Goal: Task Accomplishment & Management: Complete application form

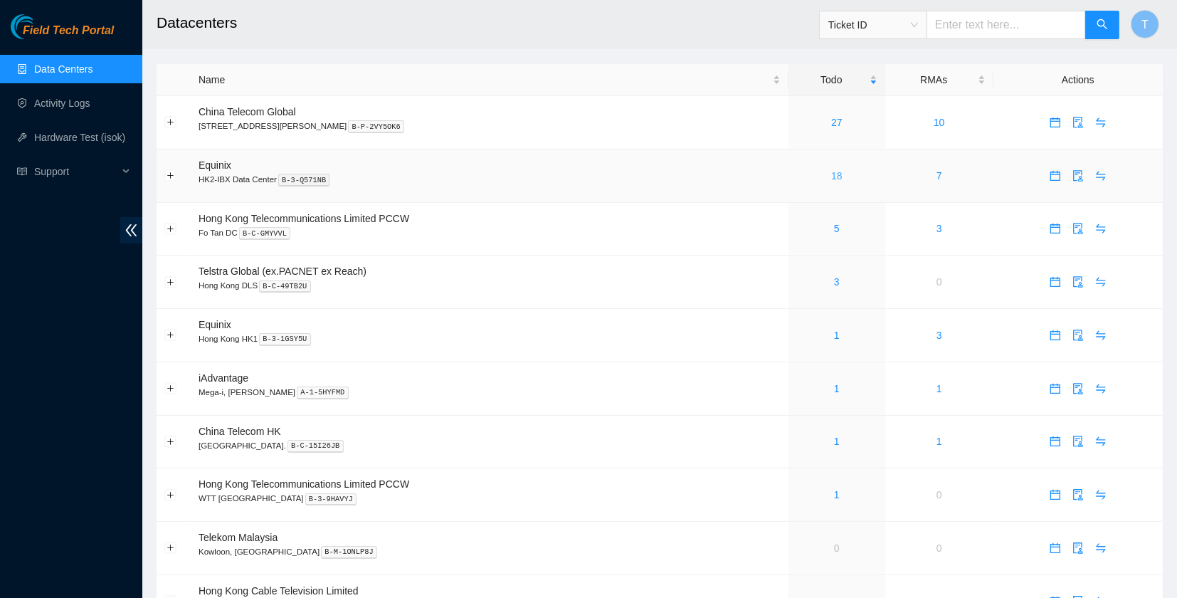
click at [831, 174] on link "18" at bounding box center [836, 175] width 11 height 11
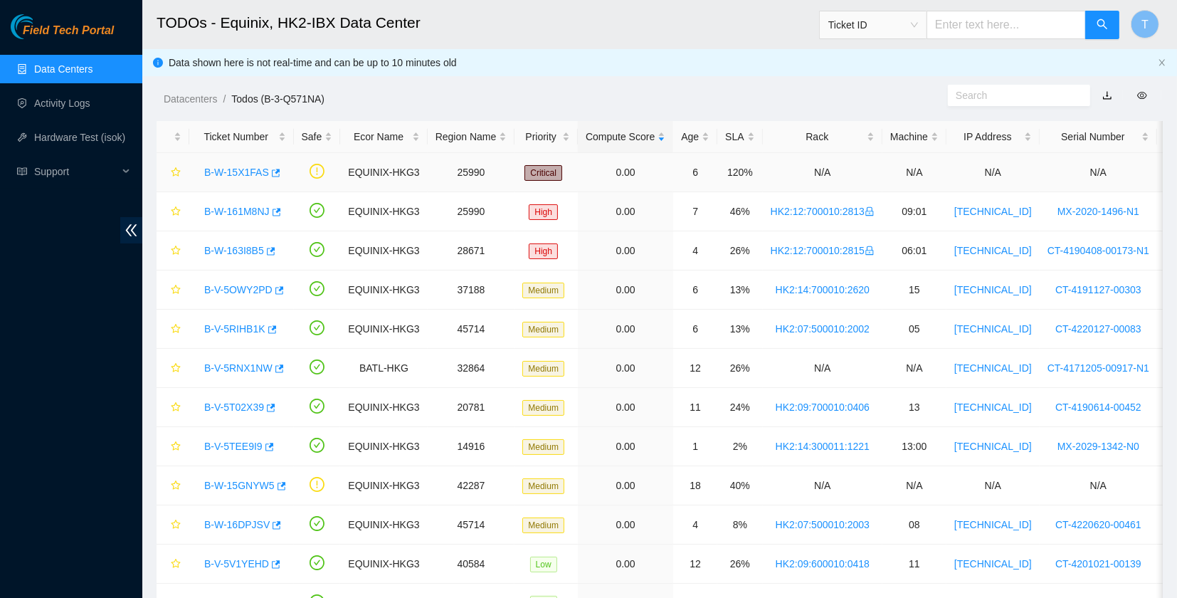
click at [230, 174] on link "B-W-15X1FAS" at bounding box center [236, 171] width 65 height 11
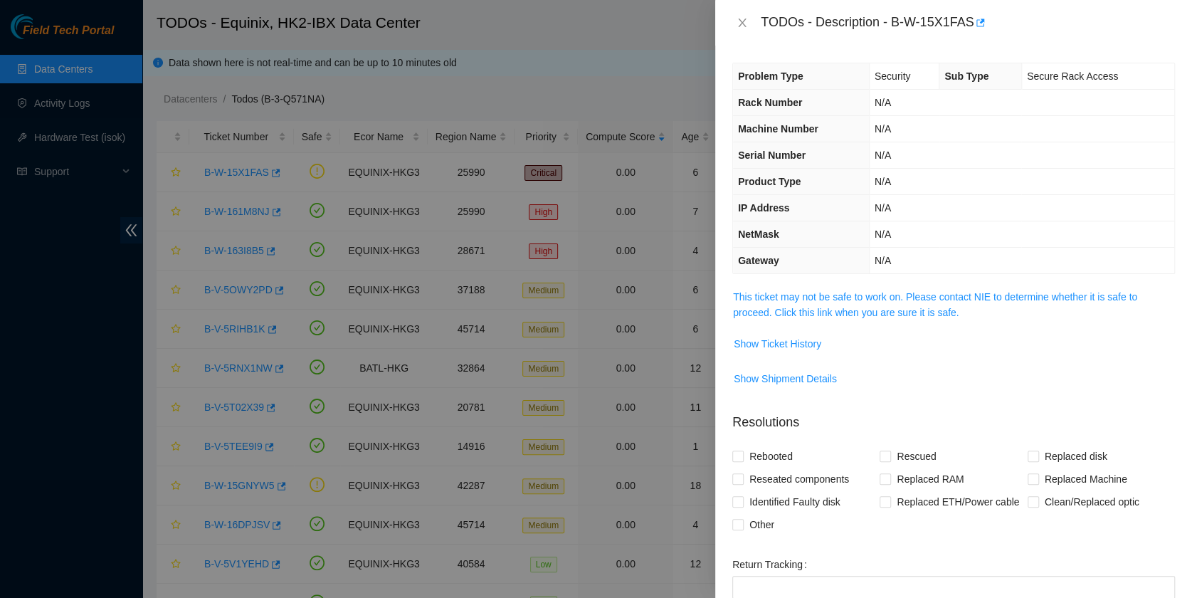
click at [820, 303] on span "This ticket may not be safe to work on. Please contact NIE to determine whether…" at bounding box center [953, 304] width 441 height 31
click at [837, 293] on link "This ticket may not be safe to work on. Please contact NIE to determine whether…" at bounding box center [935, 304] width 404 height 27
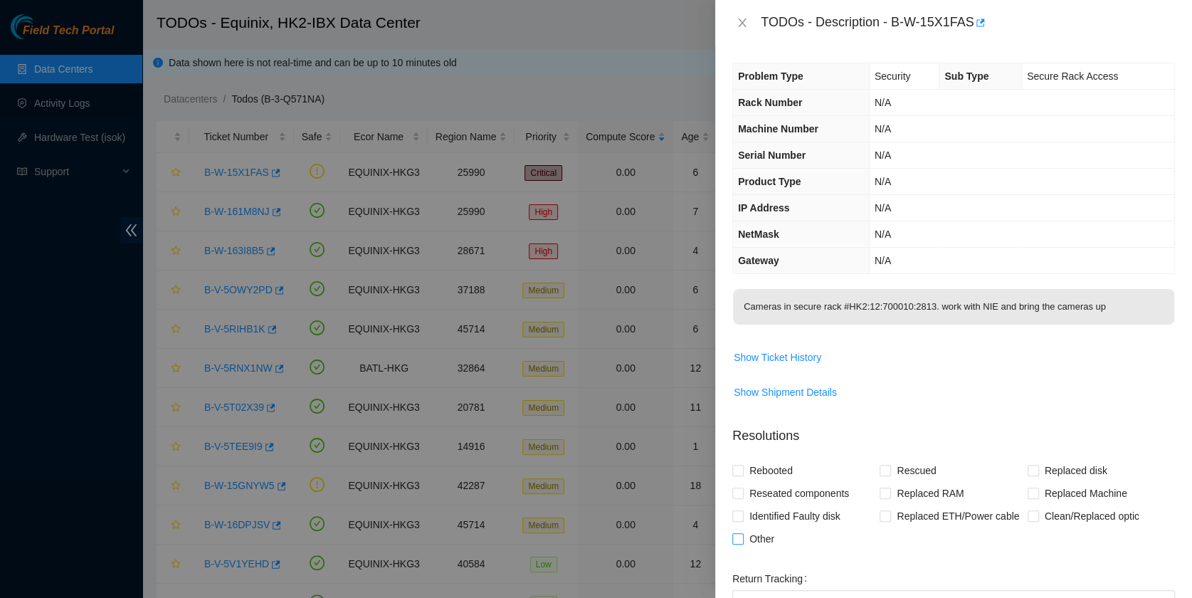
click at [768, 534] on span "Other" at bounding box center [761, 538] width 36 height 23
click at [742, 534] on input "Other" at bounding box center [737, 538] width 10 height 10
checkbox input "true"
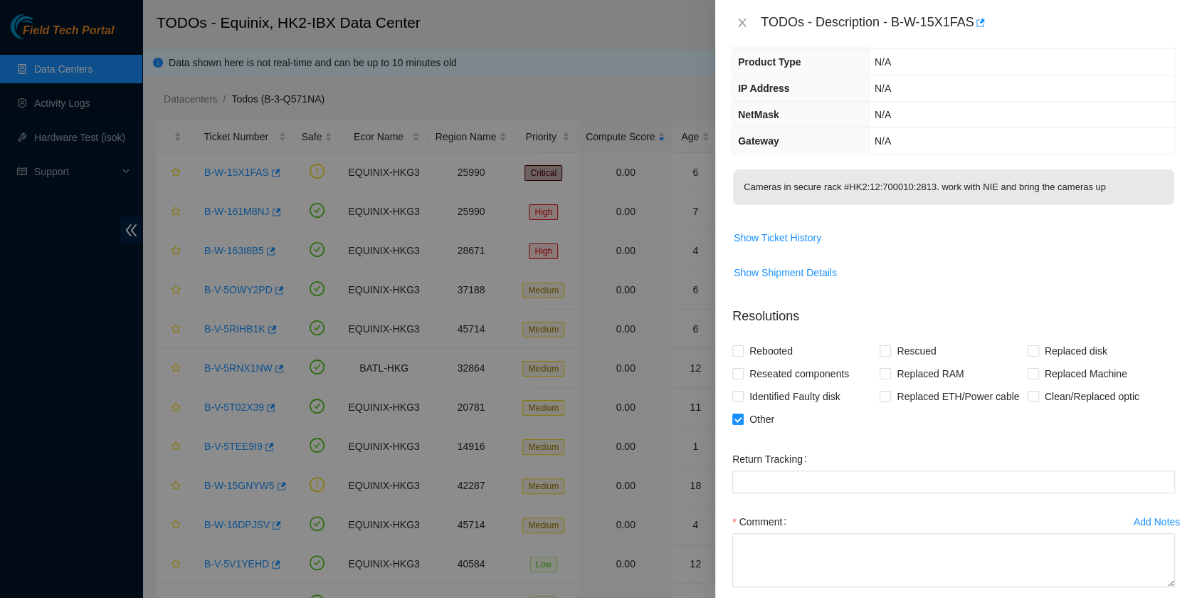
scroll to position [190, 0]
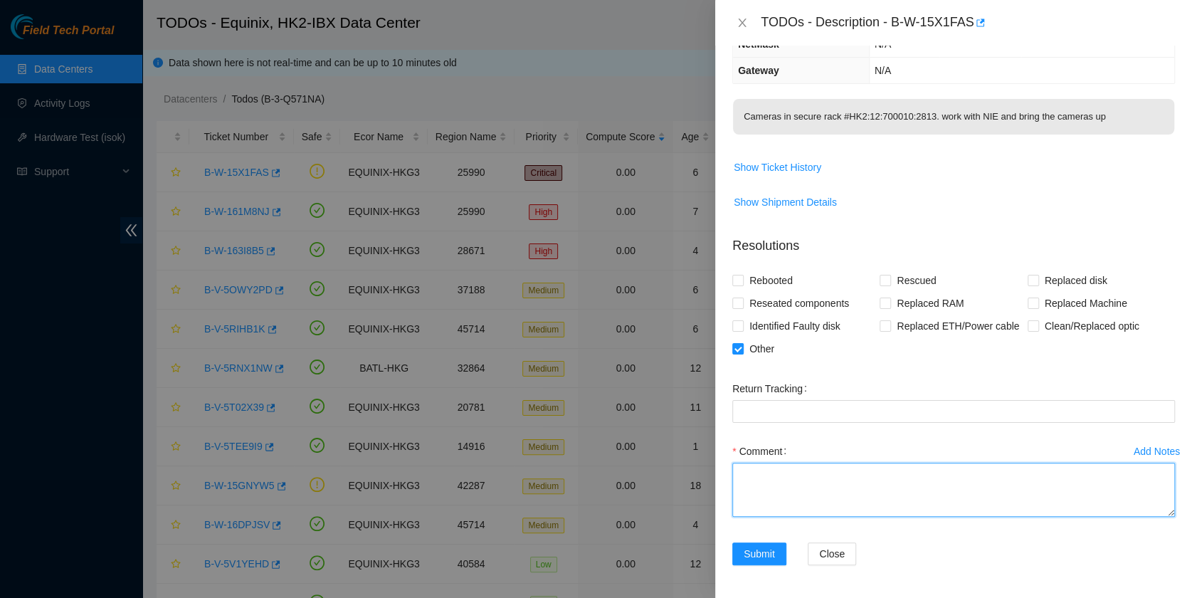
click at [803, 489] on textarea "Comment" at bounding box center [953, 489] width 442 height 54
type textarea "PDU issue fixed temporarily informed NIE on same"
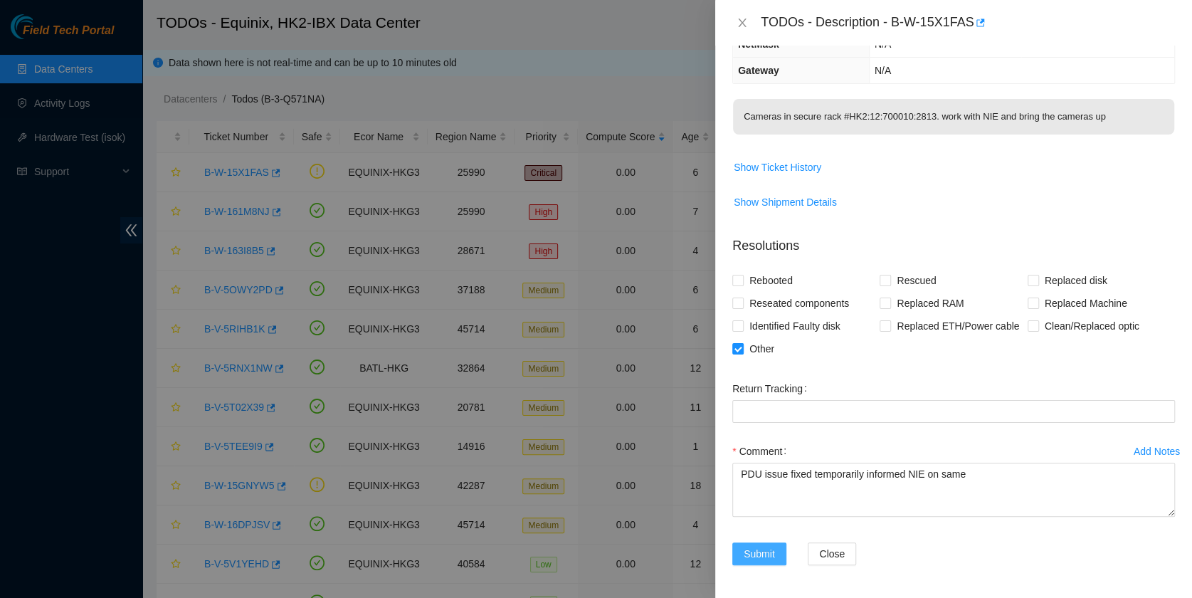
click at [772, 543] on button "Submit" at bounding box center [759, 553] width 54 height 23
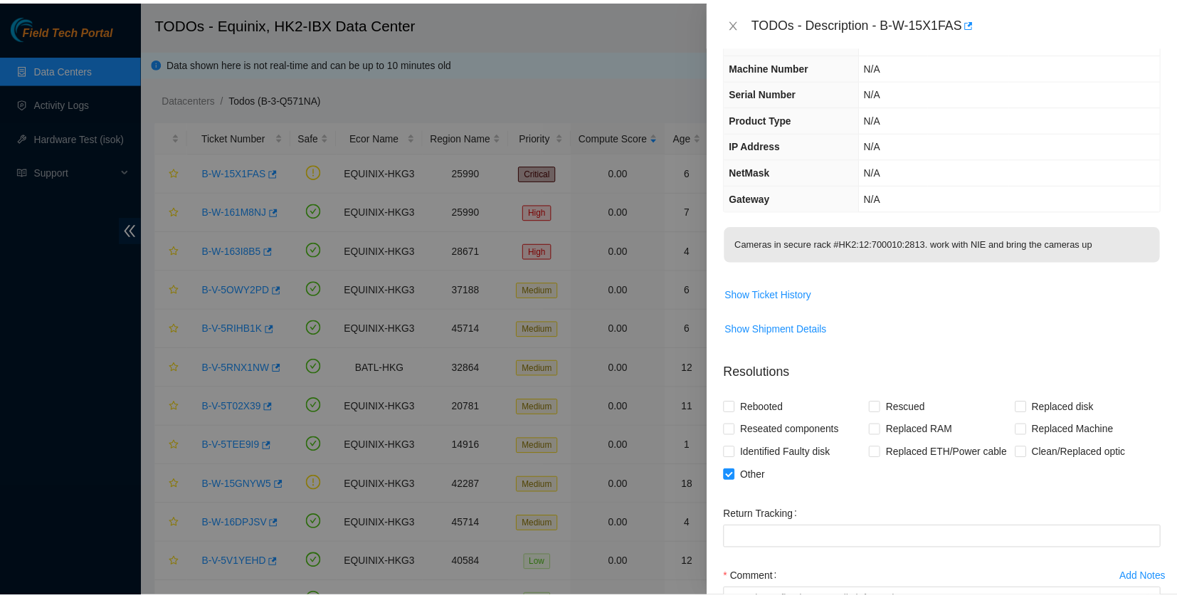
scroll to position [0, 0]
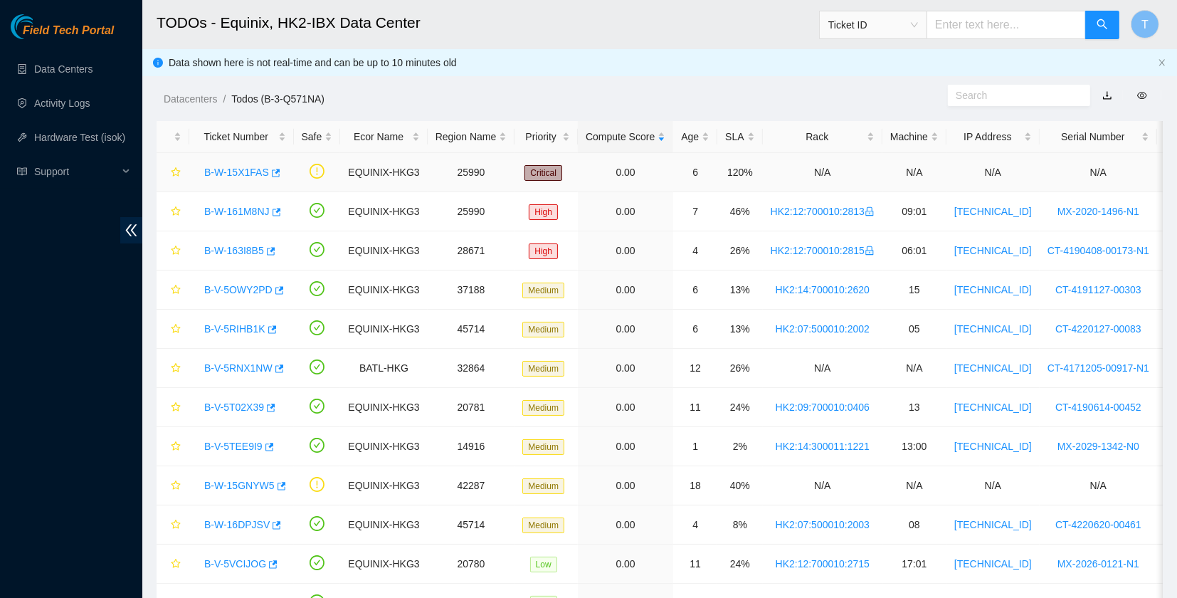
click at [235, 168] on link "B-W-15X1FAS" at bounding box center [236, 171] width 65 height 11
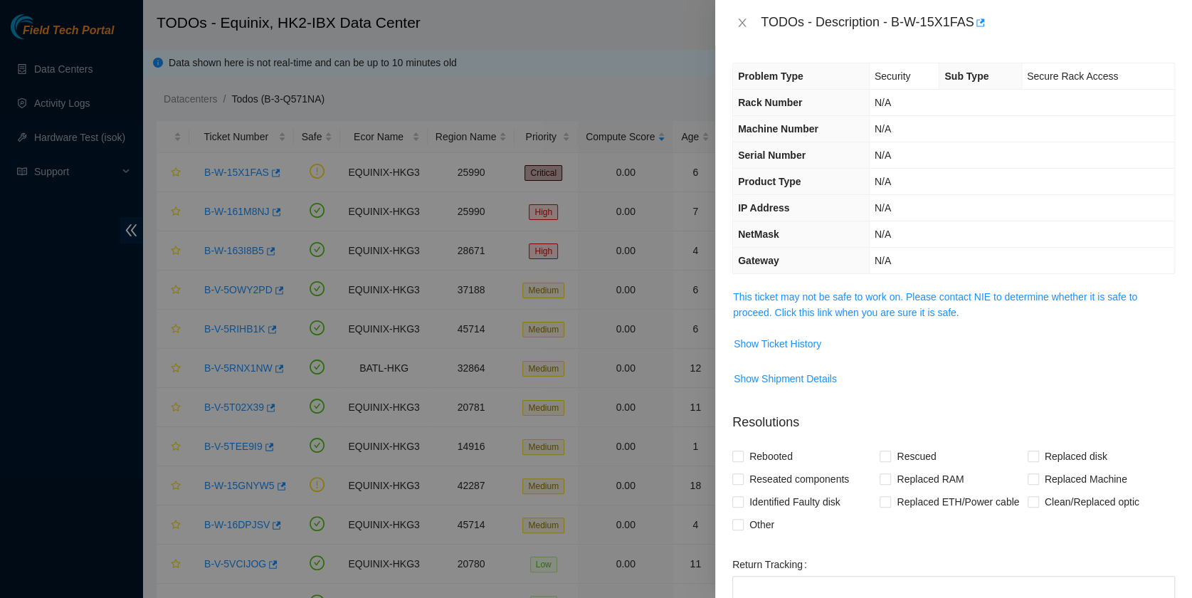
click at [972, 314] on span "This ticket may not be safe to work on. Please contact NIE to determine whether…" at bounding box center [953, 304] width 441 height 31
click at [958, 295] on link "This ticket may not be safe to work on. Please contact NIE to determine whether…" at bounding box center [935, 304] width 404 height 27
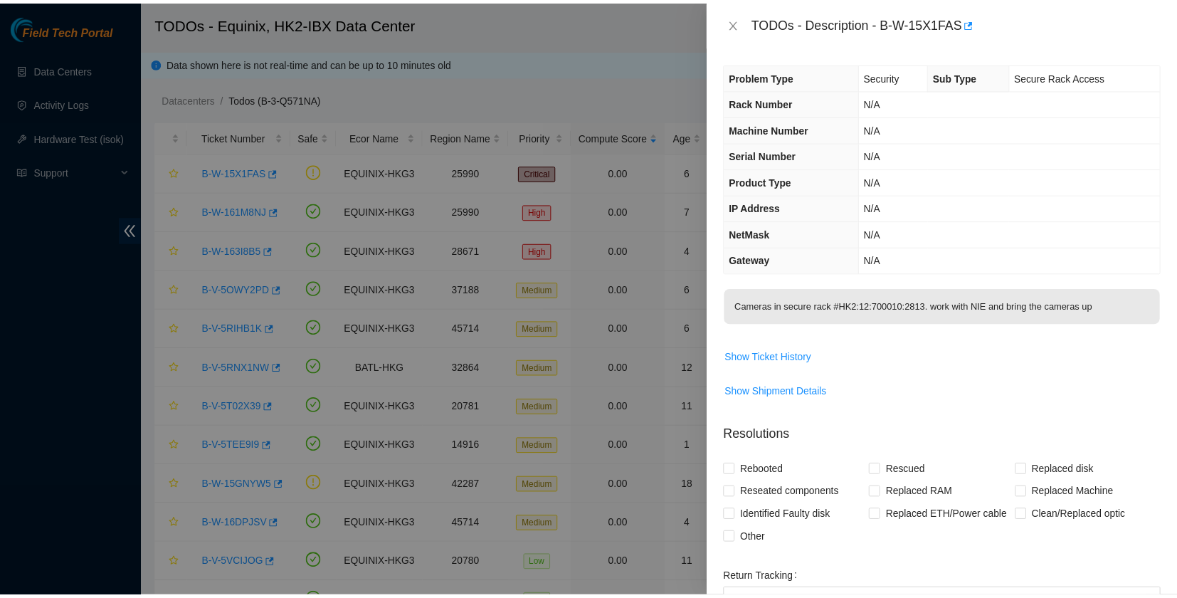
scroll to position [190, 0]
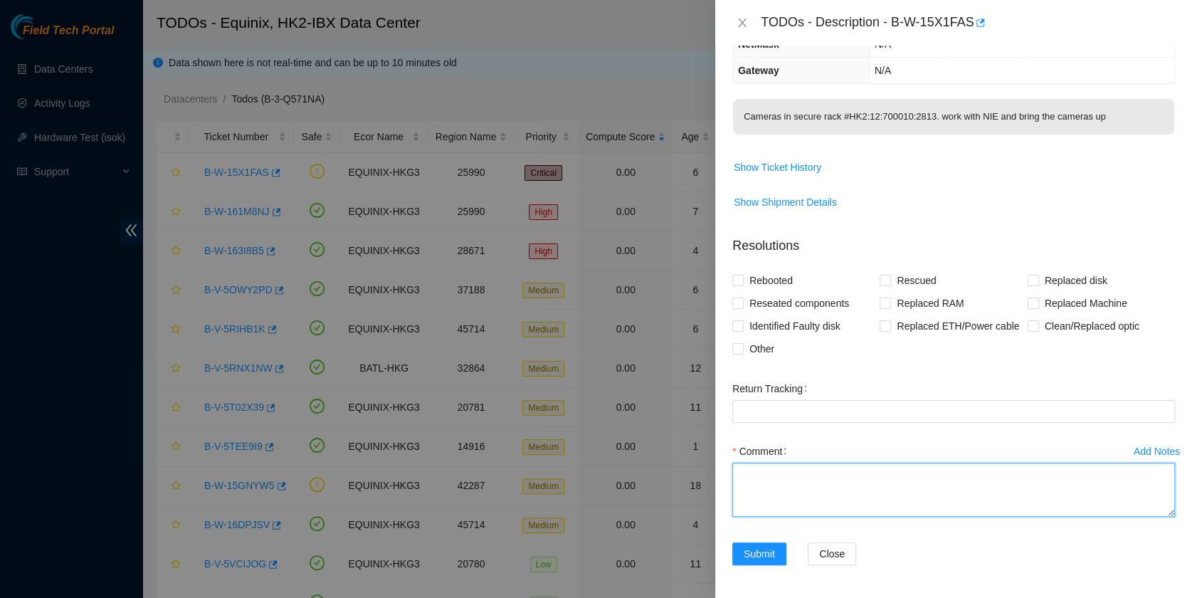
click at [885, 464] on textarea "Comment" at bounding box center [953, 489] width 442 height 54
type textarea "worked with NIE and informed NIE PDU faulty"
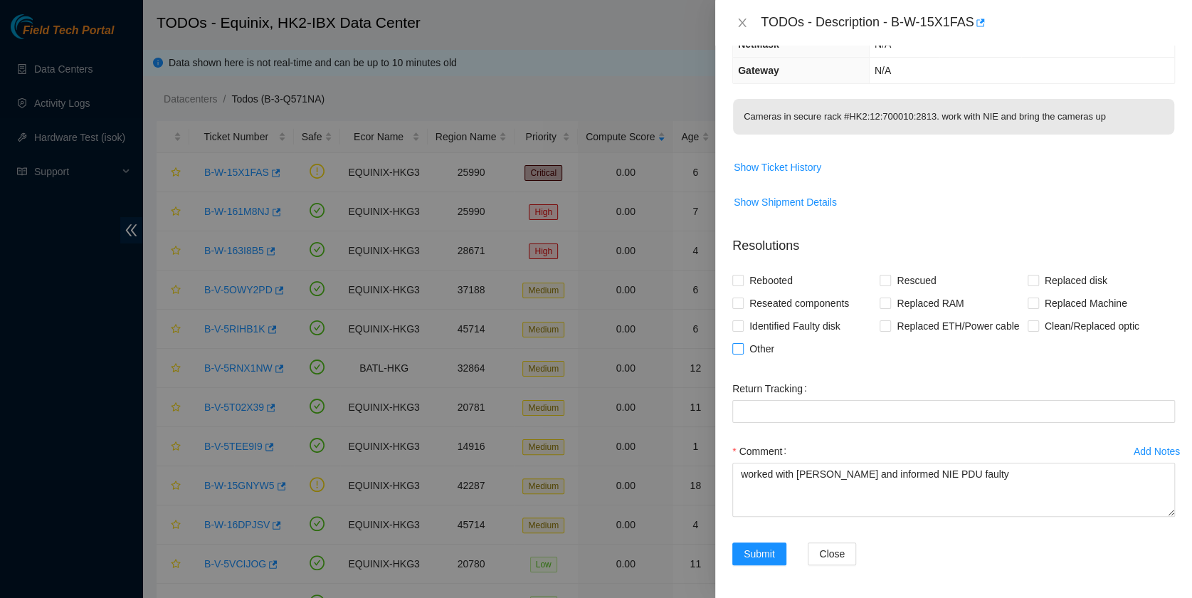
click at [733, 343] on input "Other" at bounding box center [737, 348] width 10 height 10
checkbox input "true"
drag, startPoint x: 893, startPoint y: 17, endPoint x: 974, endPoint y: 30, distance: 81.4
click at [974, 30] on div "TODOs - Description - B-W-15X1FAS" at bounding box center [967, 22] width 414 height 23
copy div "B-W-15X1FAS"
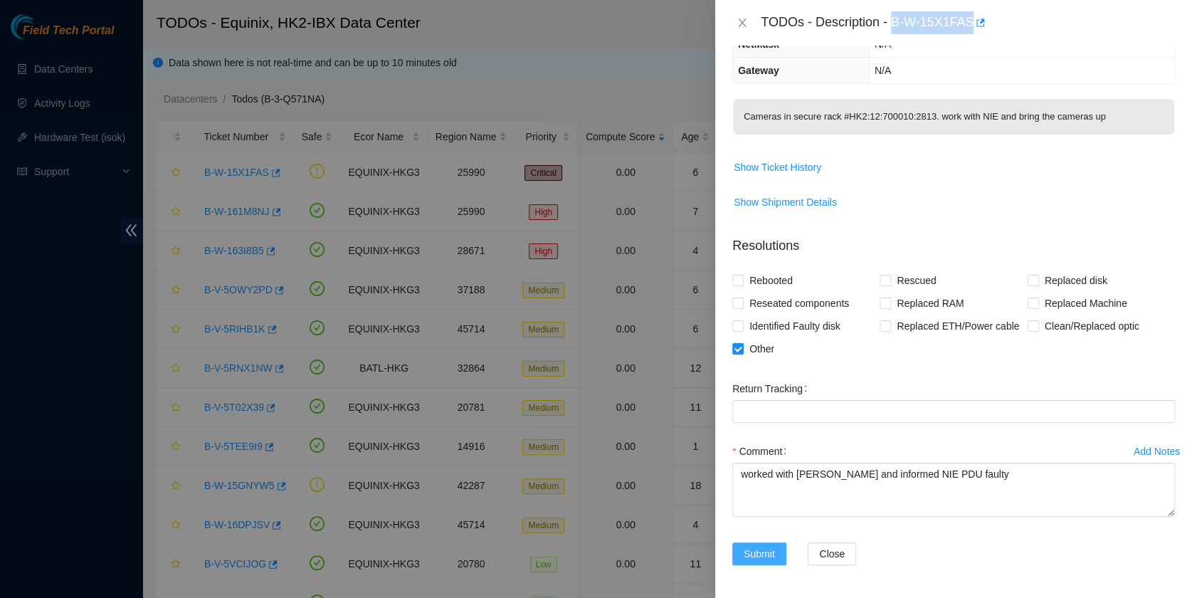
click at [755, 548] on span "Submit" at bounding box center [758, 554] width 31 height 16
click at [37, 346] on div at bounding box center [596, 299] width 1192 height 598
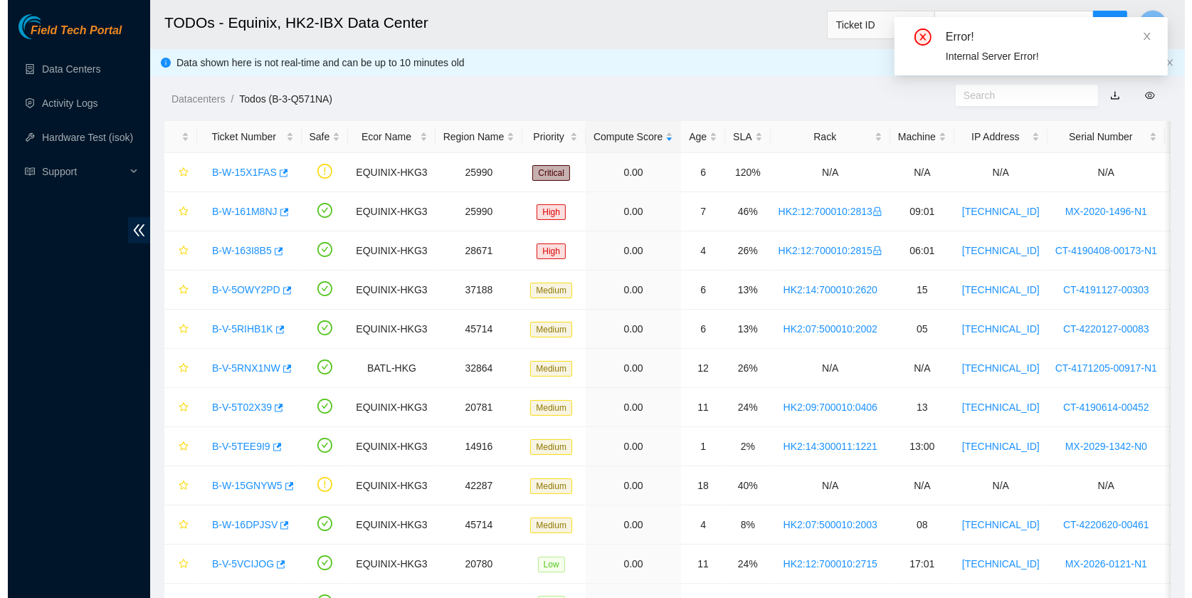
scroll to position [253, 0]
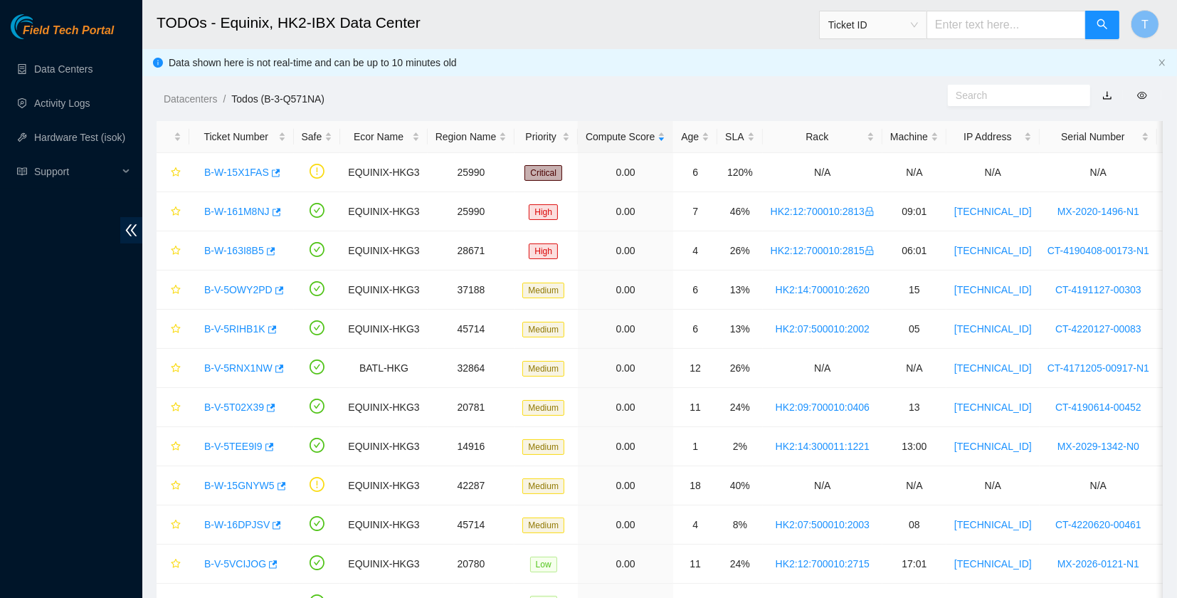
click at [100, 380] on div "Field Tech Portal Data Centers Activity Logs Hardware Test (isok) Support" at bounding box center [71, 305] width 142 height 583
click at [222, 184] on td "B-W-15X1FAS" at bounding box center [241, 172] width 105 height 39
click at [222, 174] on link "B-W-15X1FAS" at bounding box center [236, 171] width 65 height 11
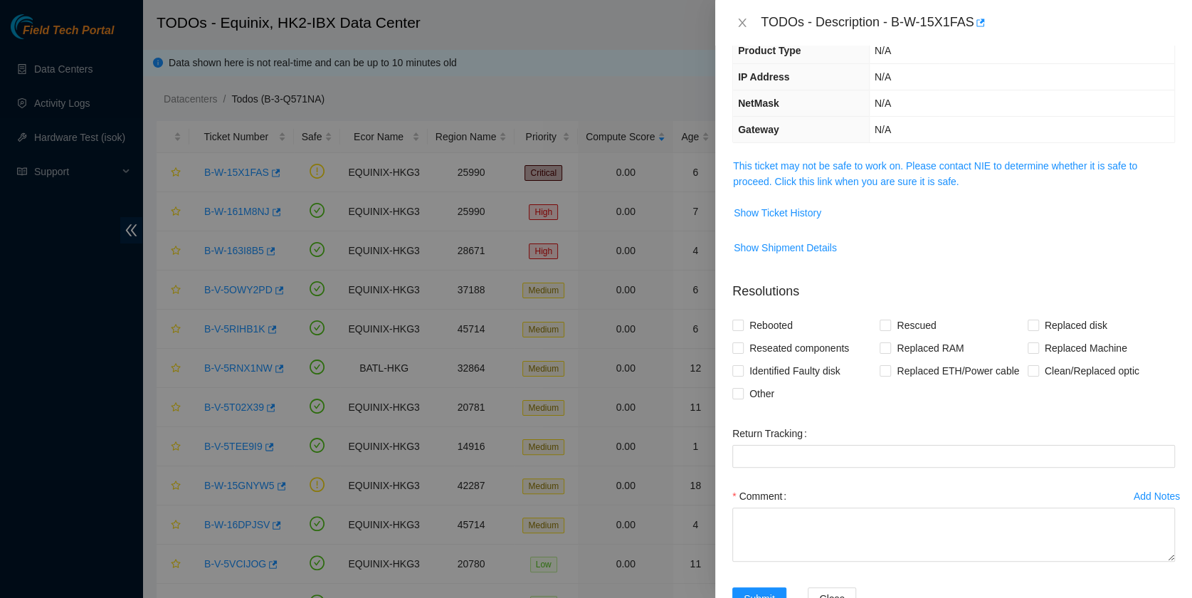
scroll to position [0, 0]
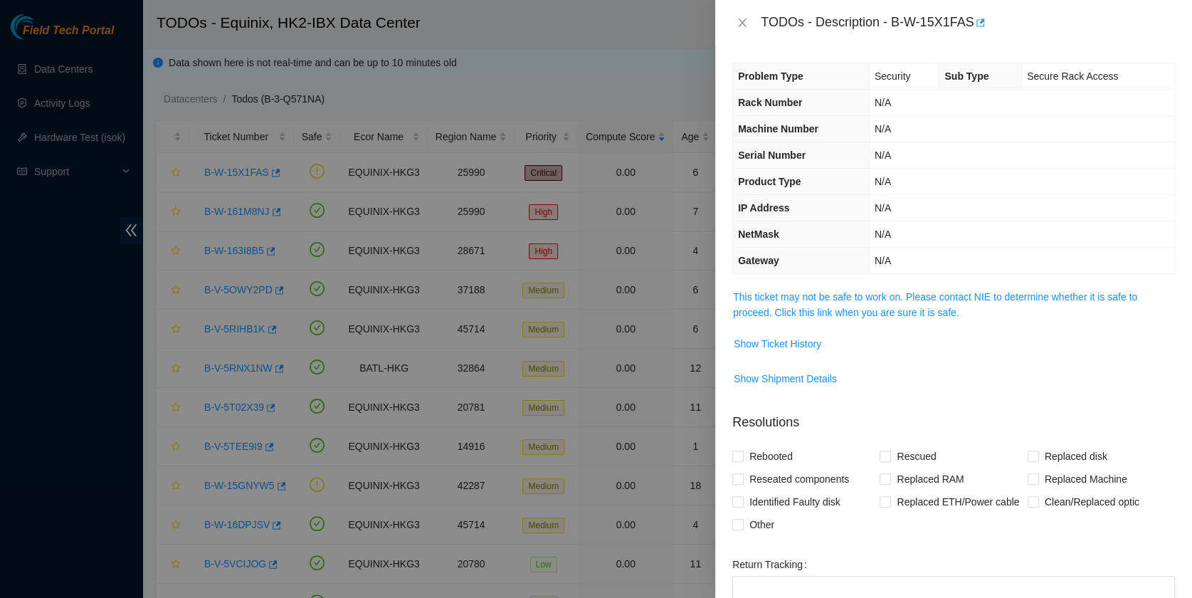
click at [867, 277] on div "Problem Type Security Sub Type Secure Rack Access Rack Number N/A Machine Numbe…" at bounding box center [953, 322] width 477 height 552
click at [873, 295] on link "This ticket may not be safe to work on. Please contact NIE to determine whether…" at bounding box center [935, 304] width 404 height 27
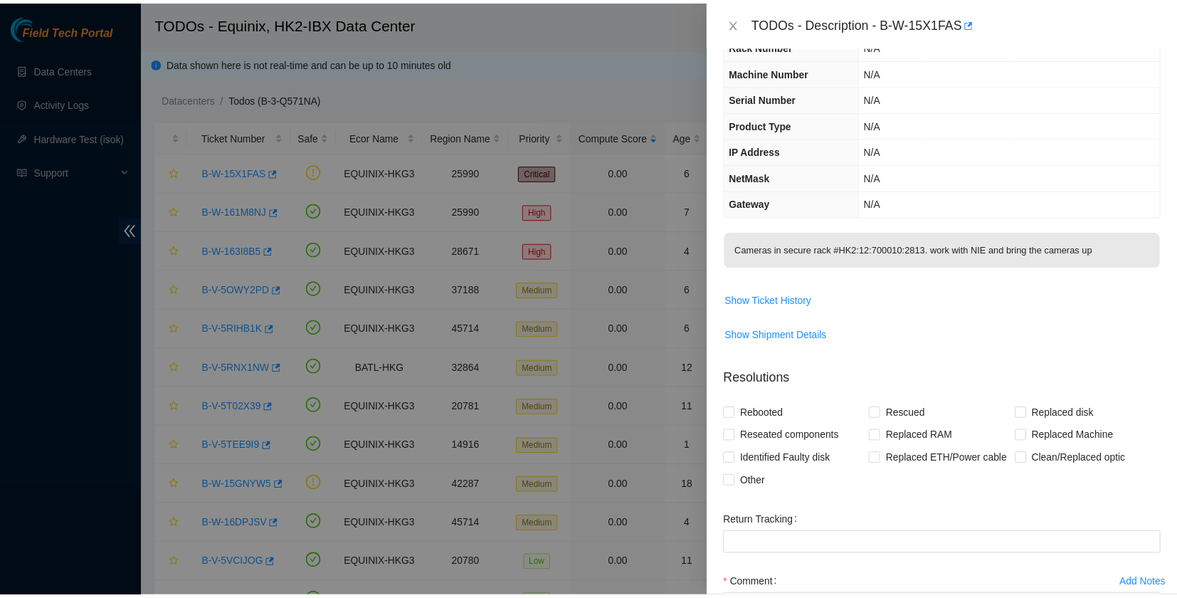
scroll to position [190, 0]
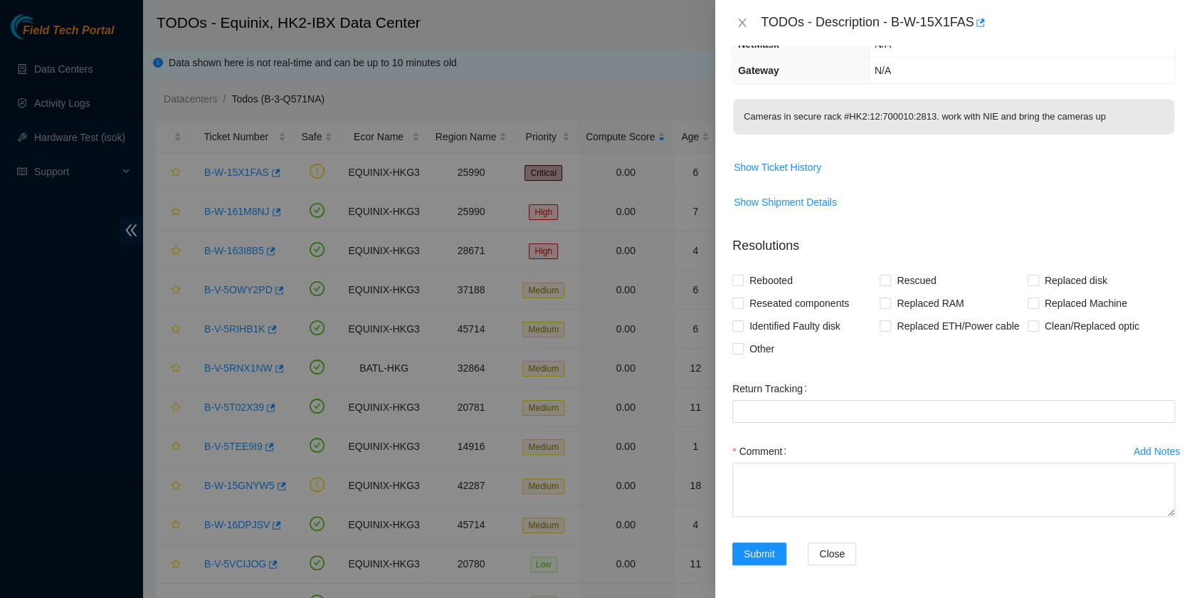
click at [729, 344] on div "Problem Type Security Sub Type Secure Rack Access Rack Number N/A Machine Numbe…" at bounding box center [953, 322] width 477 height 552
click at [745, 347] on span "Other" at bounding box center [761, 348] width 36 height 23
click at [742, 347] on input "Other" at bounding box center [737, 348] width 10 height 10
checkbox input "true"
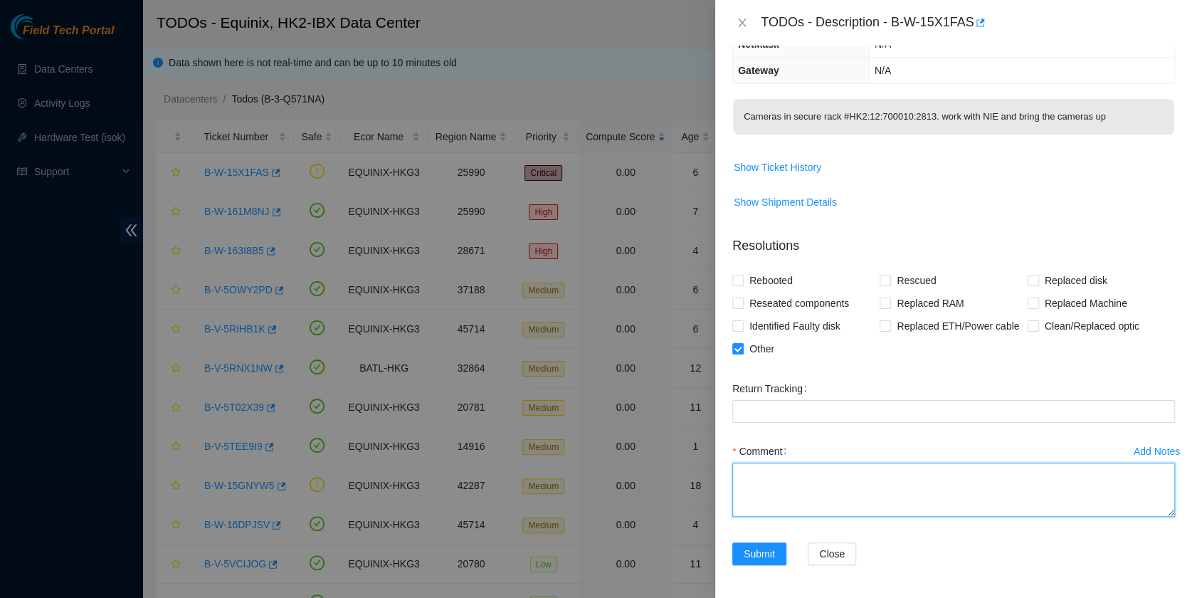
click at [792, 472] on textarea "Comment" at bounding box center [953, 489] width 442 height 54
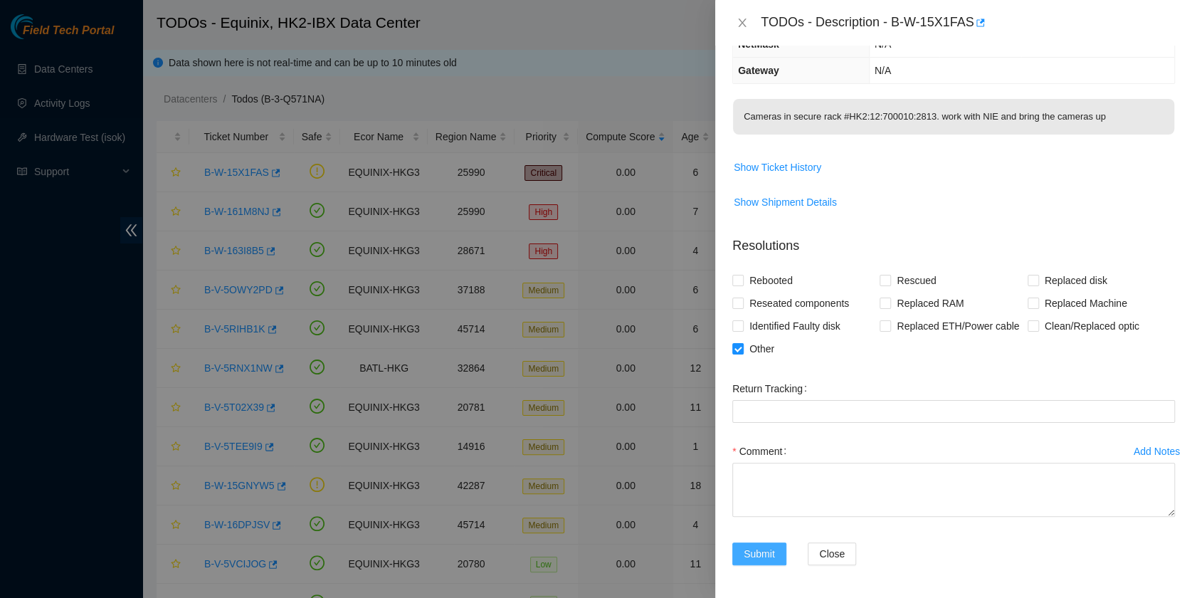
click at [772, 547] on span "Submit" at bounding box center [758, 554] width 31 height 16
click at [785, 500] on textarea "Comment" at bounding box center [953, 489] width 442 height 54
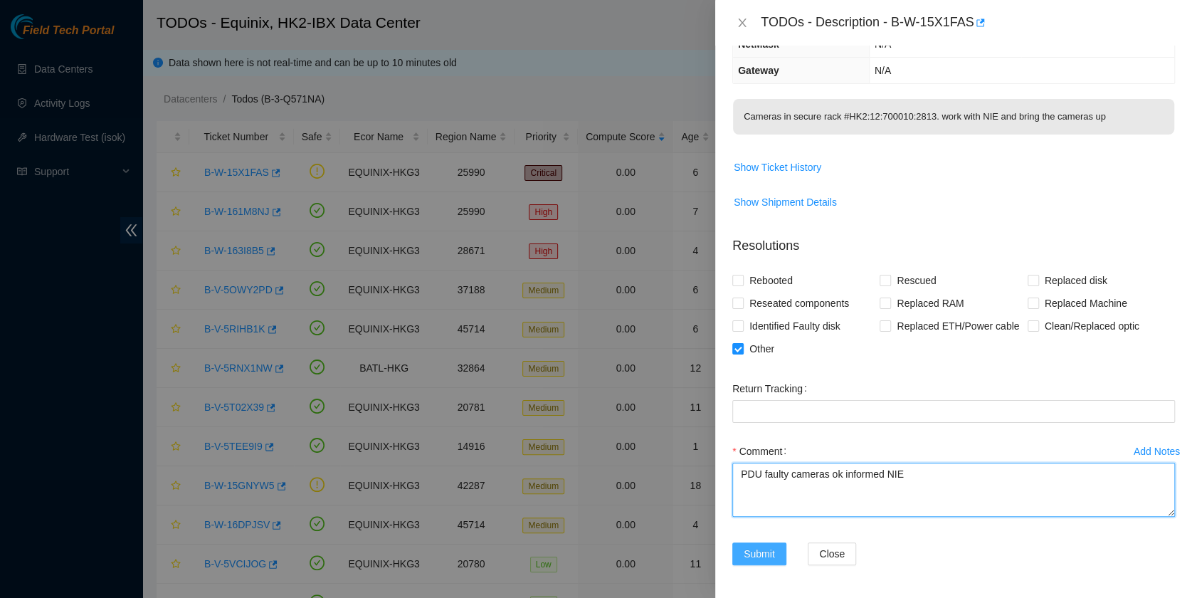
type textarea "PDU faulty cameras ok informed NIE"
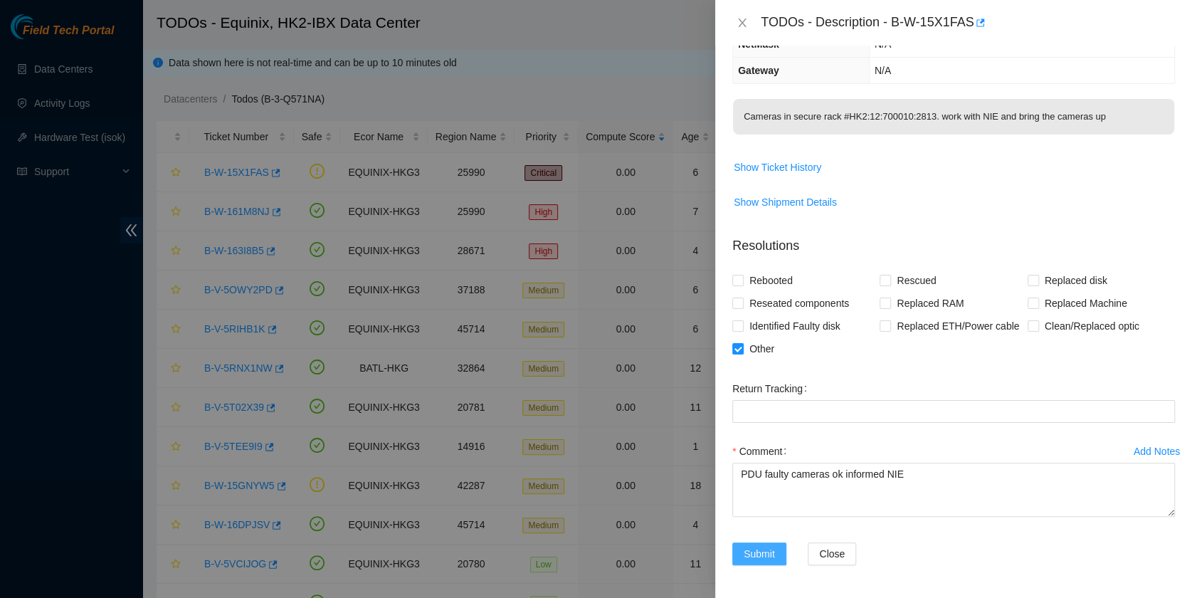
click at [746, 549] on span "Submit" at bounding box center [758, 554] width 31 height 16
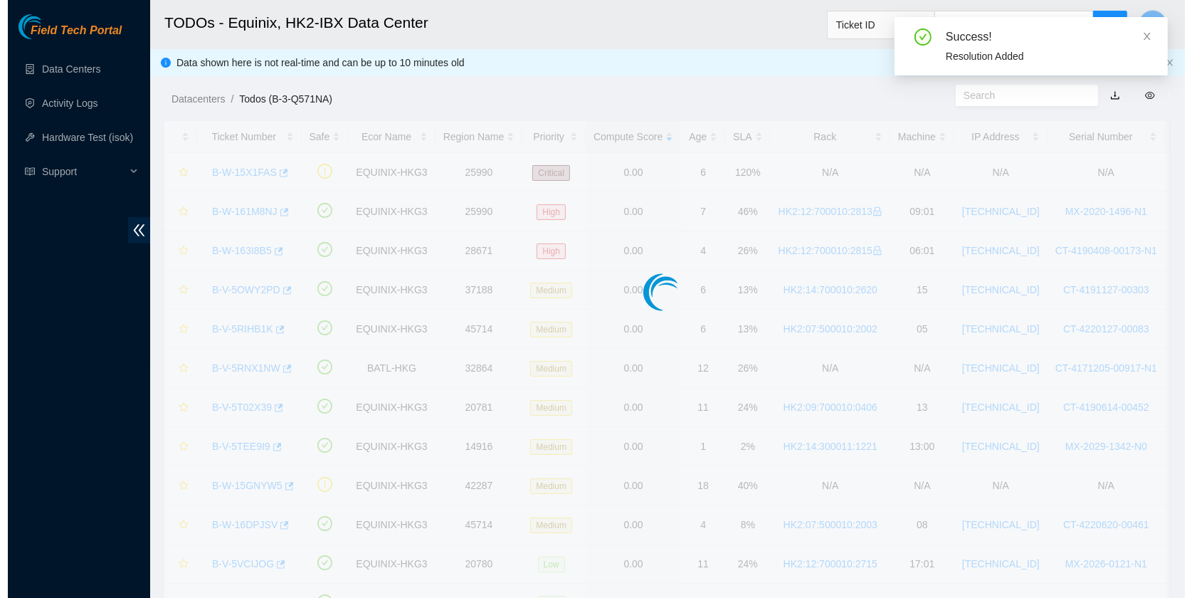
scroll to position [253, 0]
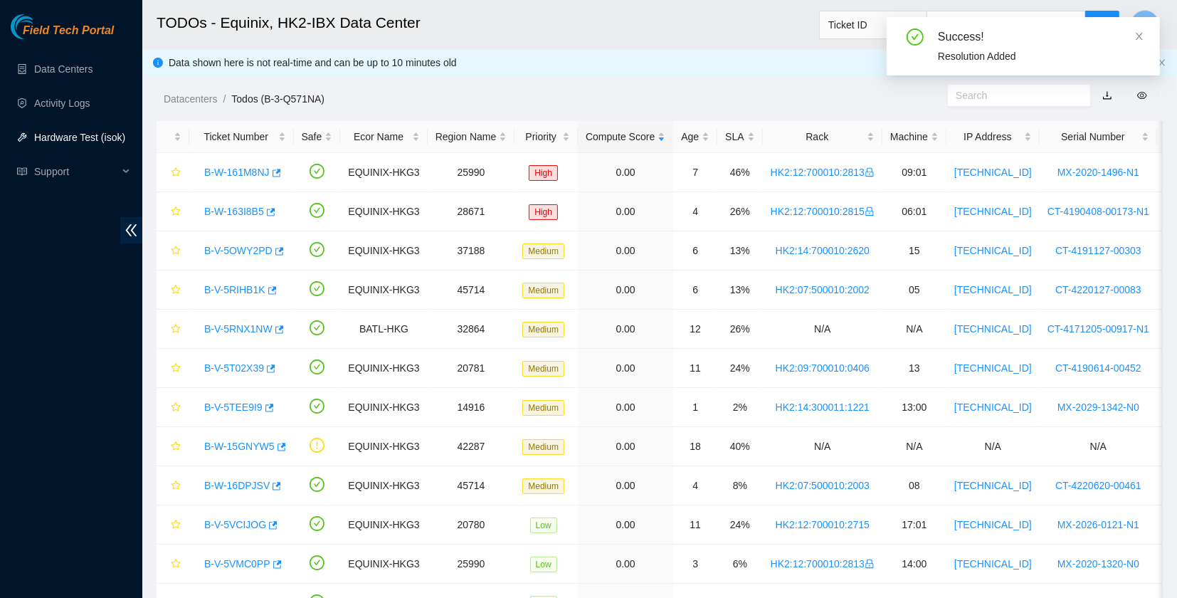
click at [34, 132] on link "Hardware Test (isok)" at bounding box center [79, 137] width 91 height 11
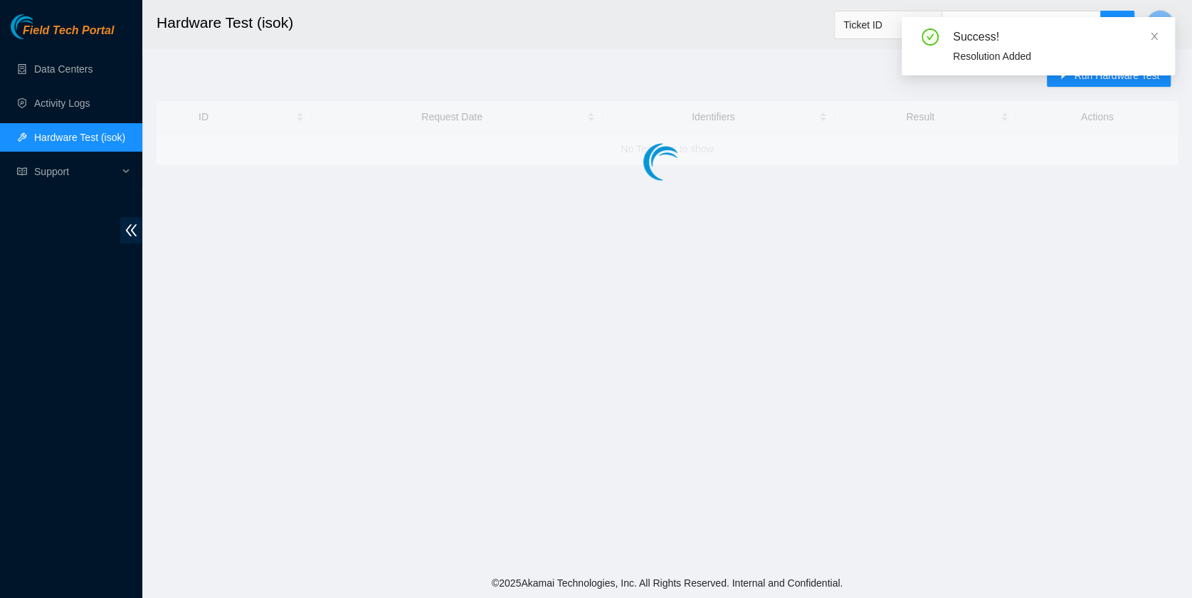
click at [31, 122] on ul "Data Centers Activity Logs Hardware Test (isok) Support" at bounding box center [71, 120] width 142 height 137
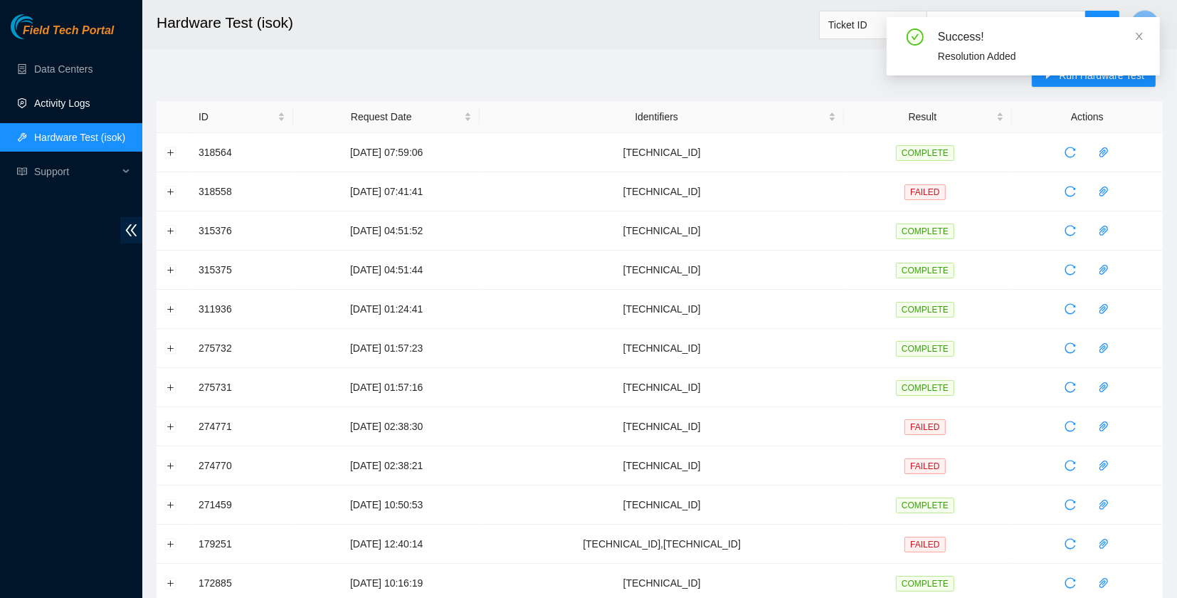
click at [43, 108] on link "Activity Logs" at bounding box center [62, 102] width 56 height 11
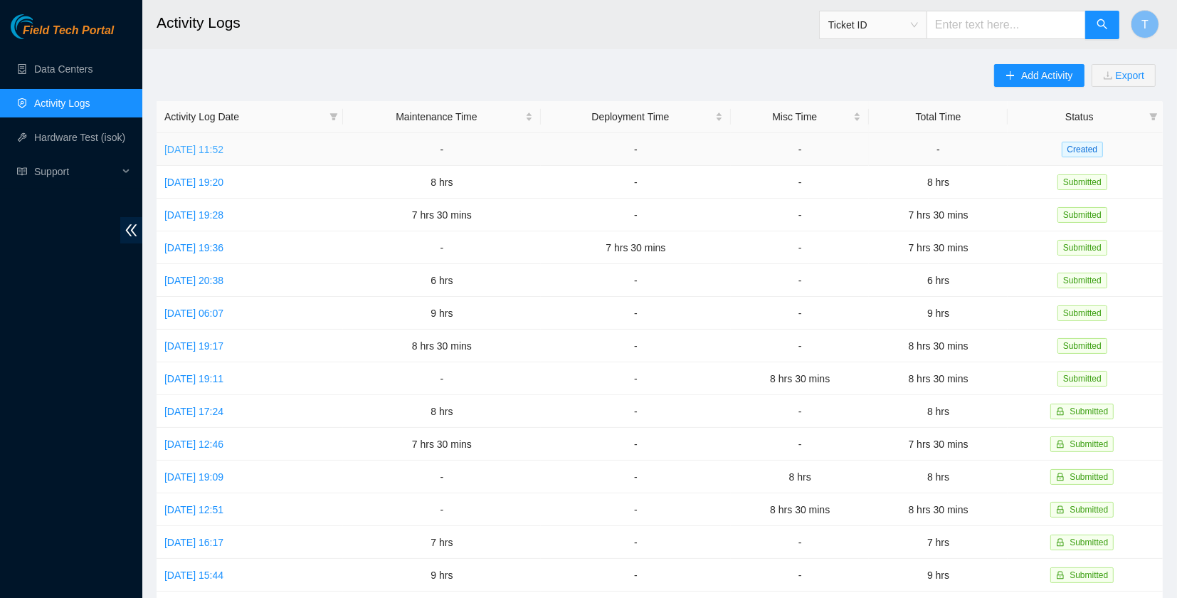
click at [270, 145] on td "[DATE] 11:52" at bounding box center [250, 149] width 186 height 33
click at [223, 144] on link "[DATE] 11:52" at bounding box center [193, 149] width 59 height 11
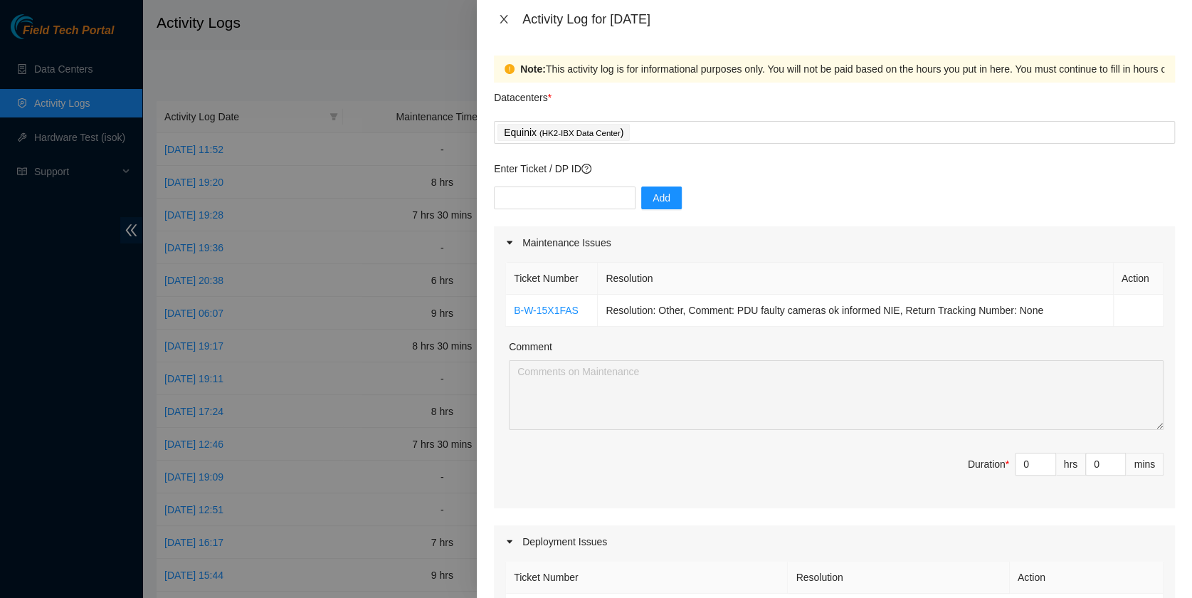
click at [501, 21] on icon "close" at bounding box center [503, 19] width 8 height 9
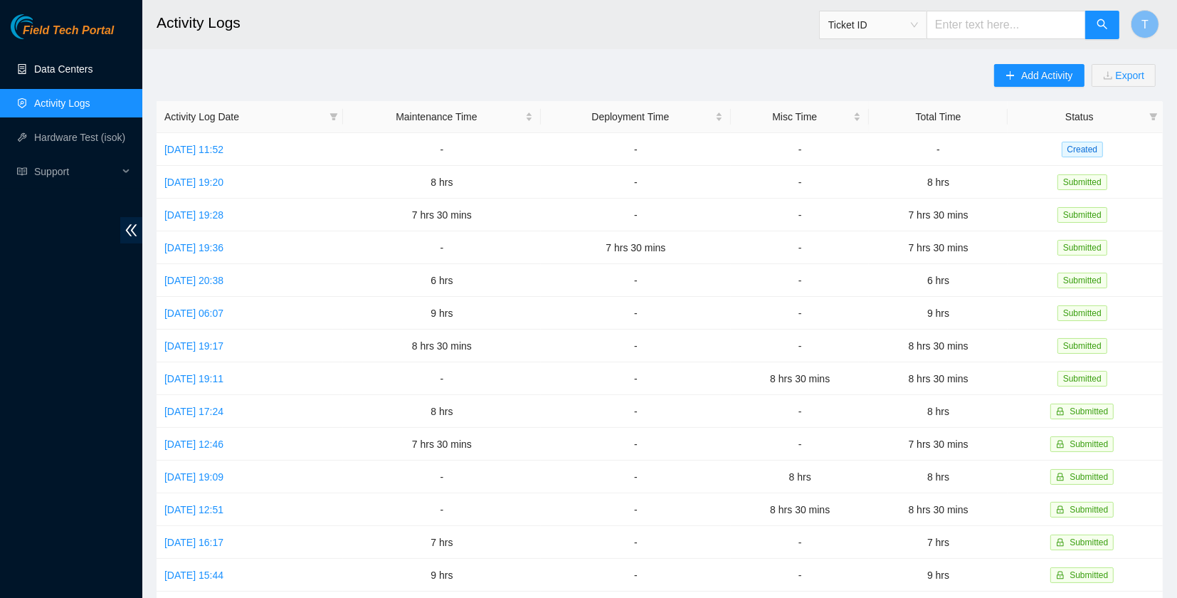
click at [63, 75] on link "Data Centers" at bounding box center [63, 68] width 58 height 11
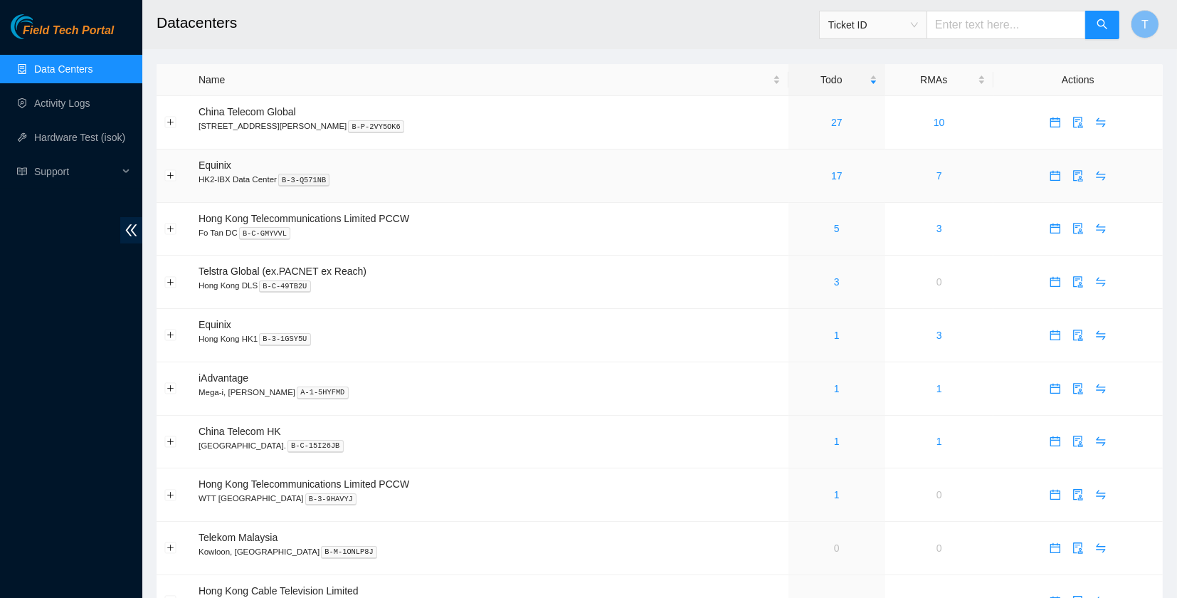
click at [803, 176] on div "17" at bounding box center [836, 176] width 81 height 16
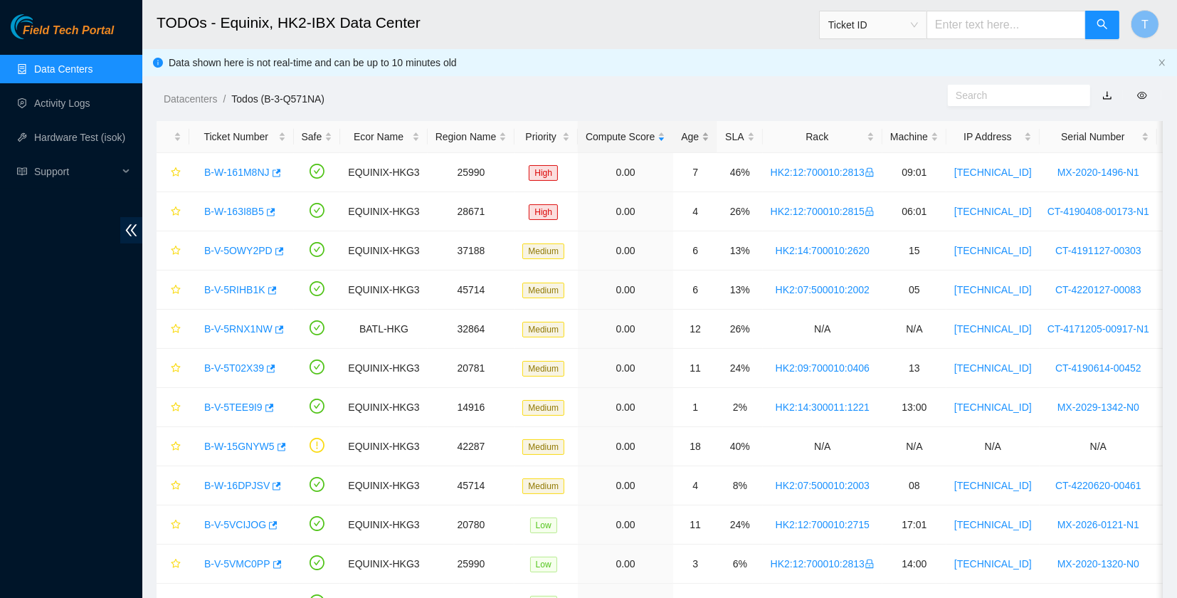
click at [689, 132] on div "Age" at bounding box center [695, 137] width 28 height 16
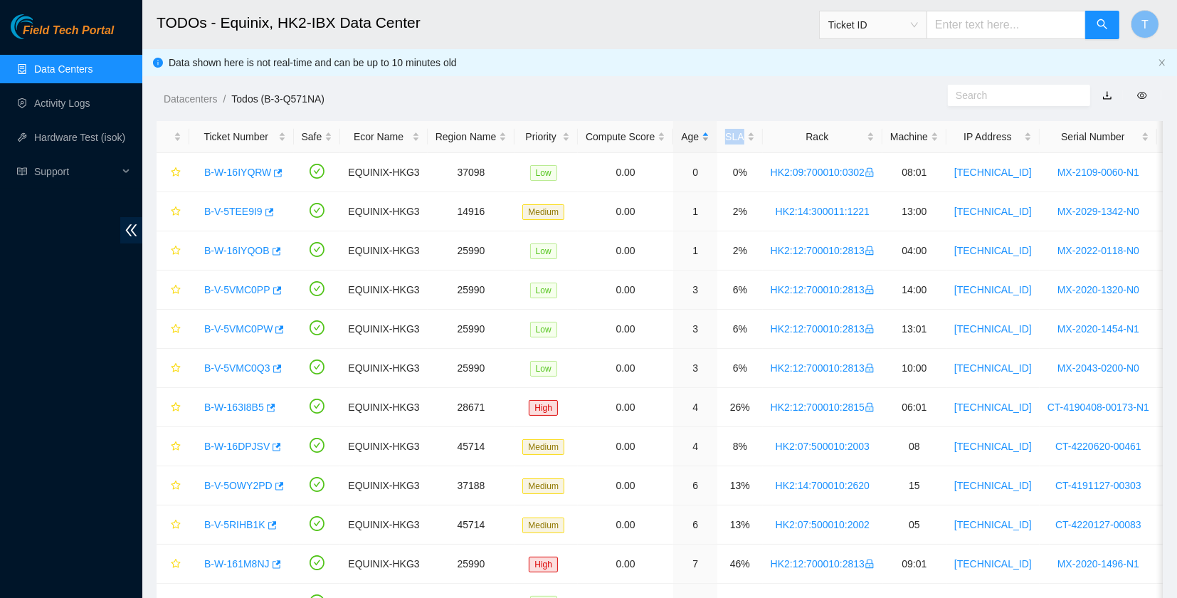
click at [689, 132] on div "Age" at bounding box center [695, 137] width 28 height 16
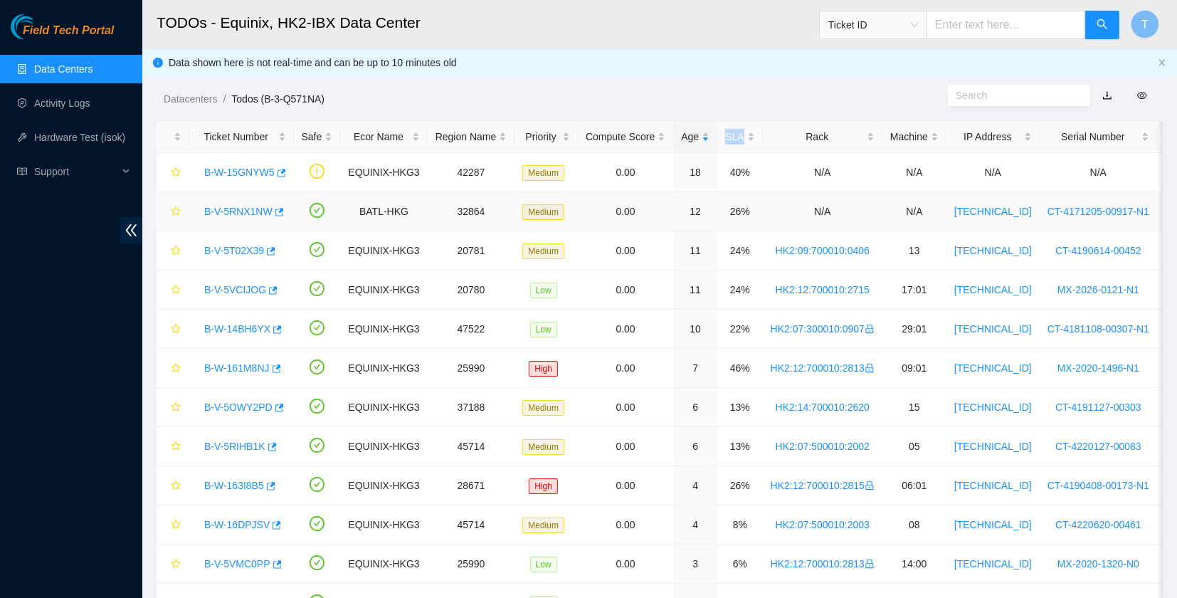
click at [264, 210] on link "B-V-5RNX1NW" at bounding box center [238, 211] width 68 height 11
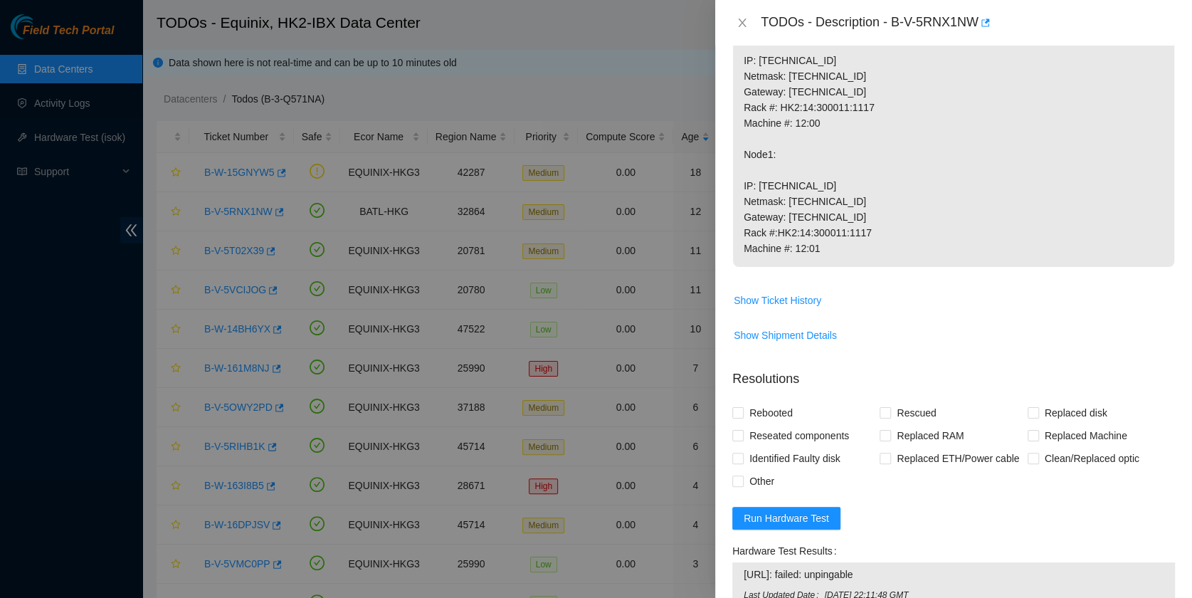
scroll to position [589, 0]
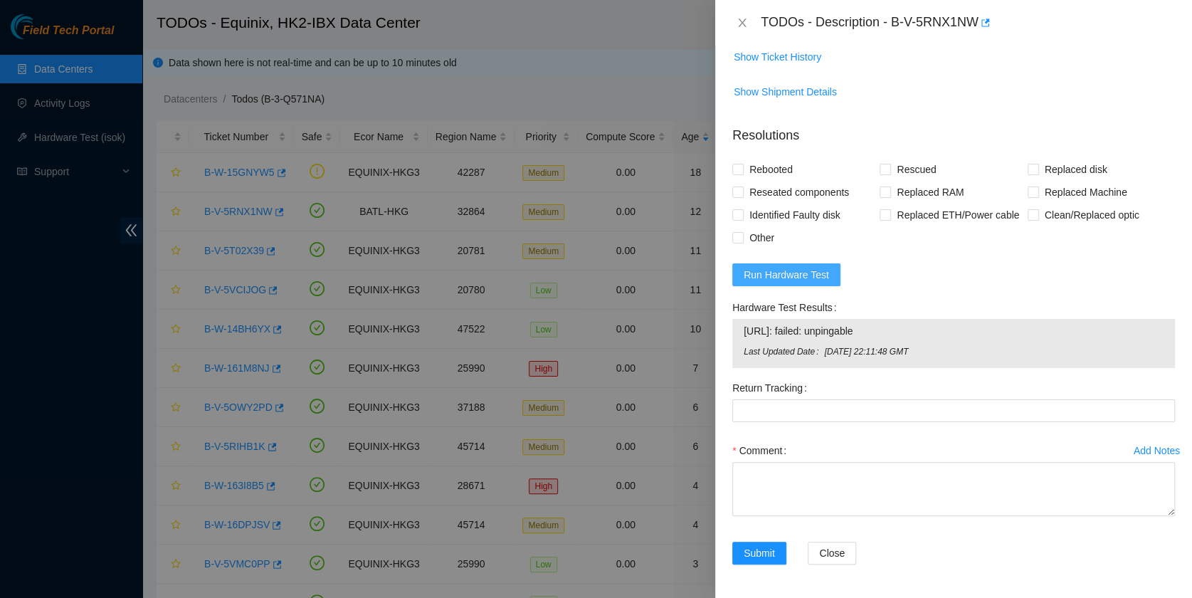
click at [791, 272] on span "Run Hardware Test" at bounding box center [785, 275] width 85 height 16
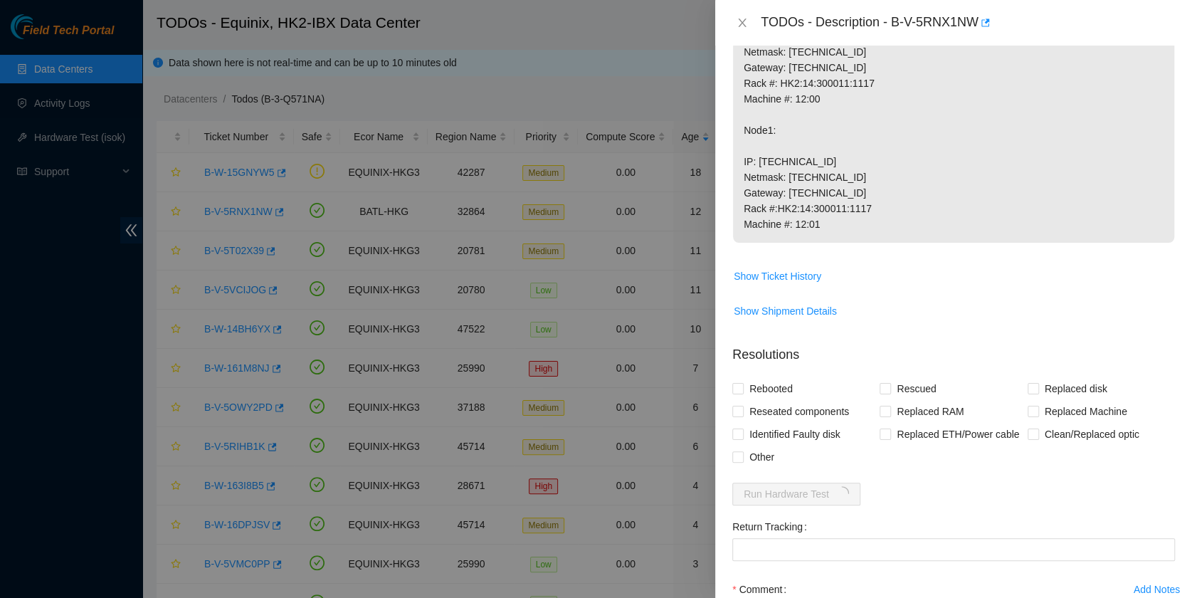
scroll to position [0, 0]
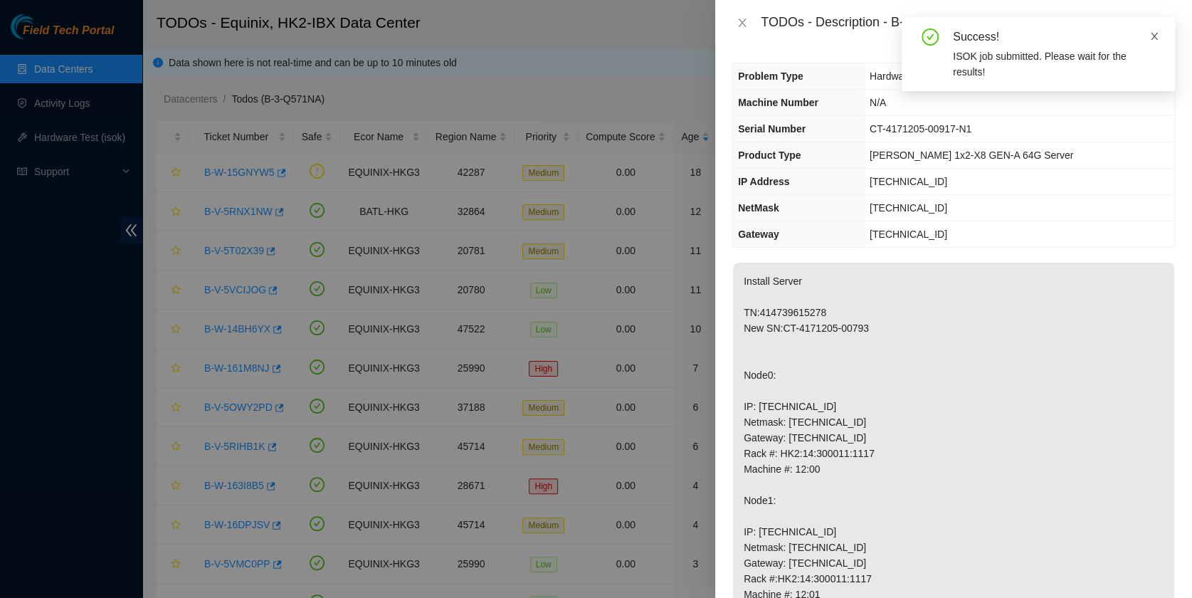
click at [1150, 42] on span at bounding box center [1154, 36] width 10 height 11
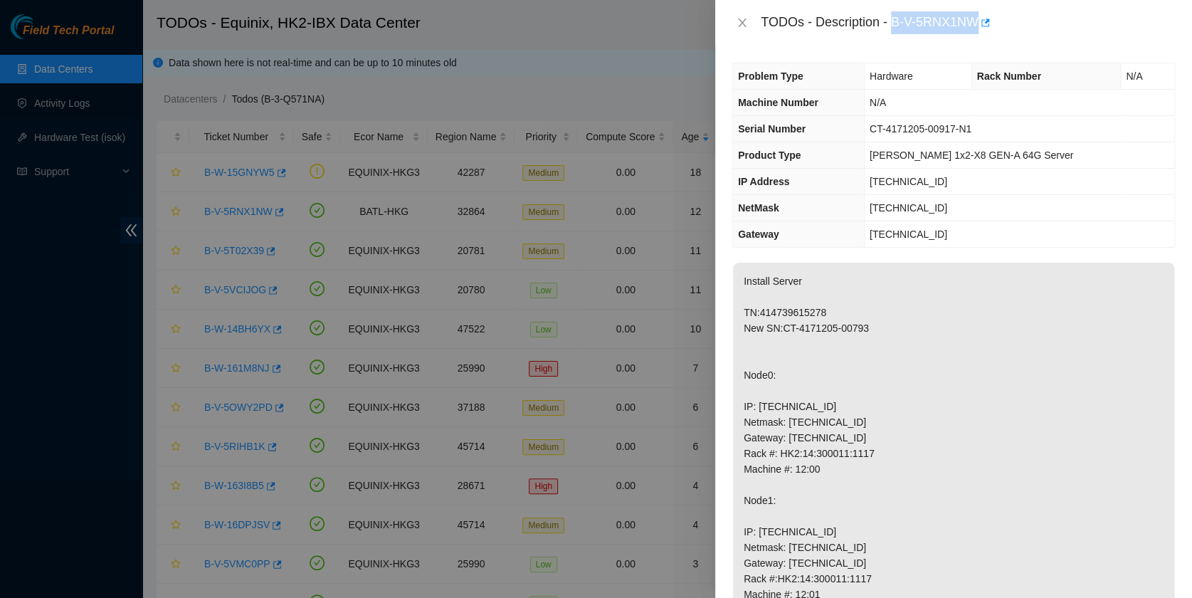
drag, startPoint x: 895, startPoint y: 16, endPoint x: 978, endPoint y: 37, distance: 85.7
click at [978, 37] on div "TODOs - Description - B-V-5RNX1NW" at bounding box center [953, 23] width 477 height 46
copy div "B-V-5RNX1NW"
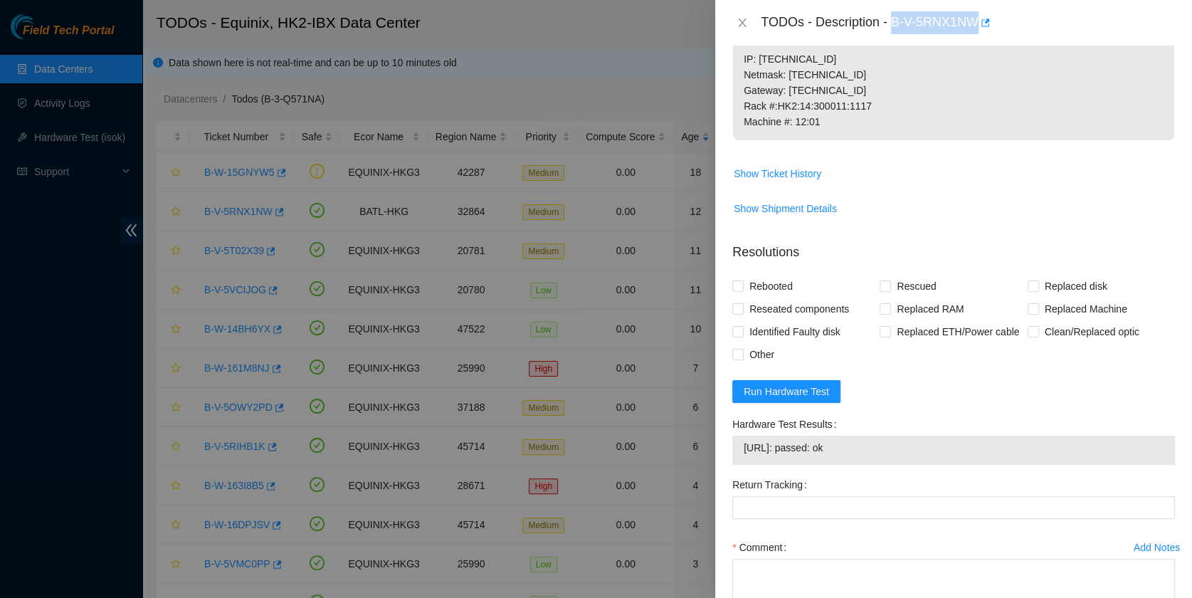
scroll to position [474, 0]
click at [1061, 306] on span "Replaced Machine" at bounding box center [1086, 307] width 94 height 23
click at [1037, 306] on input "Replaced Machine" at bounding box center [1032, 307] width 10 height 10
checkbox input "true"
click at [891, 277] on span "Rescued" at bounding box center [916, 284] width 51 height 23
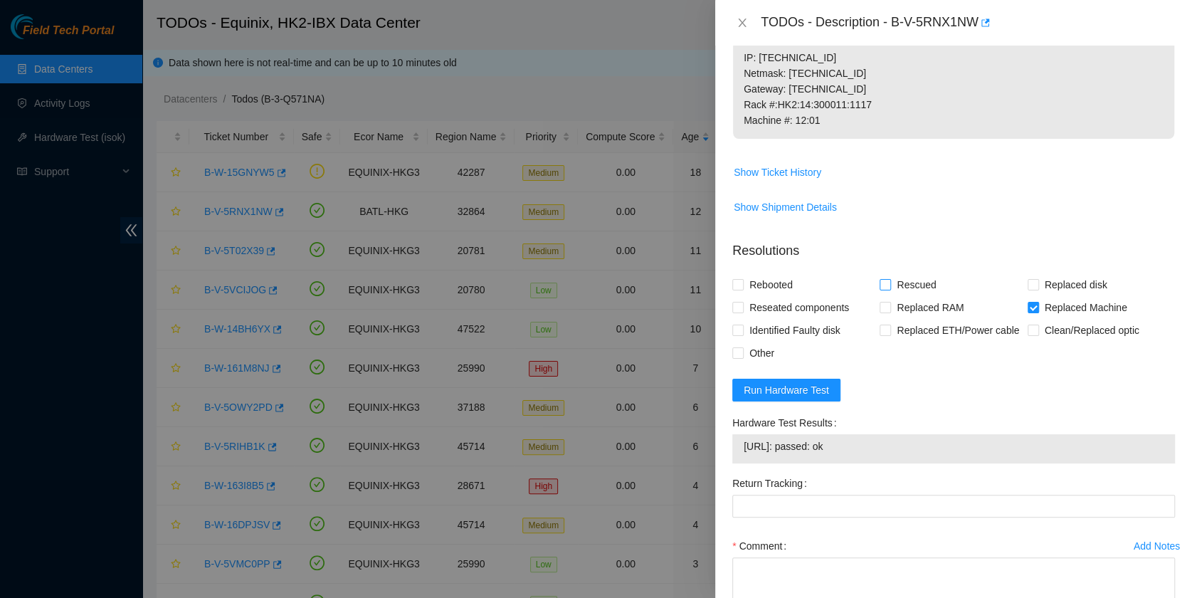
click at [889, 279] on input "Rescued" at bounding box center [884, 284] width 10 height 10
checkbox input "true"
click at [749, 291] on span "Rebooted" at bounding box center [770, 284] width 55 height 23
click at [742, 289] on input "Rebooted" at bounding box center [737, 284] width 10 height 10
checkbox input "true"
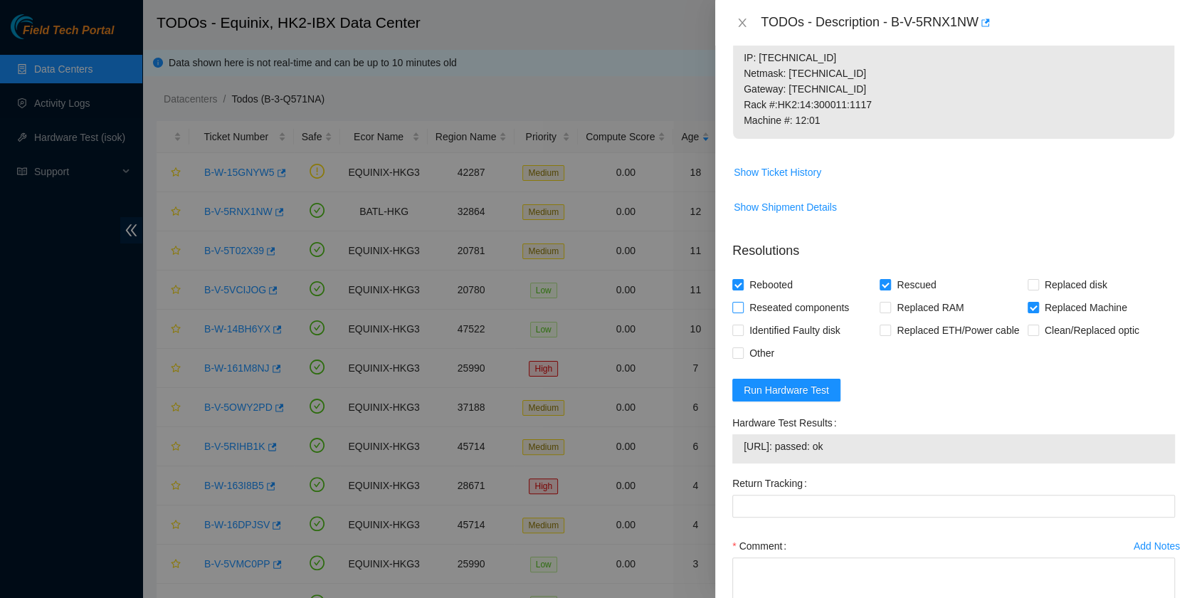
click at [753, 309] on span "Reseated components" at bounding box center [798, 307] width 111 height 23
click at [742, 309] on input "Reseated components" at bounding box center [737, 307] width 10 height 10
checkbox input "true"
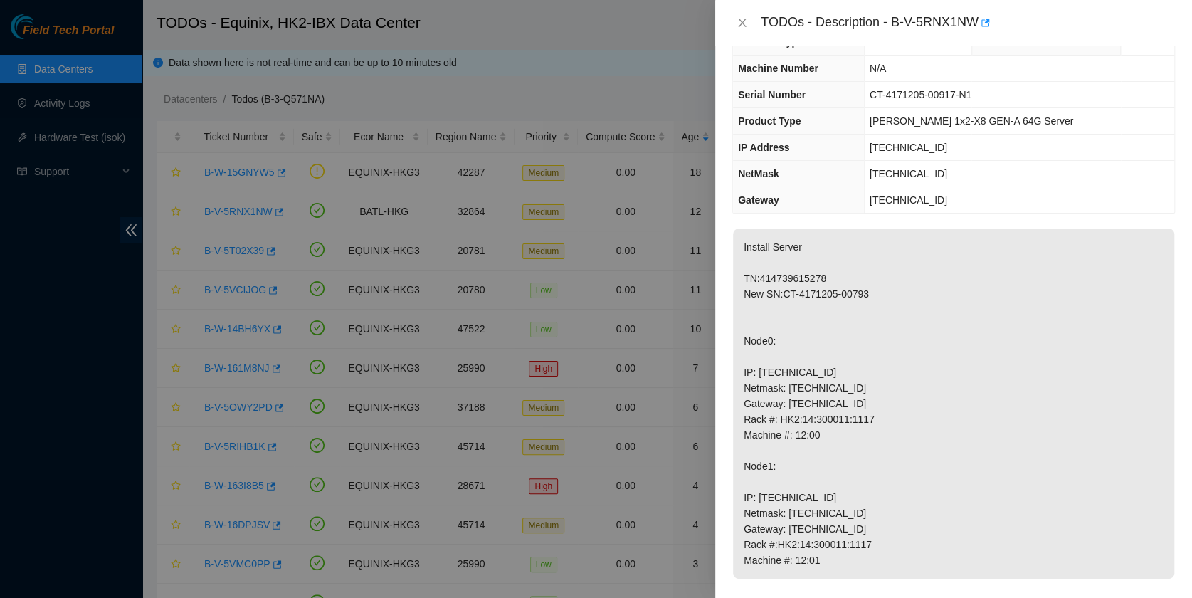
scroll to position [0, 0]
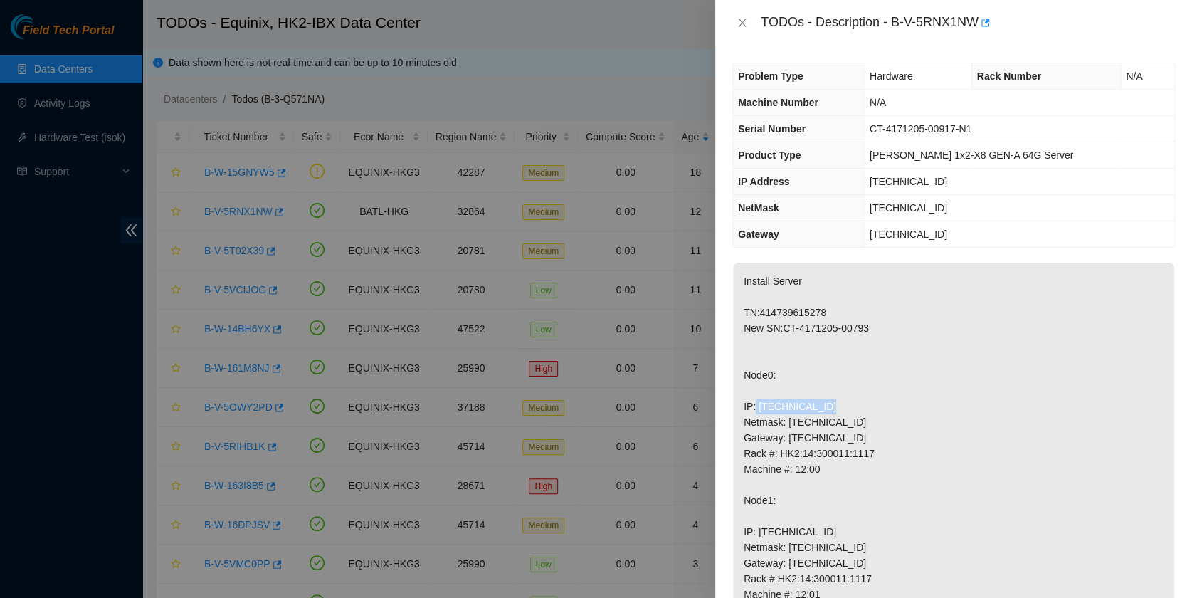
drag, startPoint x: 798, startPoint y: 406, endPoint x: 753, endPoint y: 405, distance: 45.6
click at [753, 405] on p "Install Server TN:414739615278 New SN:CT-4171205-00793 Node0: IP: [TECHNICAL_ID…" at bounding box center [953, 437] width 441 height 350
copy p "23.204.140.152"
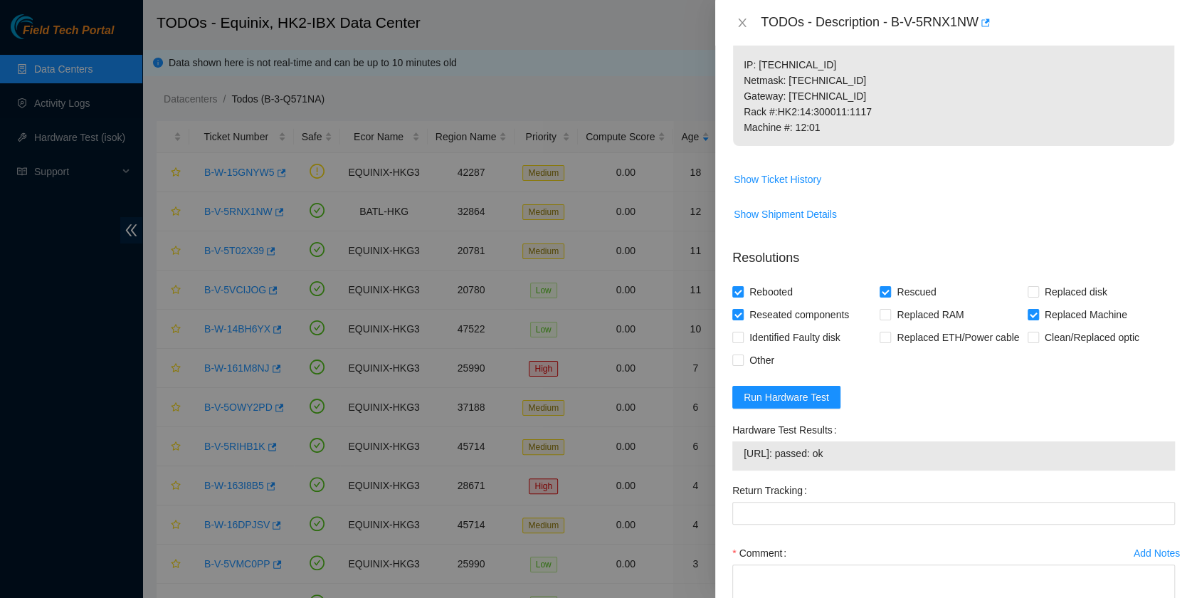
scroll to position [467, 0]
click at [856, 541] on div "Comment" at bounding box center [953, 552] width 442 height 23
click at [856, 545] on div "Comment" at bounding box center [953, 552] width 442 height 23
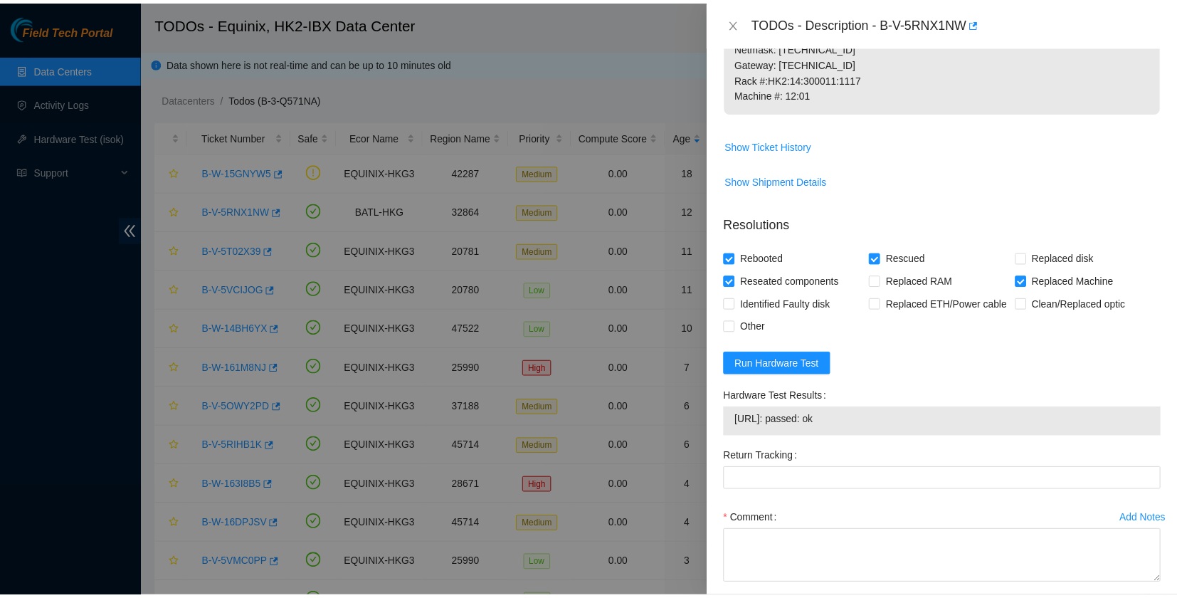
scroll to position [569, 0]
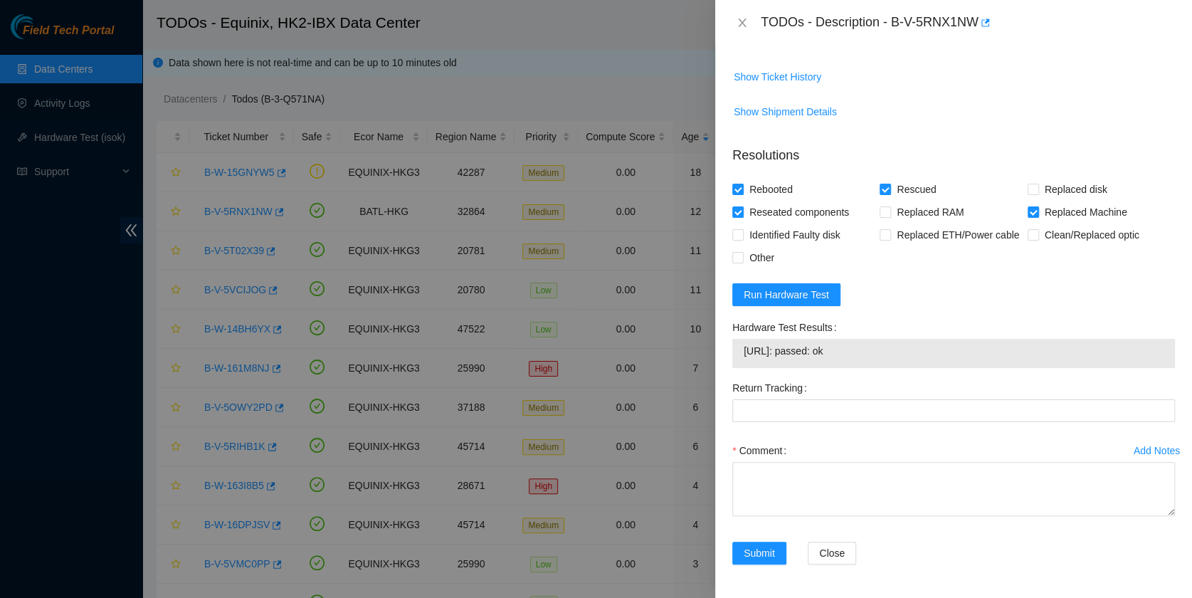
click at [827, 452] on div "Comment" at bounding box center [953, 450] width 442 height 23
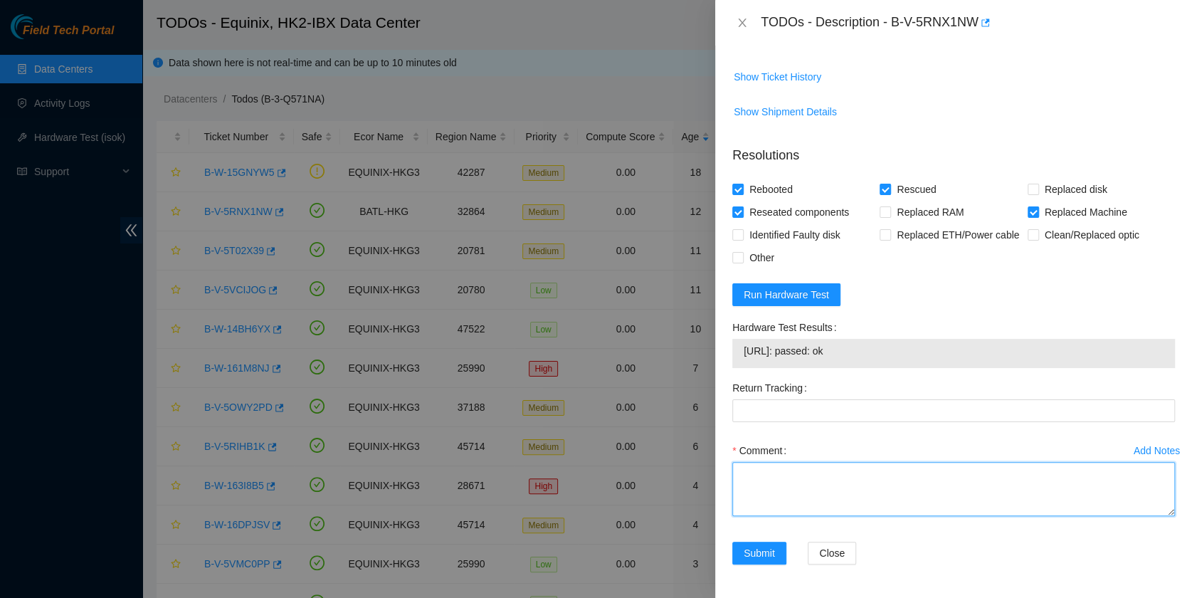
click at [825, 462] on textarea "Comment" at bounding box center [953, 489] width 442 height 54
type textarea "pass ok"
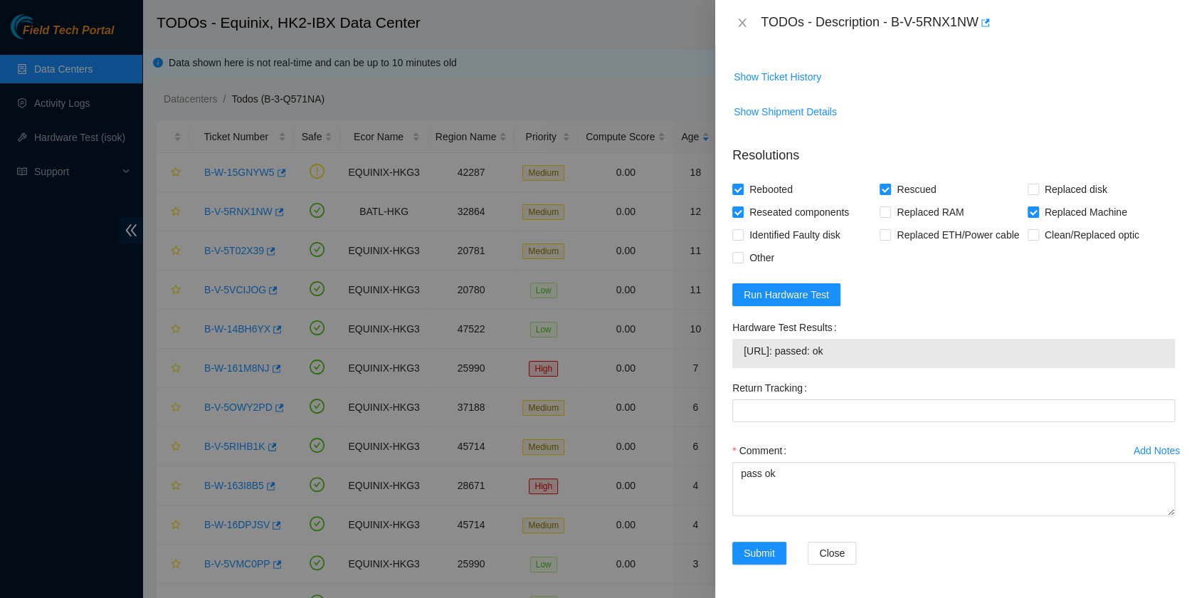
drag, startPoint x: 890, startPoint y: 20, endPoint x: 977, endPoint y: 47, distance: 91.6
click at [977, 47] on div "TODOs - Description - B-V-5RNX1NW Problem Type Hardware Rack Number N/A Machine…" at bounding box center [953, 299] width 477 height 598
copy div "B-V-5RNX1NW Problem Type Hardware Rack Number N/A Machine Number N/A Serial Num…"
click at [755, 555] on span "Submit" at bounding box center [758, 553] width 31 height 16
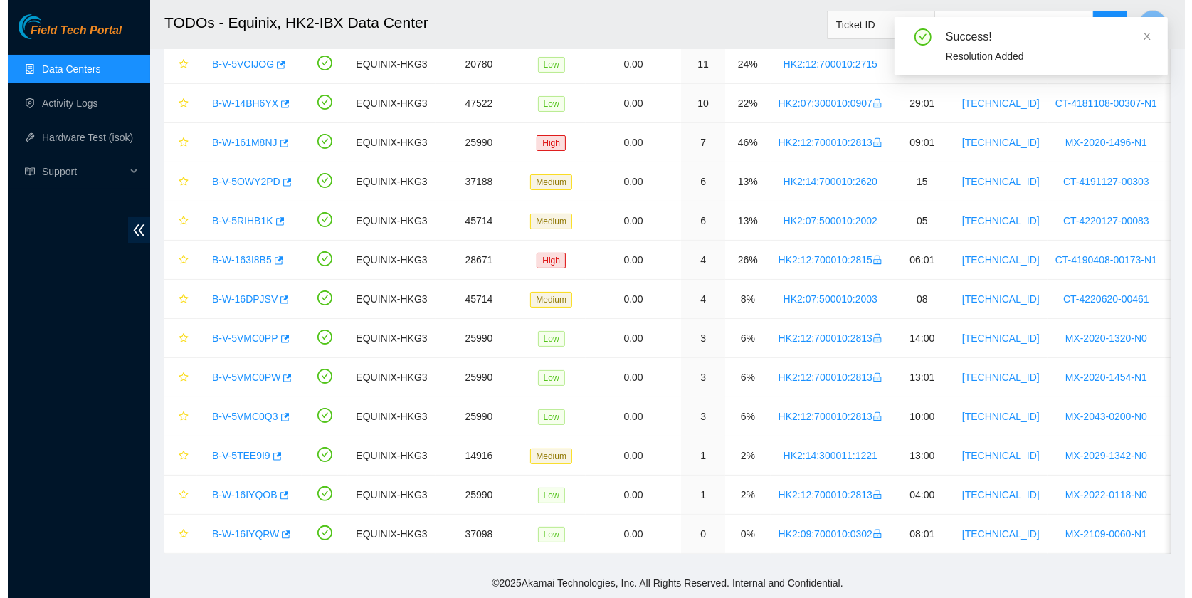
scroll to position [0, 0]
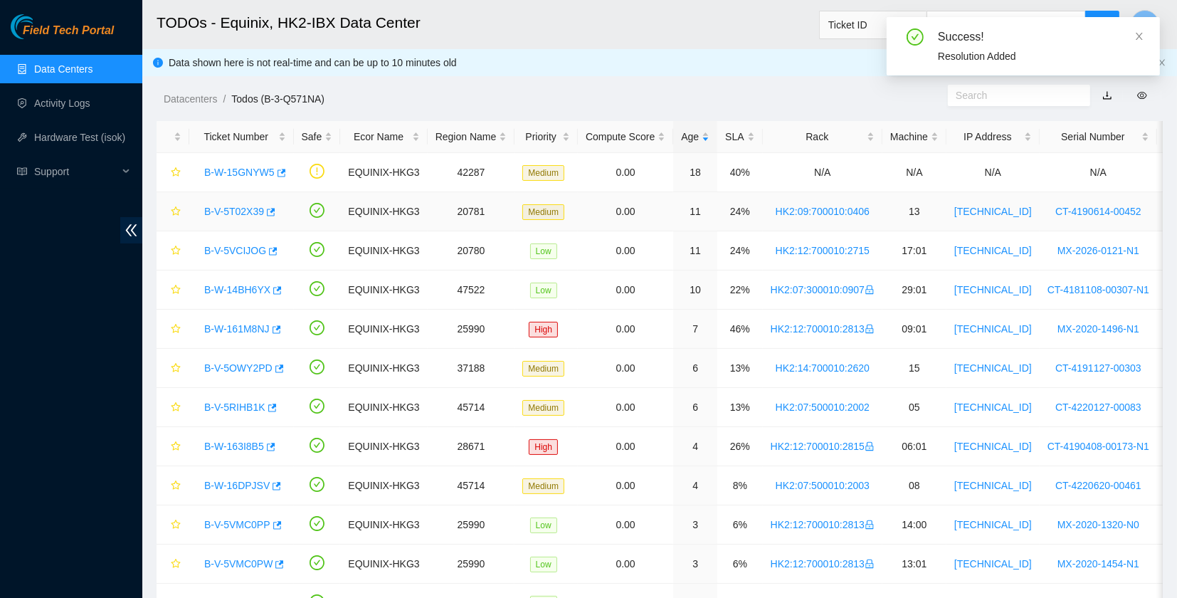
click at [228, 211] on link "B-V-5T02X39" at bounding box center [234, 211] width 60 height 11
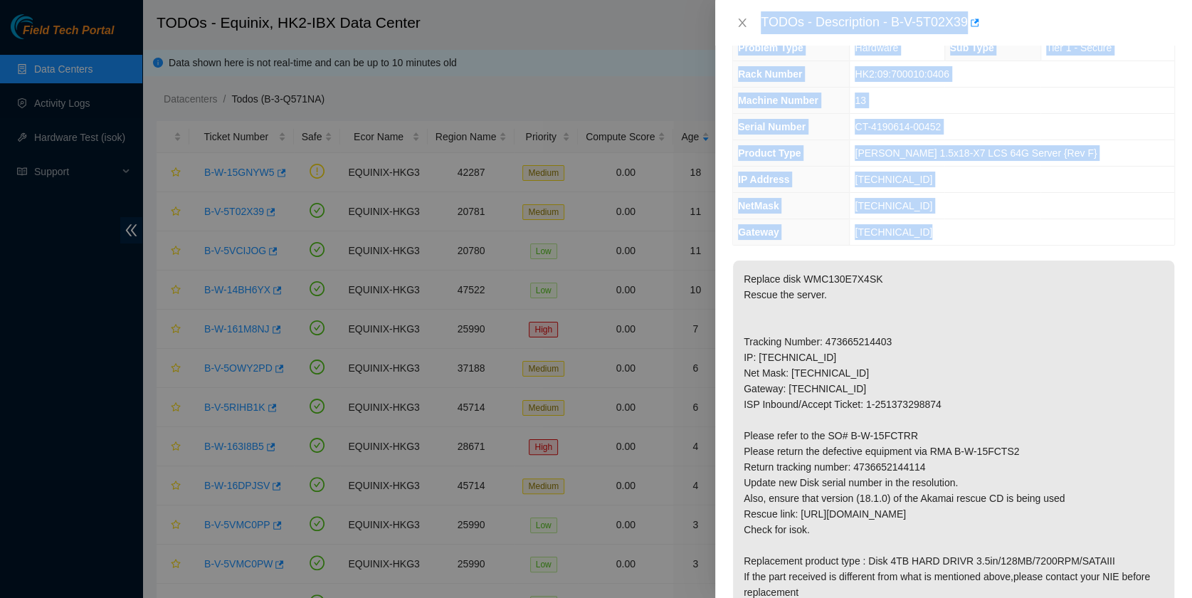
scroll to position [27, 0]
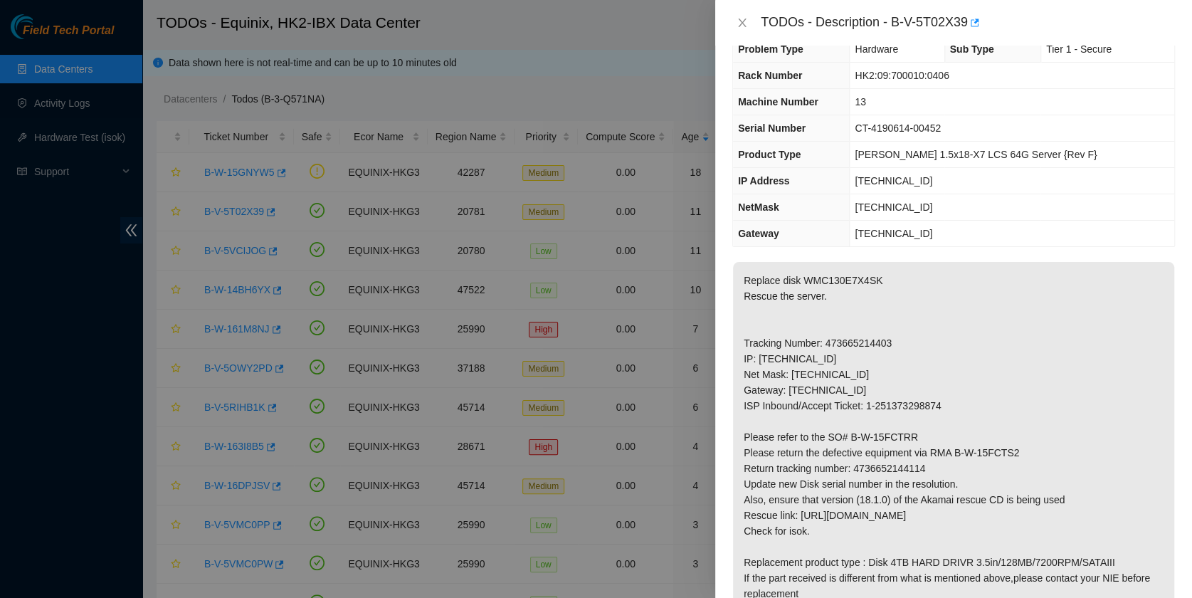
click at [927, 373] on p "Replace disk WMC130E7X4SK Rescue the server. Tracking Number: 473665214403 IP: …" at bounding box center [953, 437] width 441 height 350
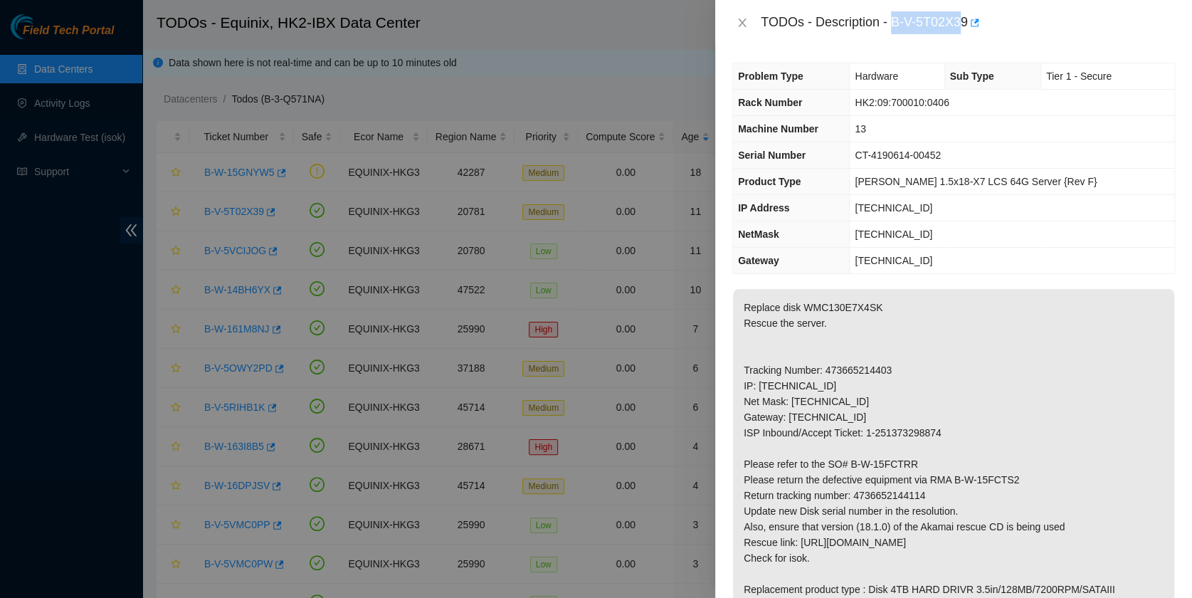
drag, startPoint x: 890, startPoint y: 19, endPoint x: 964, endPoint y: 22, distance: 74.0
click at [964, 22] on div "TODOs - Description - B-V-5T02X39" at bounding box center [967, 22] width 414 height 23
click at [962, 18] on div "TODOs - Description - B-V-5T02X39" at bounding box center [967, 22] width 414 height 23
click at [897, 22] on div "TODOs - Description - B-V-5T02X39" at bounding box center [967, 22] width 414 height 23
drag, startPoint x: 891, startPoint y: 21, endPoint x: 966, endPoint y: 37, distance: 76.5
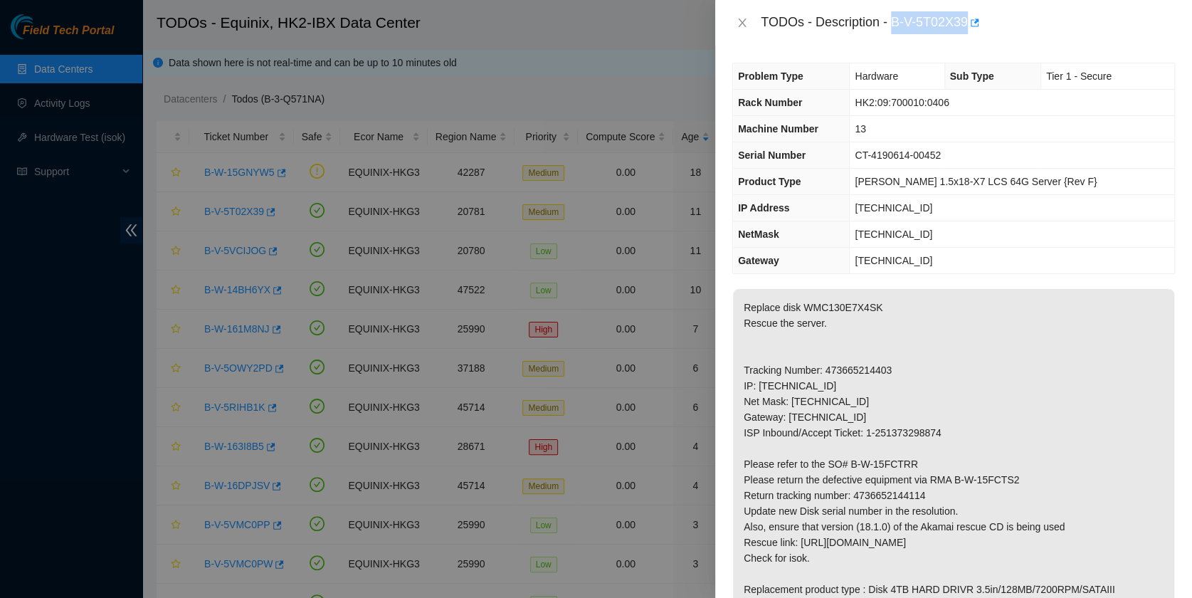
click at [966, 37] on div "TODOs - Description - B-V-5T02X39" at bounding box center [953, 23] width 477 height 46
copy div "B-V-5T02X39"
click at [1041, 502] on p "Replace disk WMC130E7X4SK Rescue the server. Tracking Number: 473665214403 IP: …" at bounding box center [953, 464] width 441 height 350
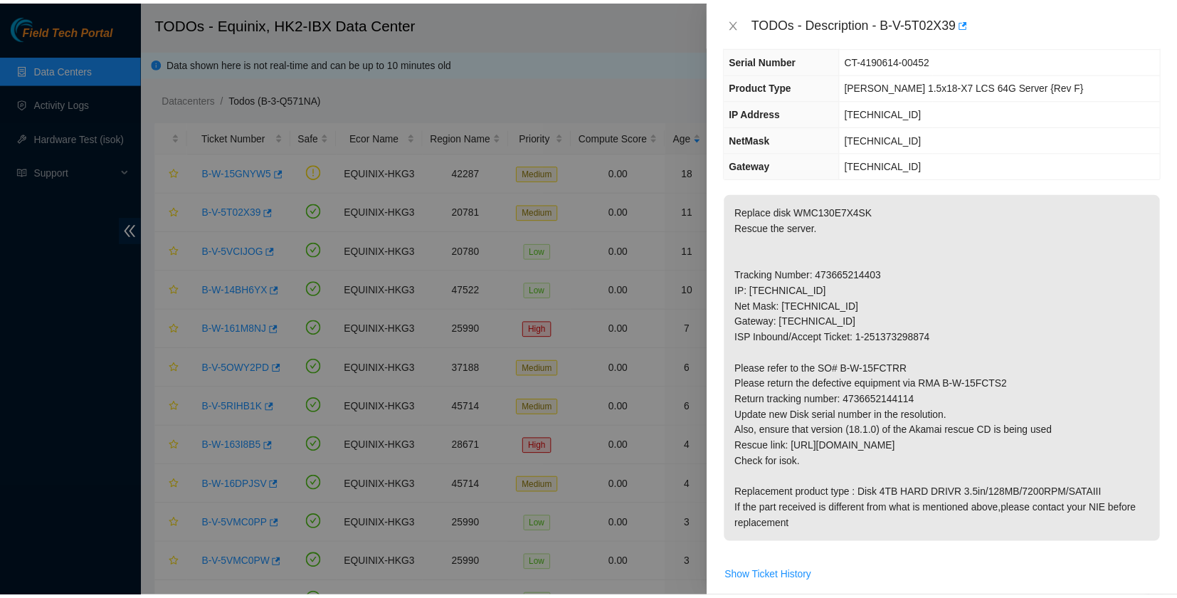
scroll to position [95, 0]
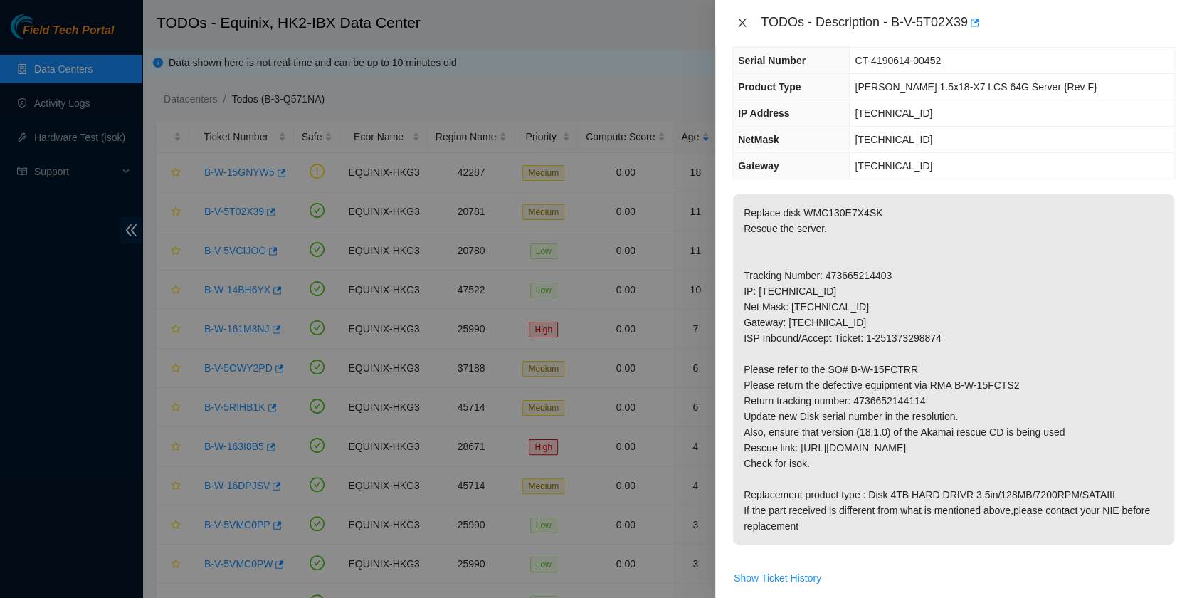
click at [736, 23] on icon "close" at bounding box center [741, 22] width 11 height 11
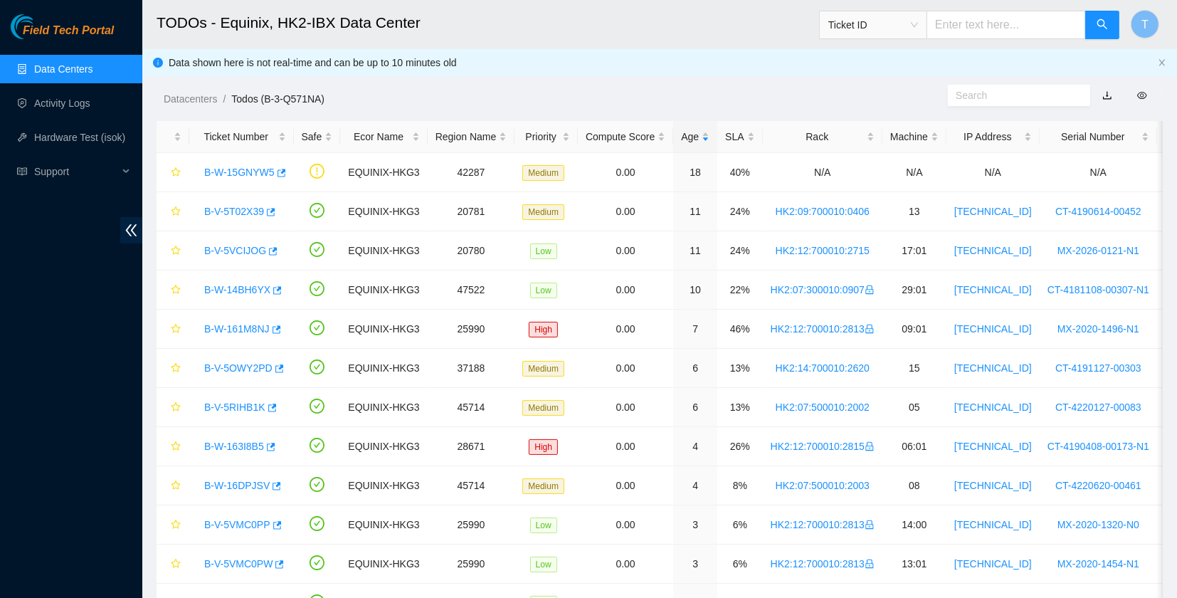
scroll to position [125, 0]
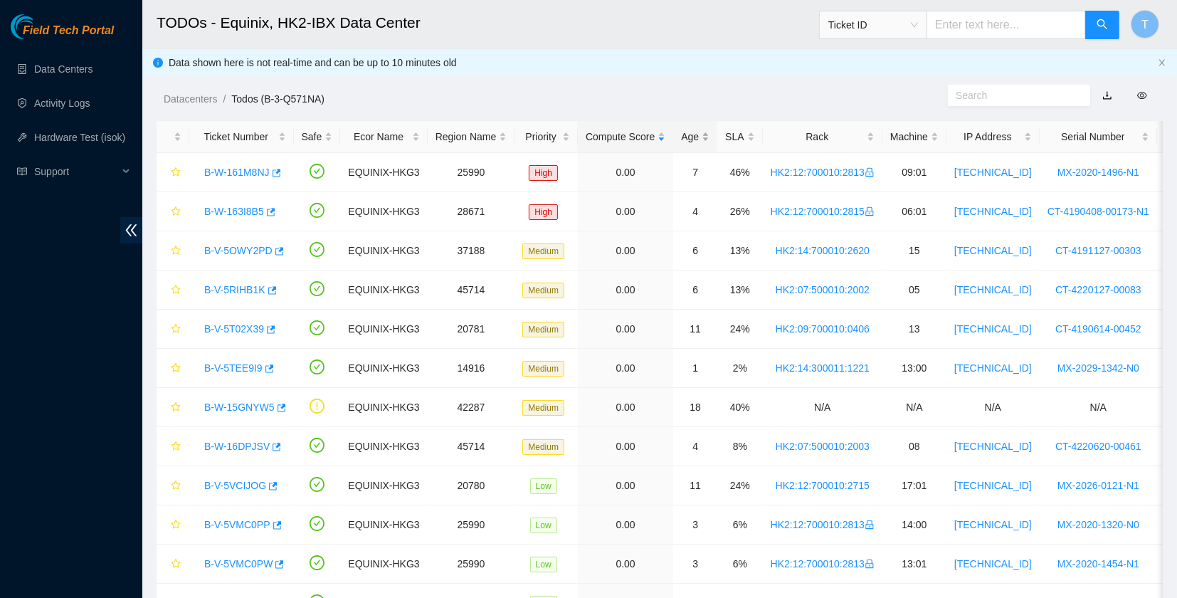
click at [683, 134] on div "Age" at bounding box center [695, 137] width 28 height 16
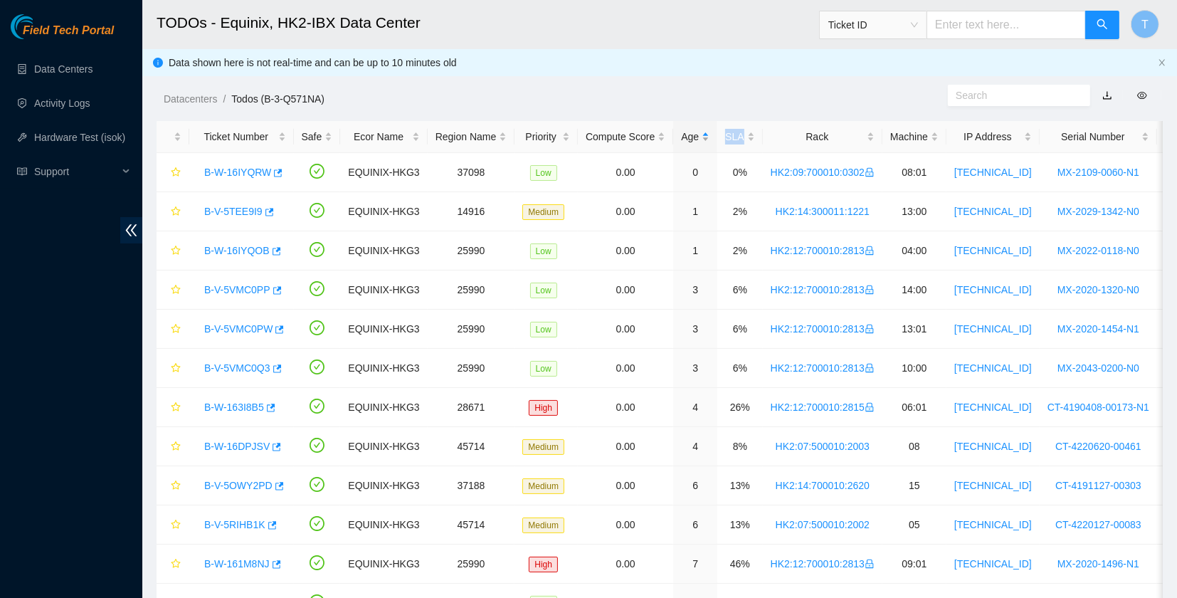
click at [683, 134] on div "Age" at bounding box center [695, 137] width 28 height 16
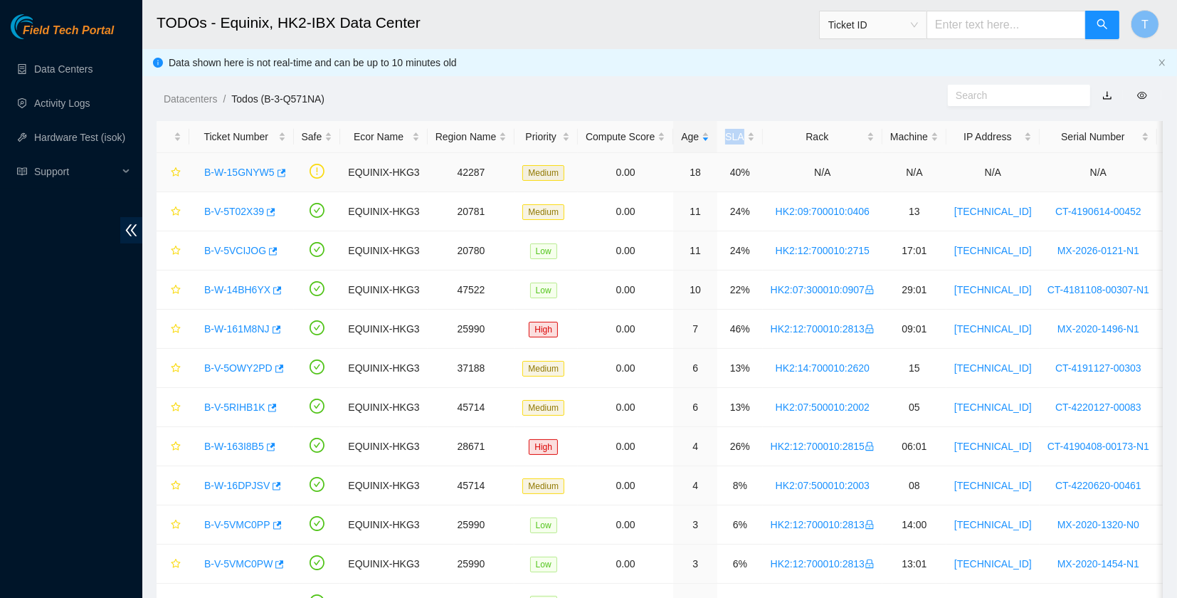
click at [244, 171] on link "B-W-15GNYW5" at bounding box center [239, 171] width 70 height 11
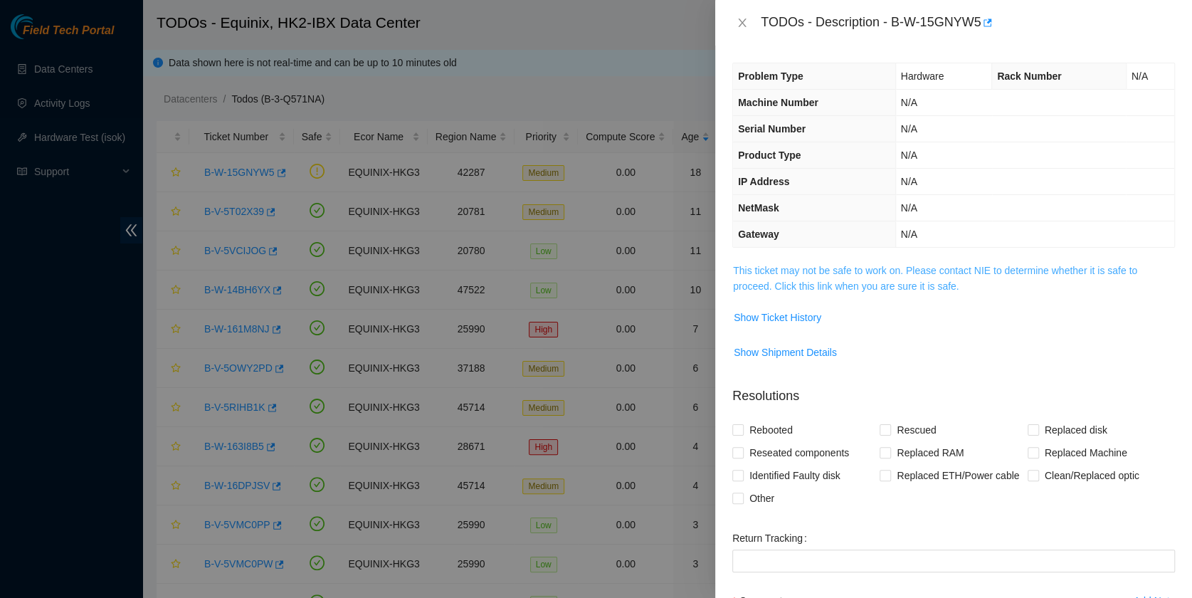
click at [764, 287] on link "This ticket may not be safe to work on. Please contact NIE to determine whether…" at bounding box center [935, 278] width 404 height 27
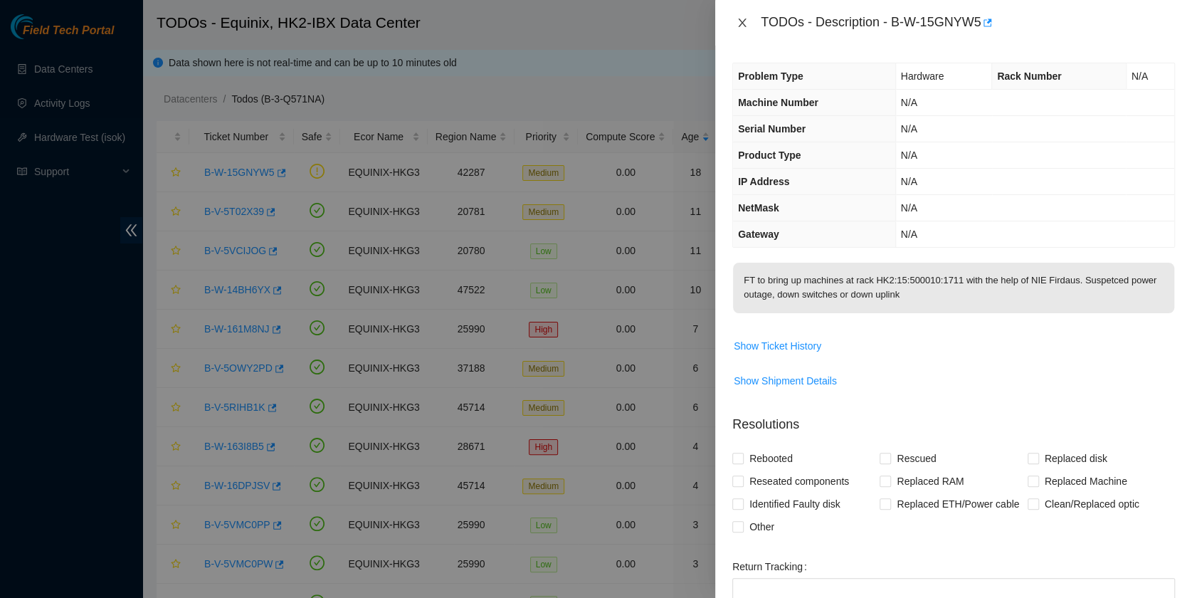
click at [741, 19] on icon "close" at bounding box center [741, 22] width 11 height 11
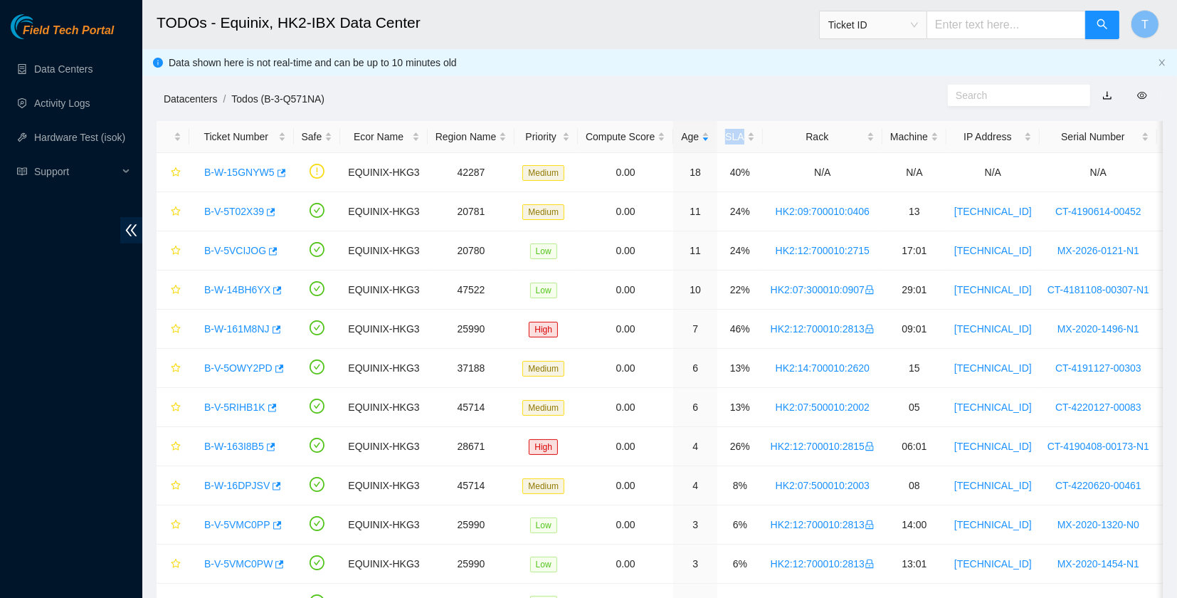
click at [177, 97] on link "Datacenters" at bounding box center [190, 98] width 53 height 11
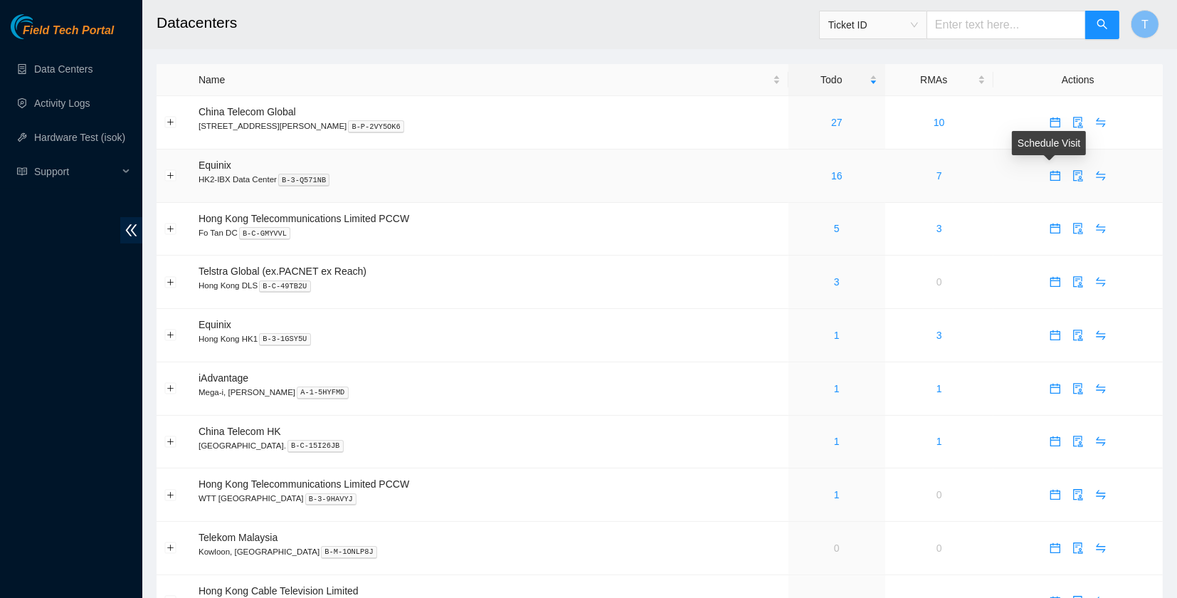
click at [1050, 171] on icon "calendar" at bounding box center [1055, 175] width 10 height 10
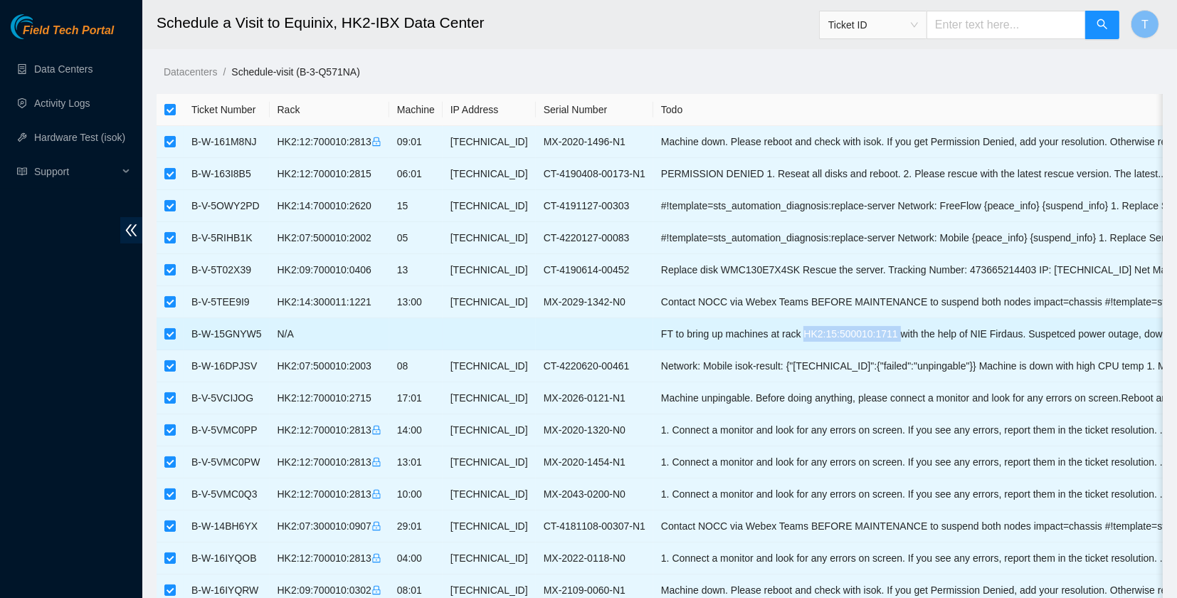
drag, startPoint x: 876, startPoint y: 336, endPoint x: 785, endPoint y: 328, distance: 91.4
click at [785, 328] on td "FT to bring up machines at rack HK2:15:500010:1711 with the help of NIE Firdaus…" at bounding box center [961, 334] width 617 height 32
copy td "HK2:15:500010:1711"
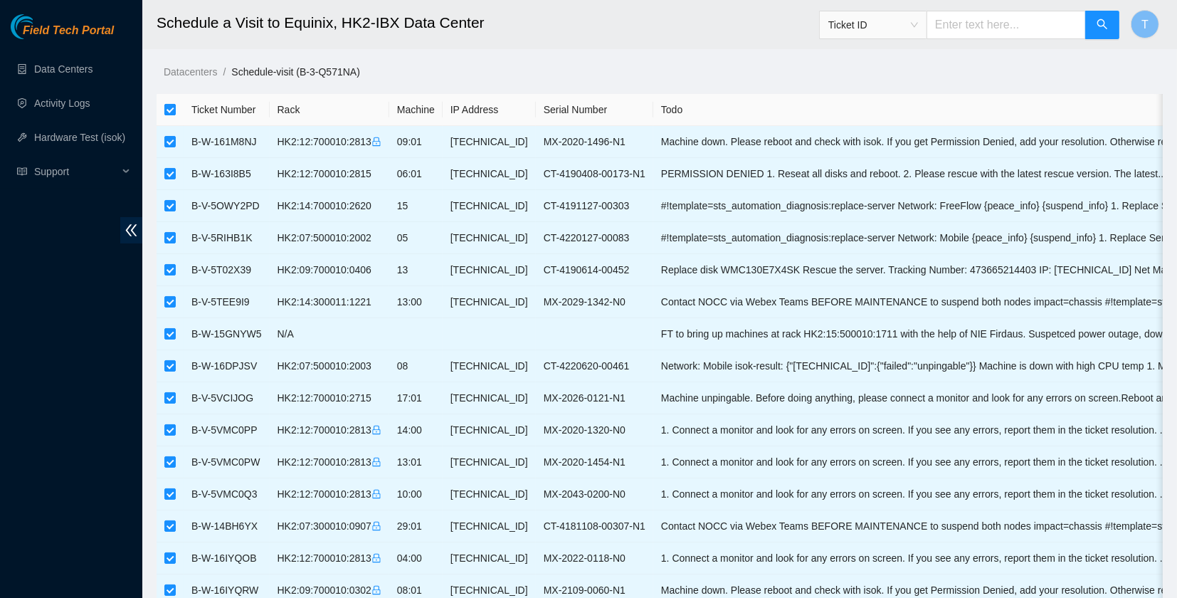
click at [161, 110] on th at bounding box center [170, 110] width 27 height 32
click at [169, 110] on input "checkbox" at bounding box center [169, 109] width 11 height 11
checkbox input "false"
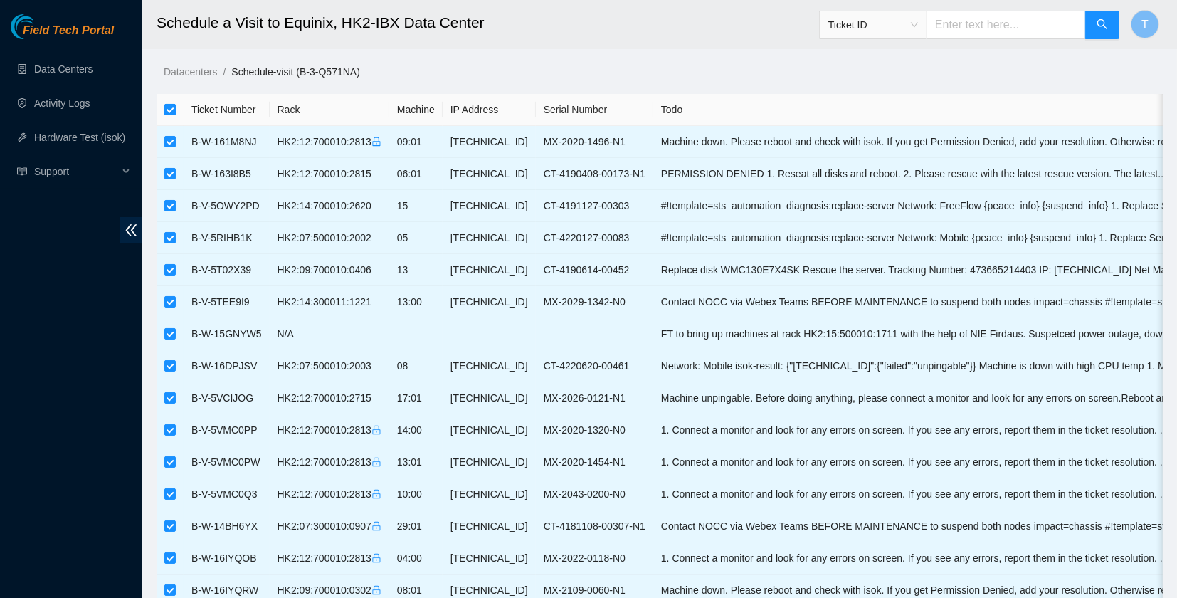
checkbox input "false"
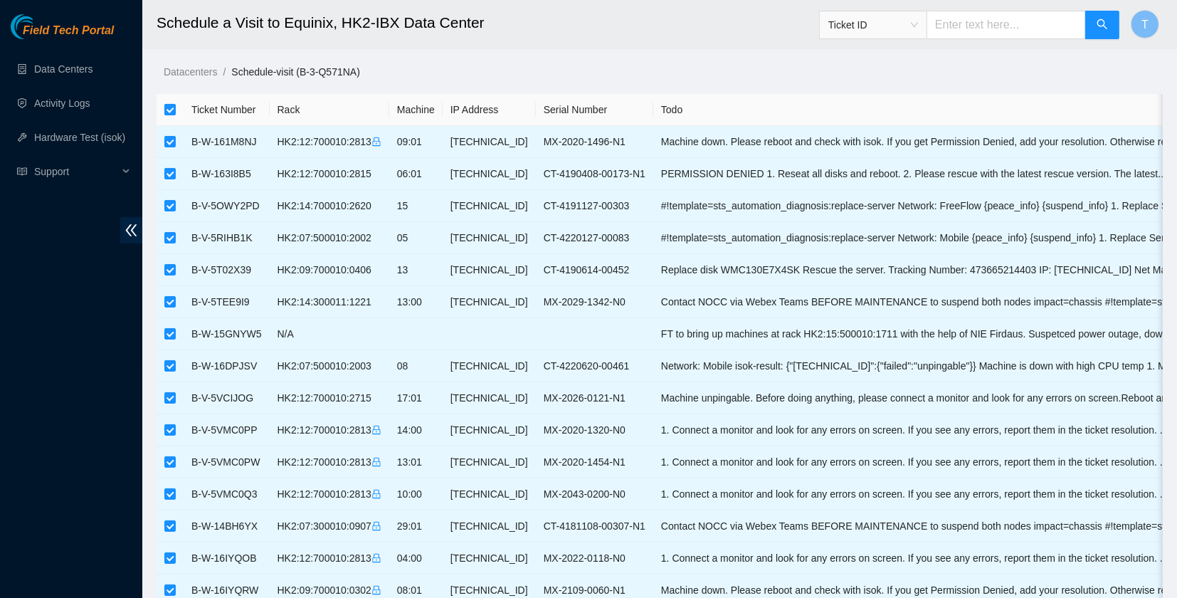
checkbox input "false"
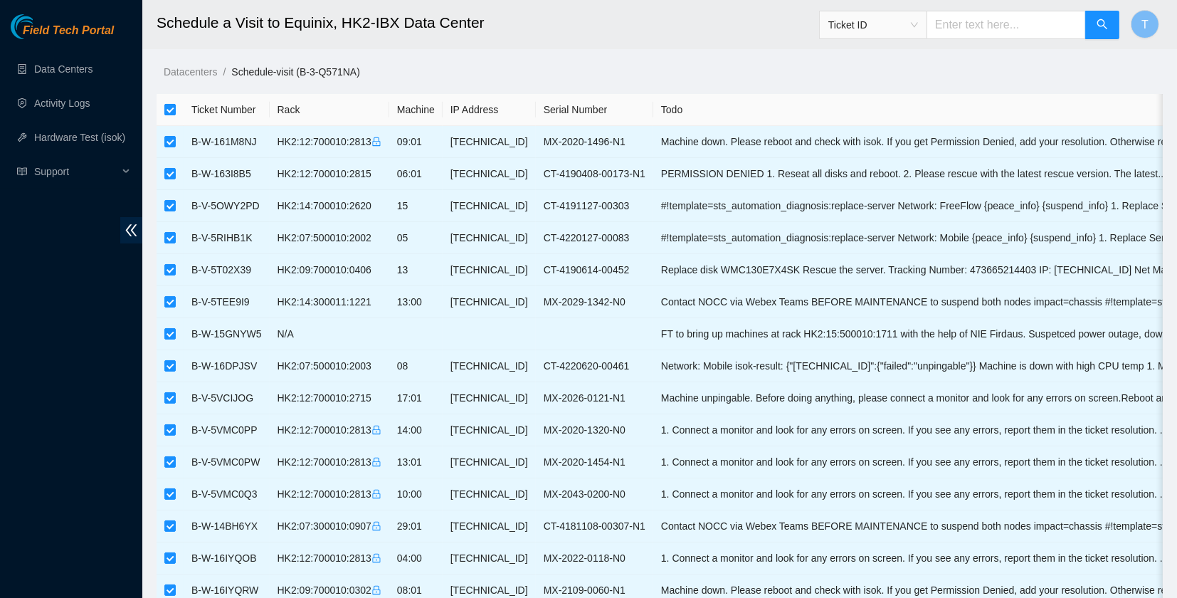
checkbox input "false"
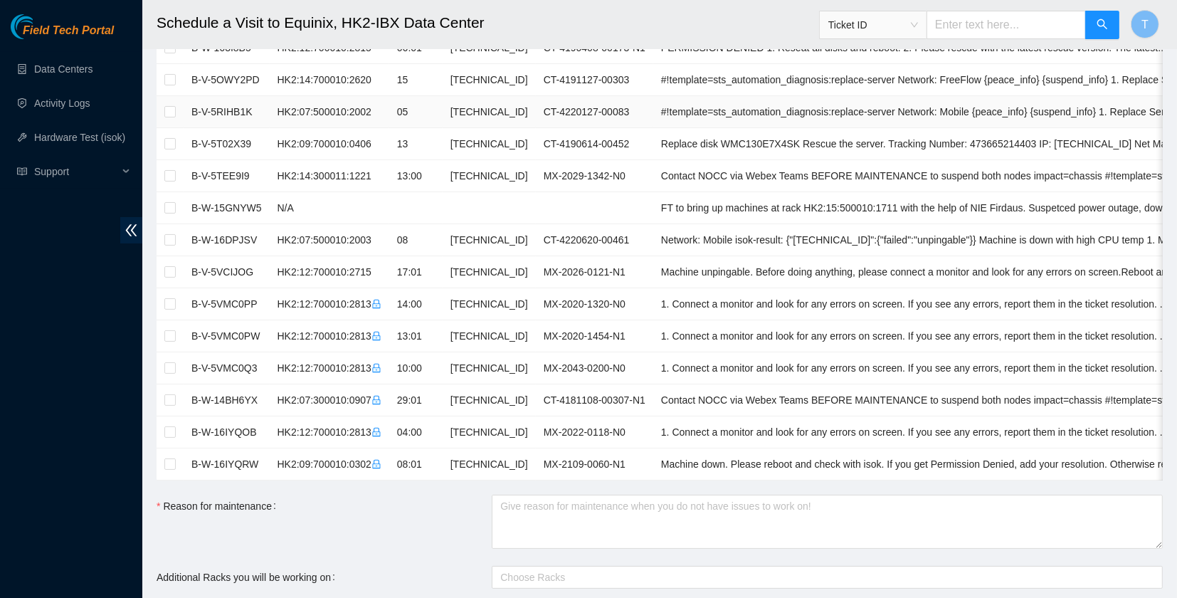
scroll to position [495, 0]
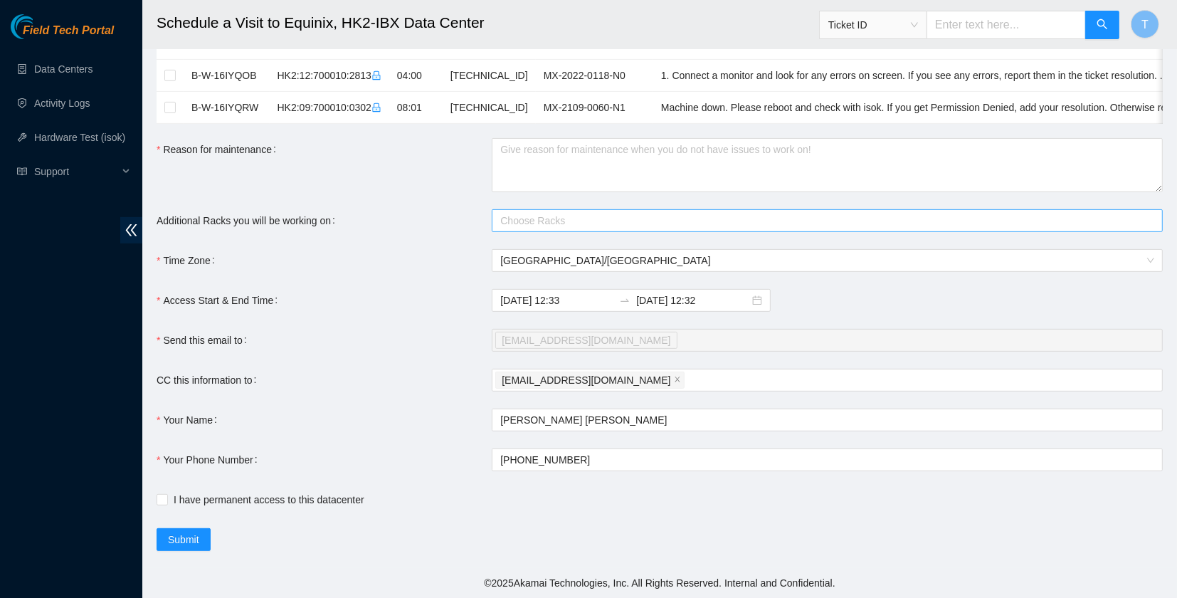
click at [587, 213] on div at bounding box center [819, 220] width 649 height 17
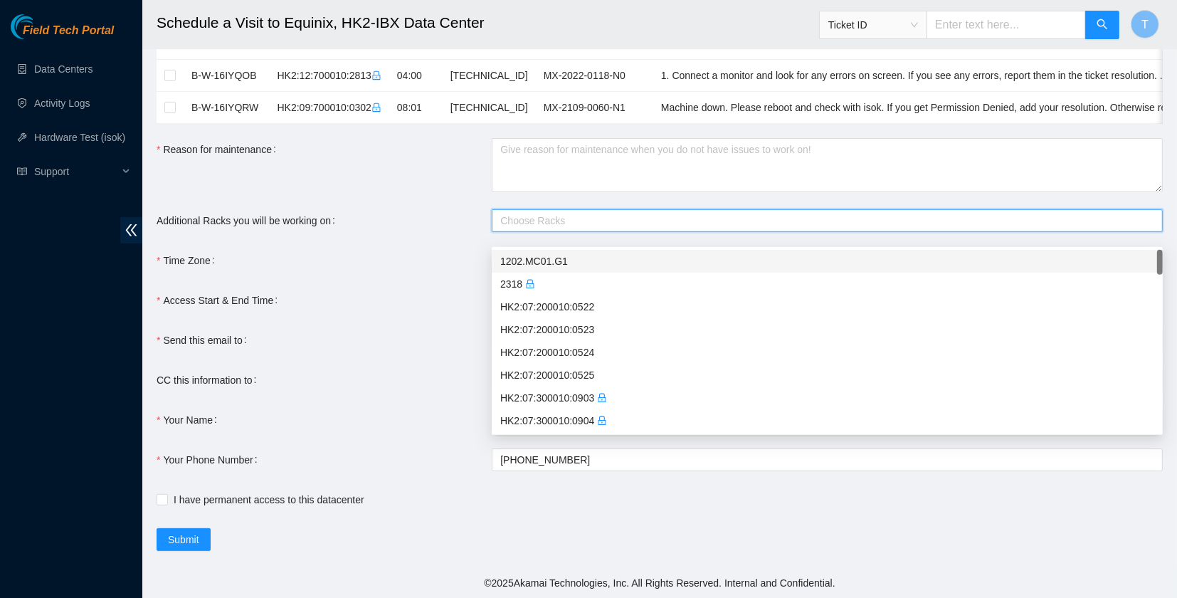
paste input "HK2:15:500010:1711"
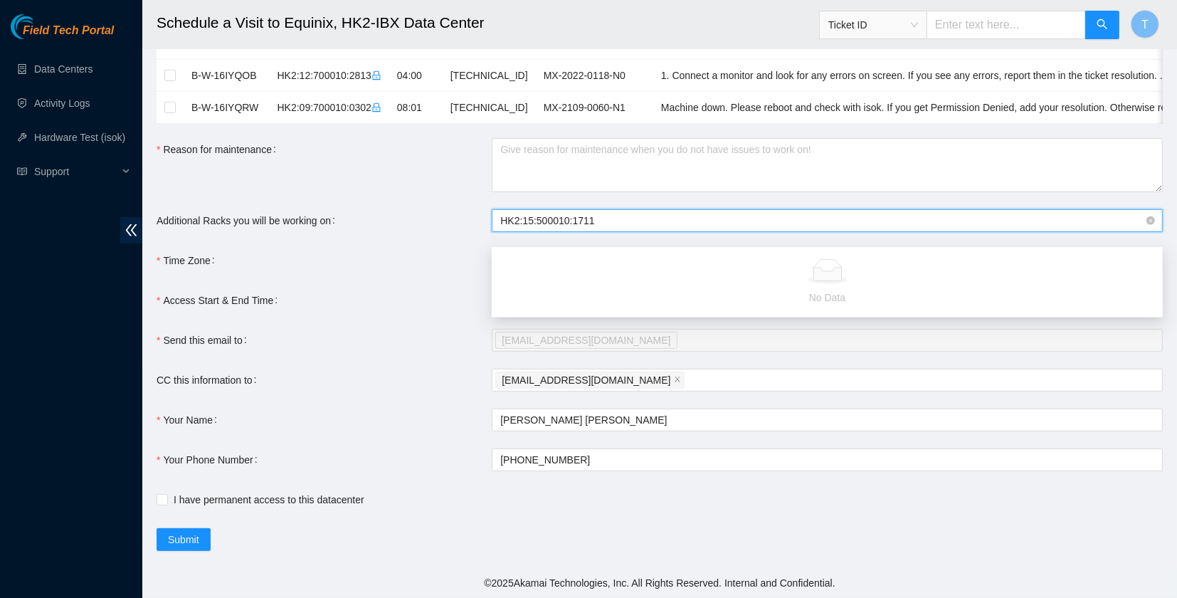
type input "HK2:15:500010:1711"
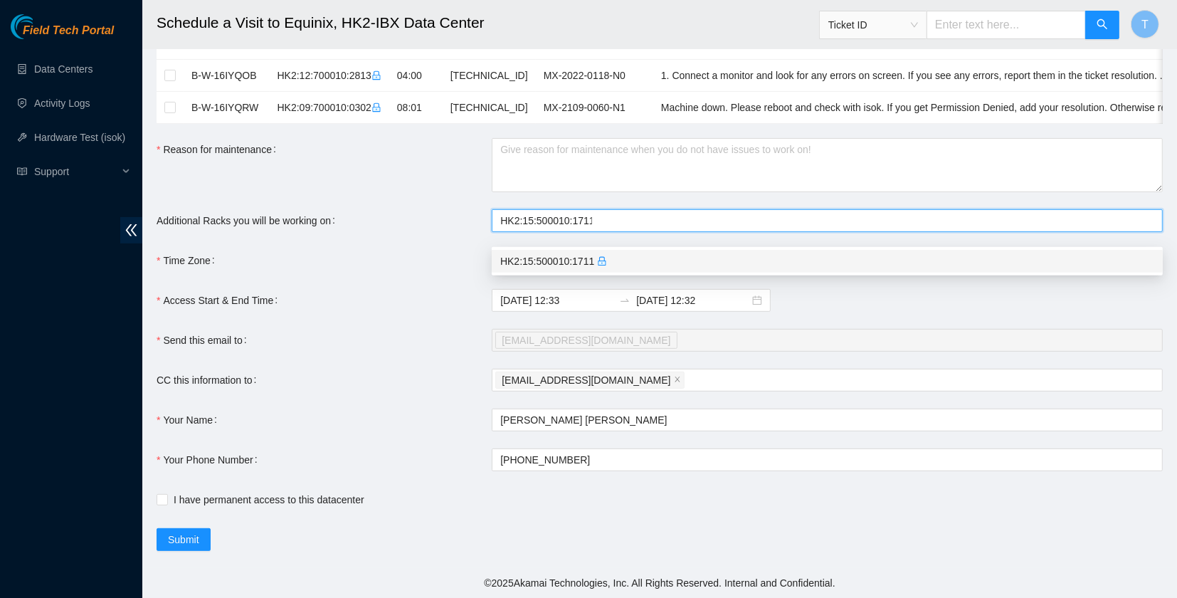
click at [647, 253] on div "HK2:15:500010:1711" at bounding box center [827, 261] width 654 height 16
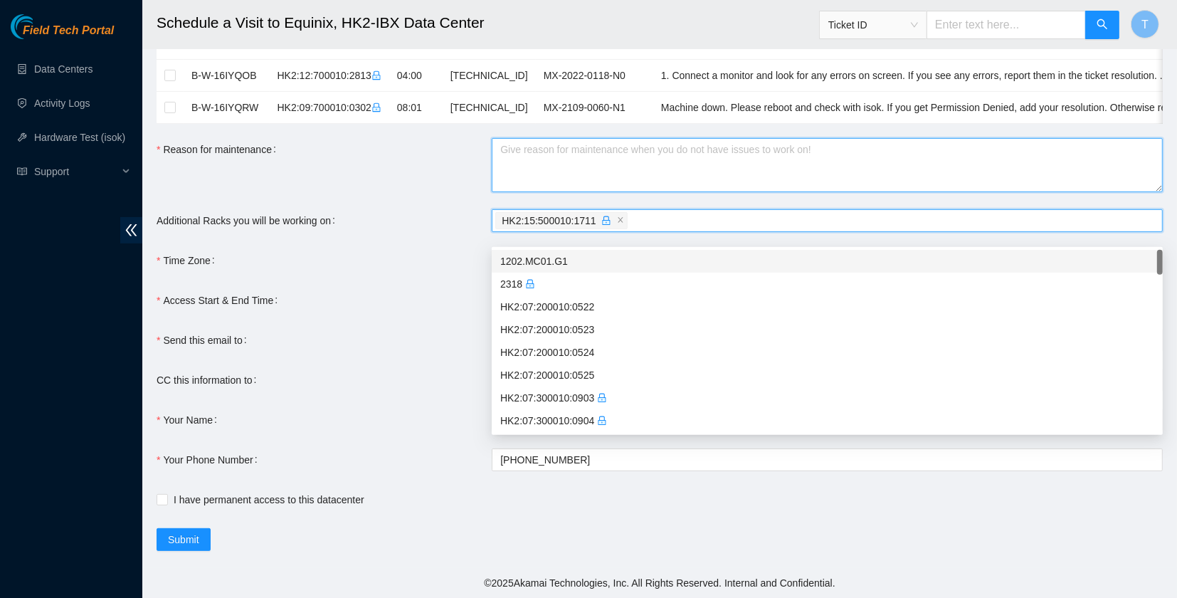
click at [605, 174] on textarea "Reason for maintenance" at bounding box center [827, 165] width 671 height 54
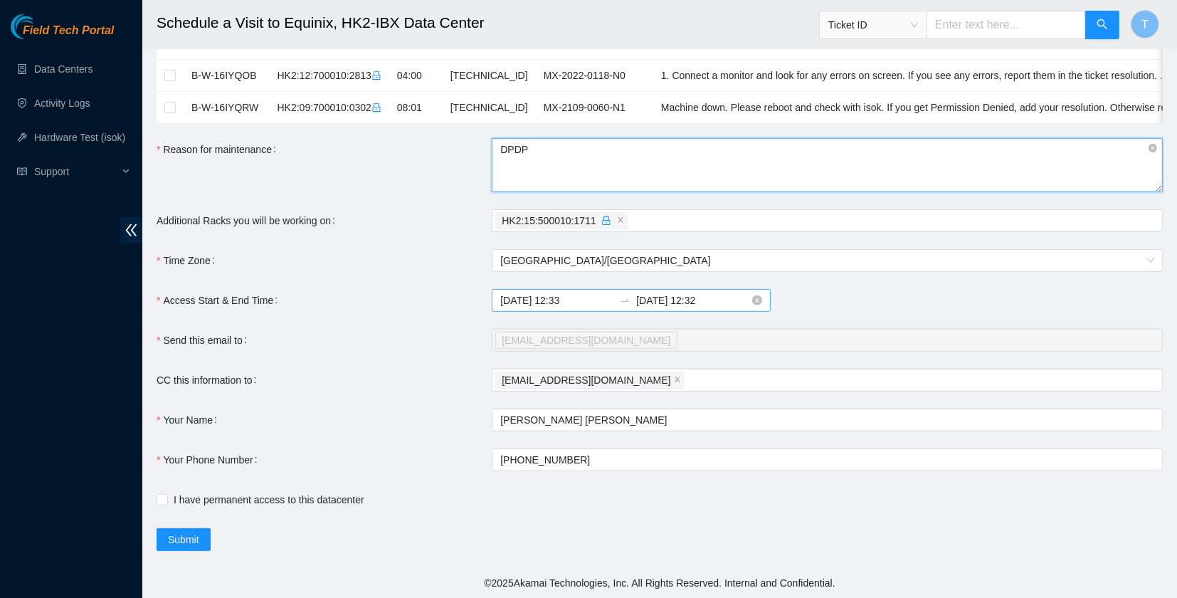
type textarea "DPDP"
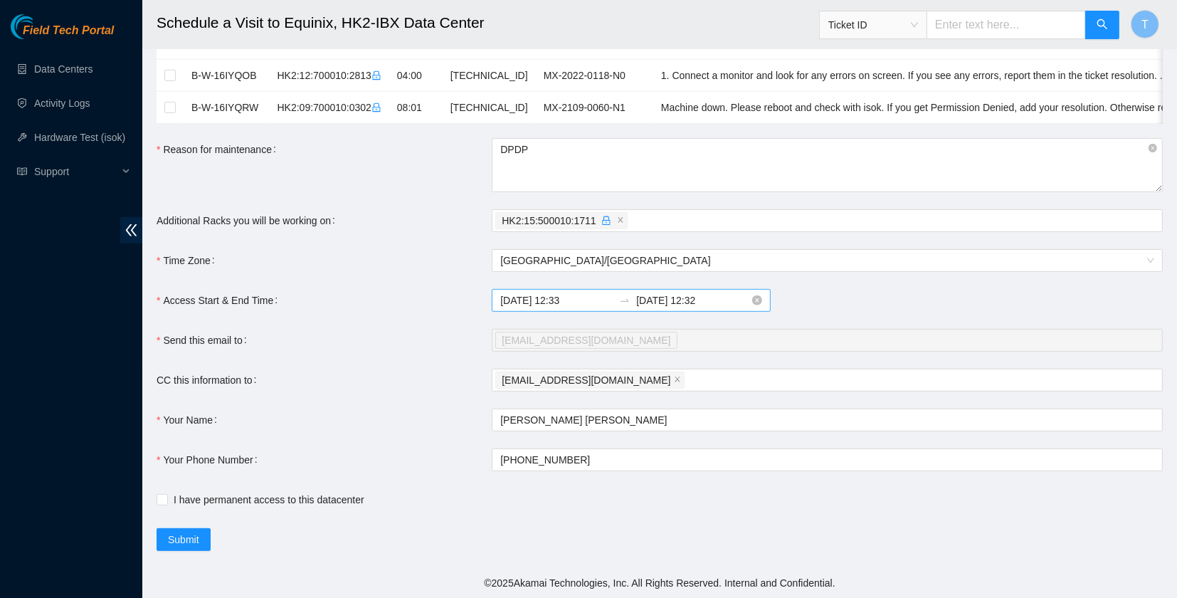
click at [568, 305] on input "2025-09-22 12:33" at bounding box center [556, 300] width 113 height 16
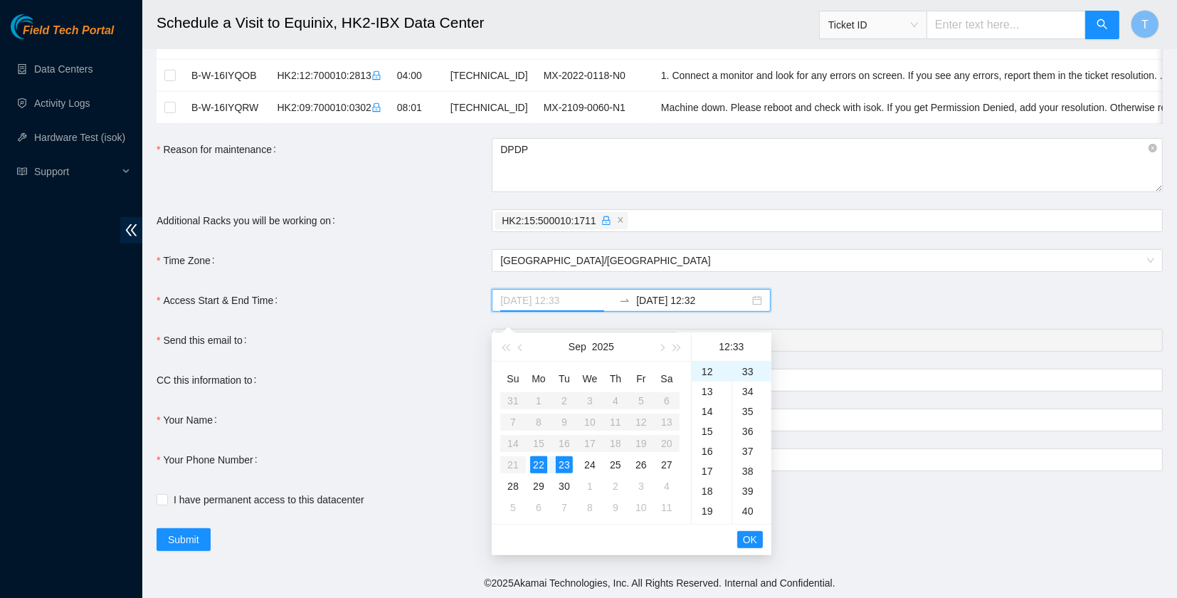
click at [568, 456] on div "23" at bounding box center [564, 464] width 17 height 17
click at [706, 373] on div "03" at bounding box center [711, 380] width 40 height 20
type input "2025-09-23 03:33"
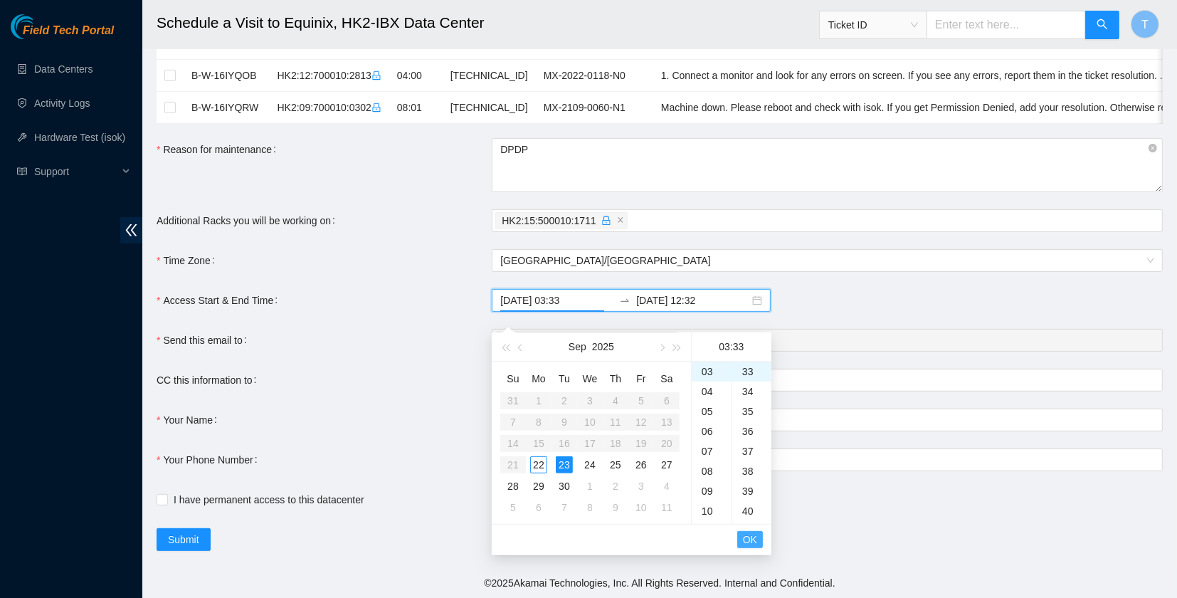
click at [757, 531] on button "OK" at bounding box center [750, 539] width 26 height 17
click at [586, 456] on div "24" at bounding box center [589, 464] width 17 height 17
click at [707, 381] on div "01" at bounding box center [711, 391] width 40 height 20
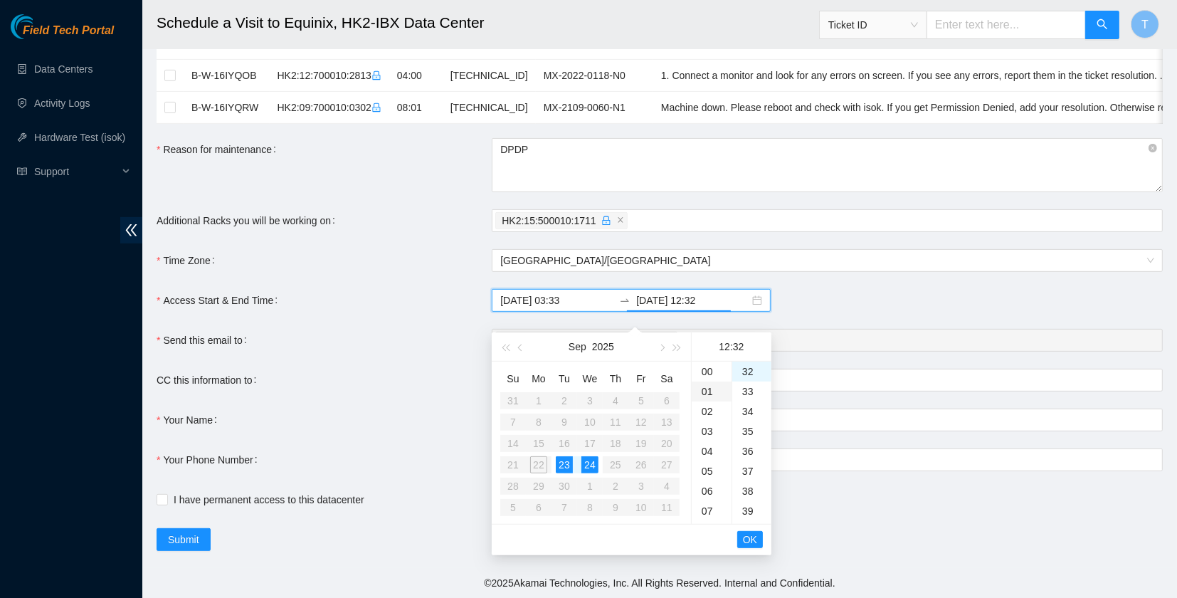
type input "2025-09-24 01:32"
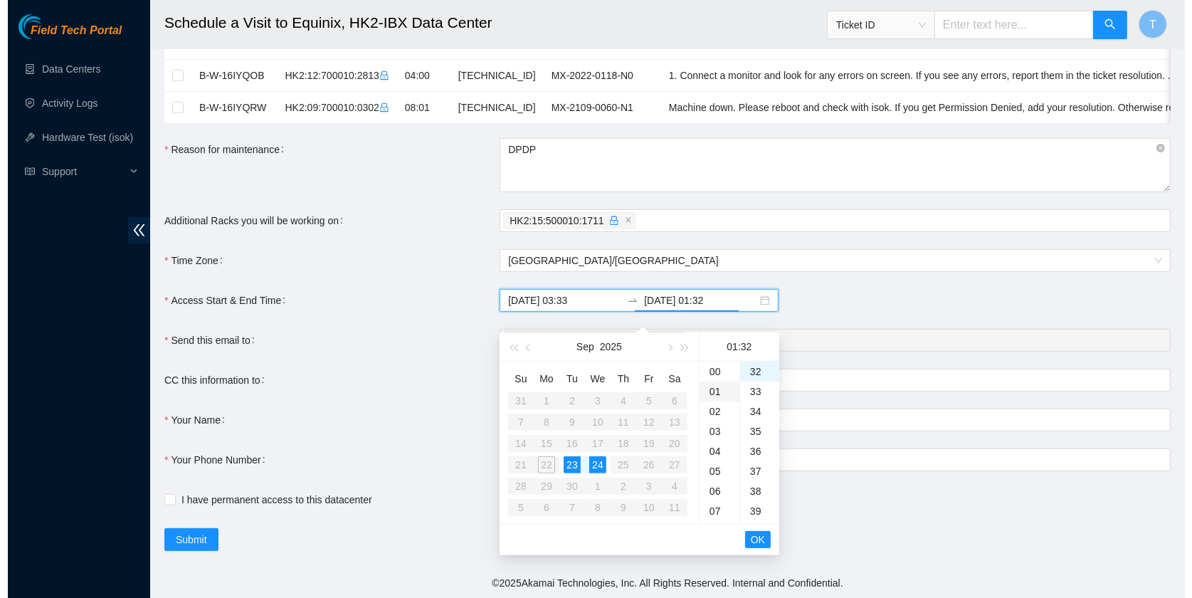
scroll to position [20, 0]
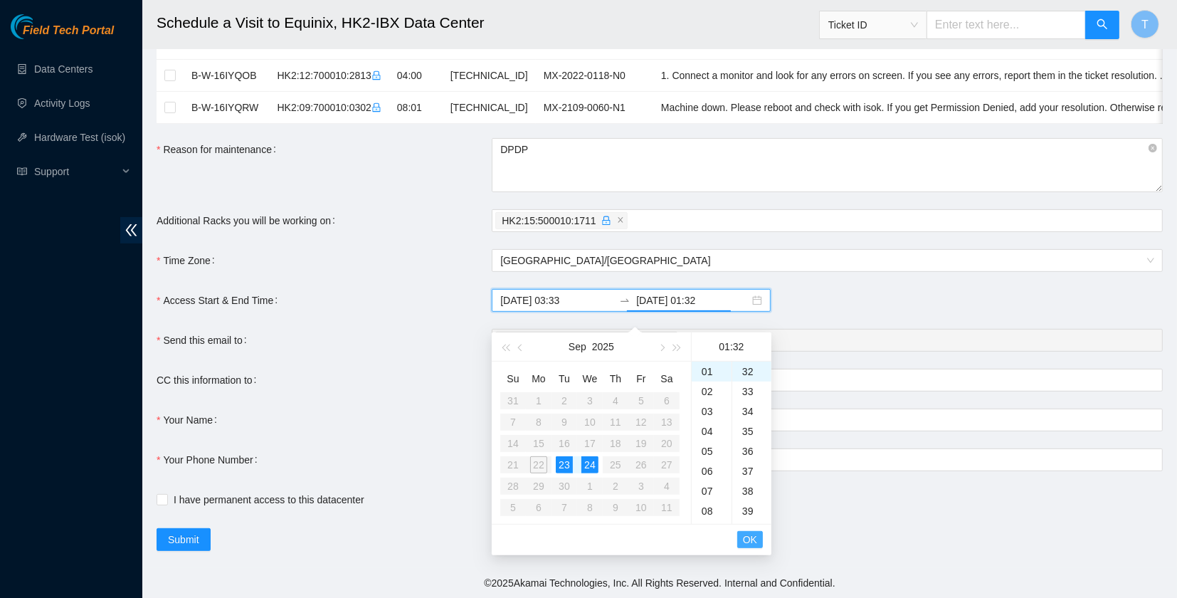
click at [744, 531] on span "OK" at bounding box center [750, 539] width 14 height 16
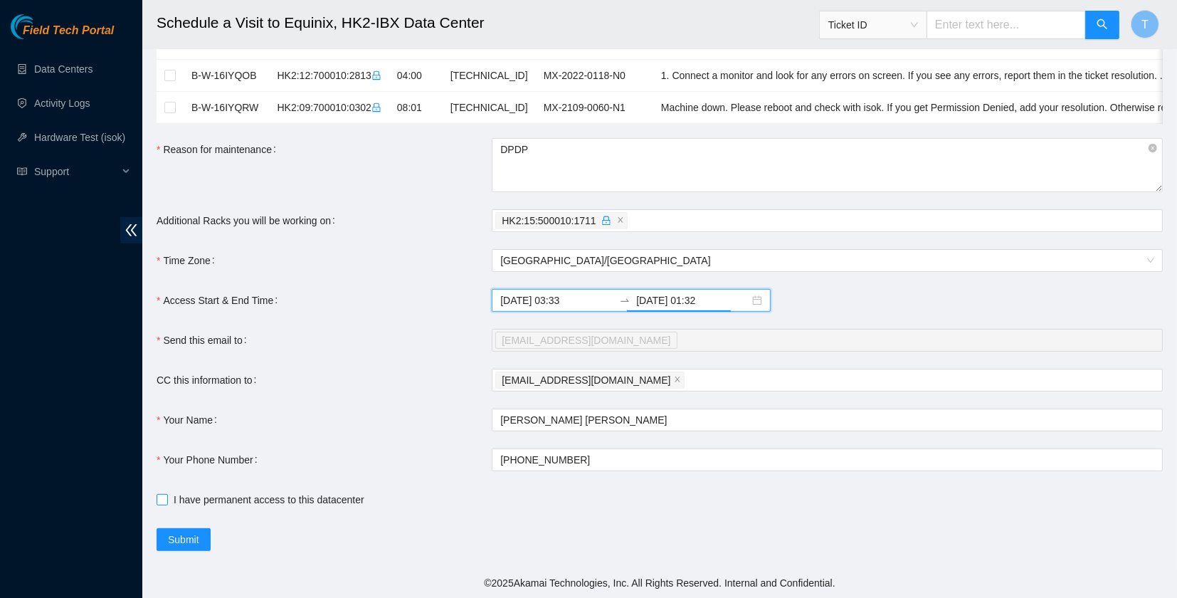
click at [306, 502] on span "I have permanent access to this datacenter" at bounding box center [269, 500] width 202 height 16
drag, startPoint x: 306, startPoint y: 502, endPoint x: 171, endPoint y: 502, distance: 134.5
click at [171, 502] on span "I have permanent access to this datacenter" at bounding box center [269, 500] width 202 height 16
click at [166, 502] on input "I have permanent access to this datacenter" at bounding box center [162, 499] width 10 height 10
checkbox input "true"
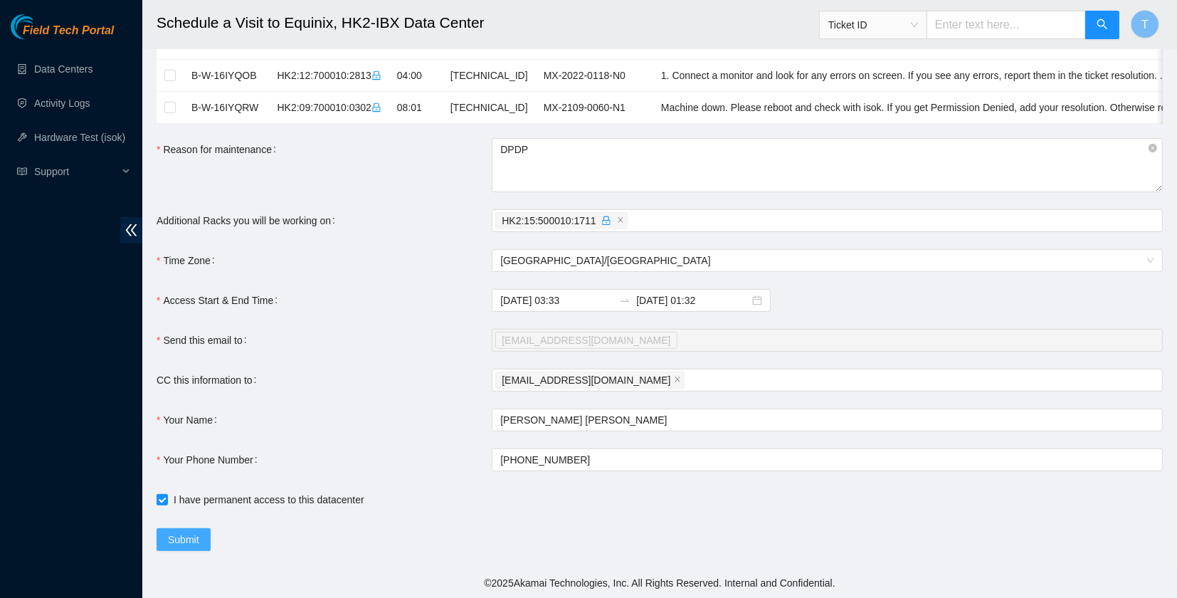
click at [177, 534] on span "Submit" at bounding box center [183, 539] width 31 height 16
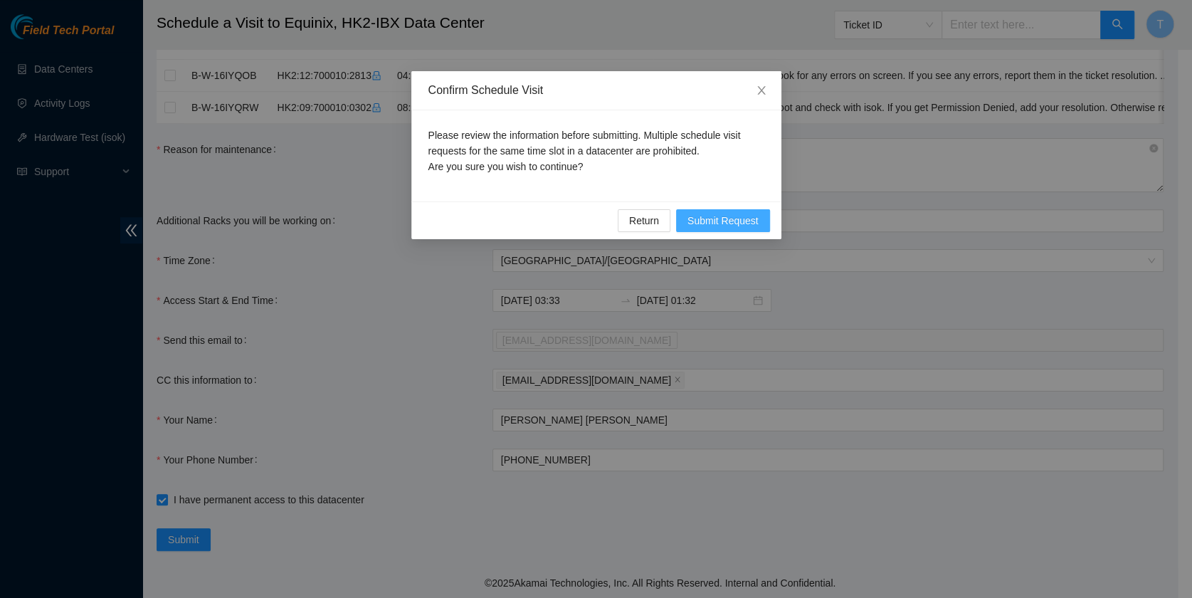
click at [736, 216] on span "Submit Request" at bounding box center [722, 221] width 71 height 16
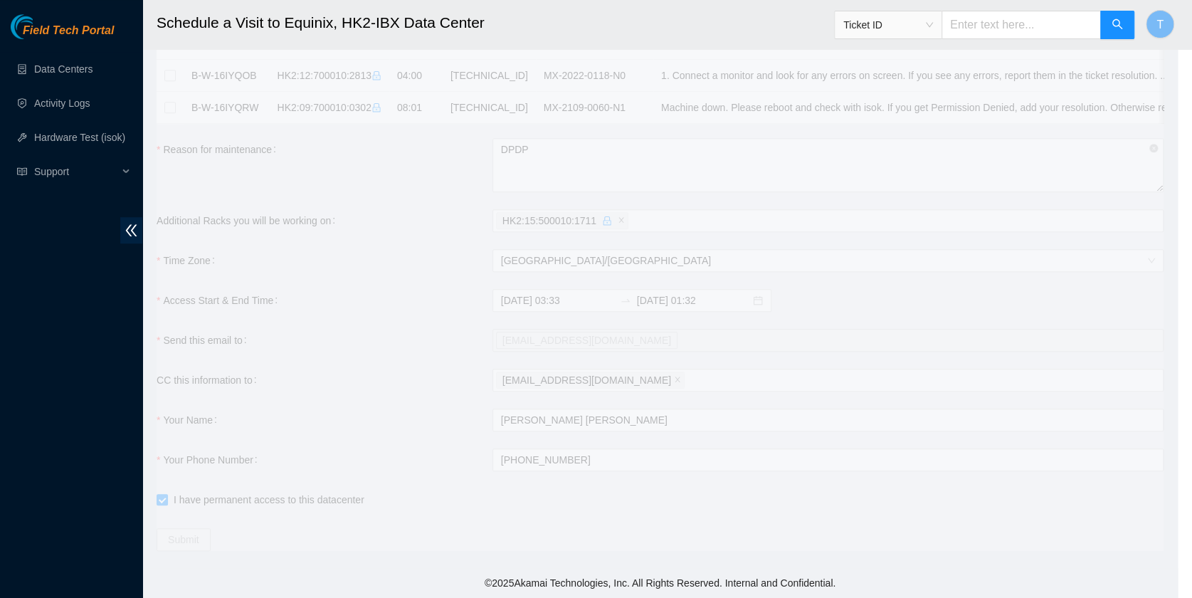
type input "2025-09-22 12:34"
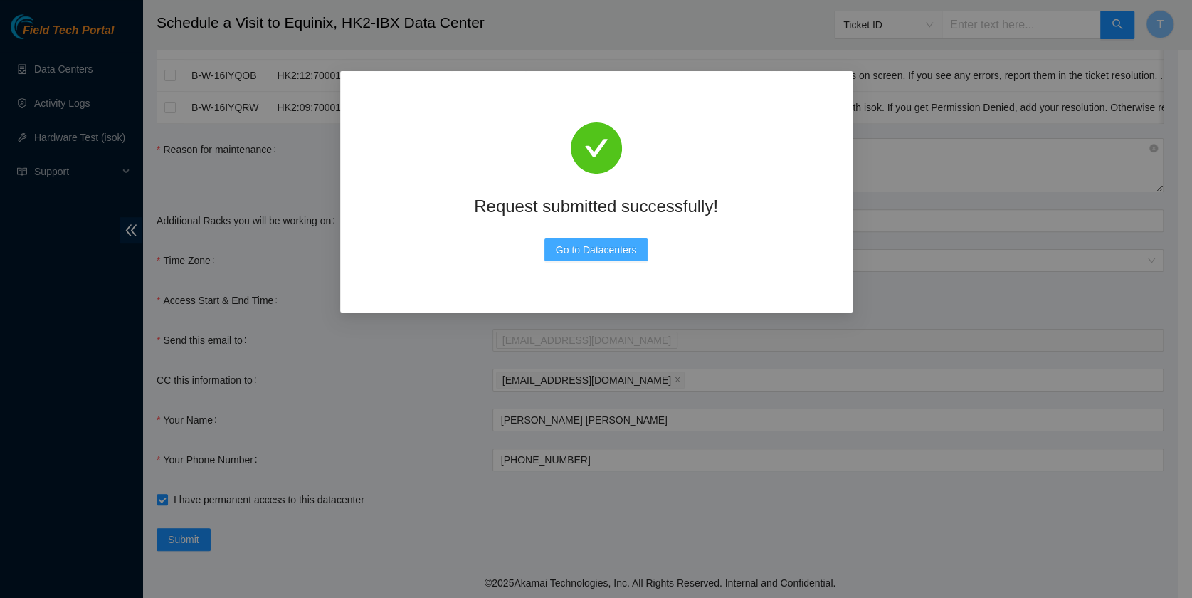
click at [595, 257] on span "Go to Datacenters" at bounding box center [596, 250] width 81 height 16
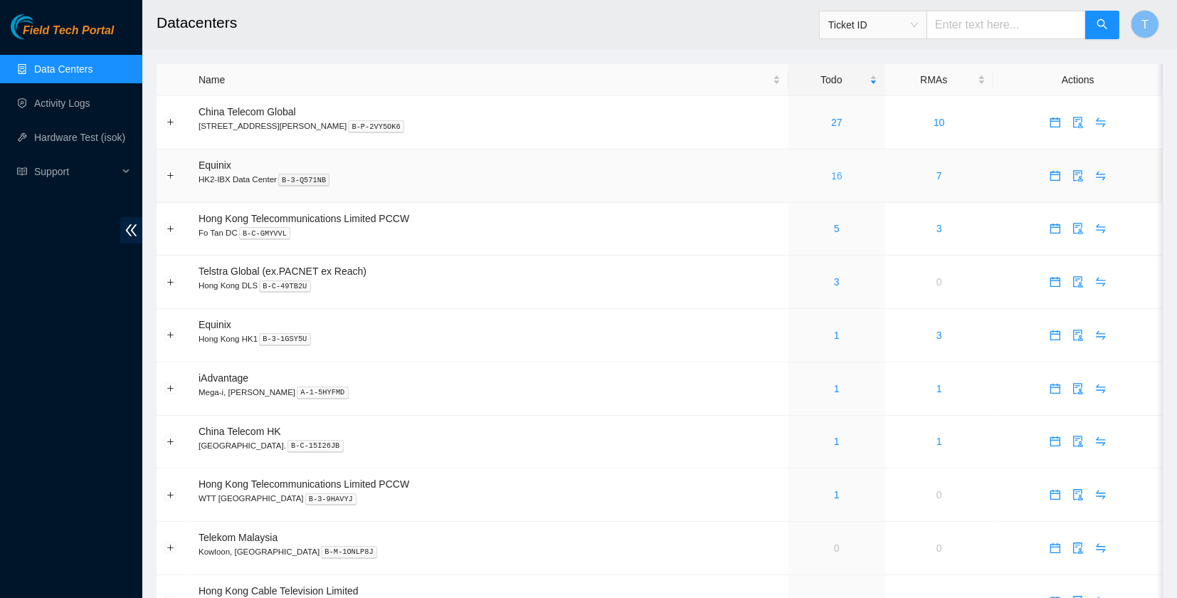
click at [831, 171] on link "16" at bounding box center [836, 175] width 11 height 11
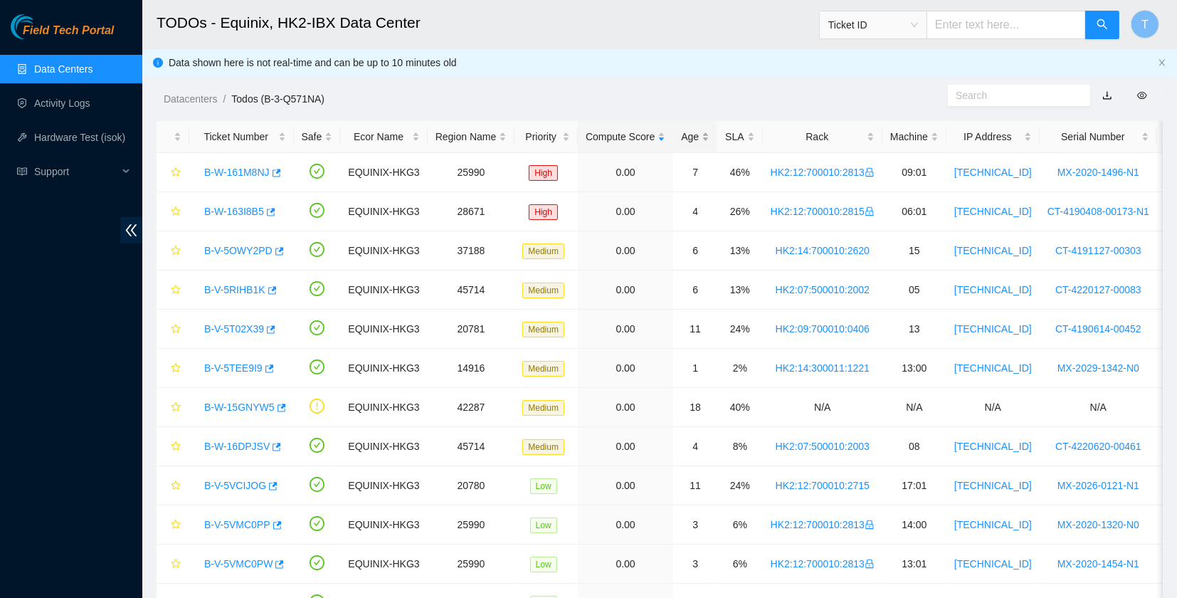
click at [694, 143] on div "Age" at bounding box center [695, 137] width 28 height 16
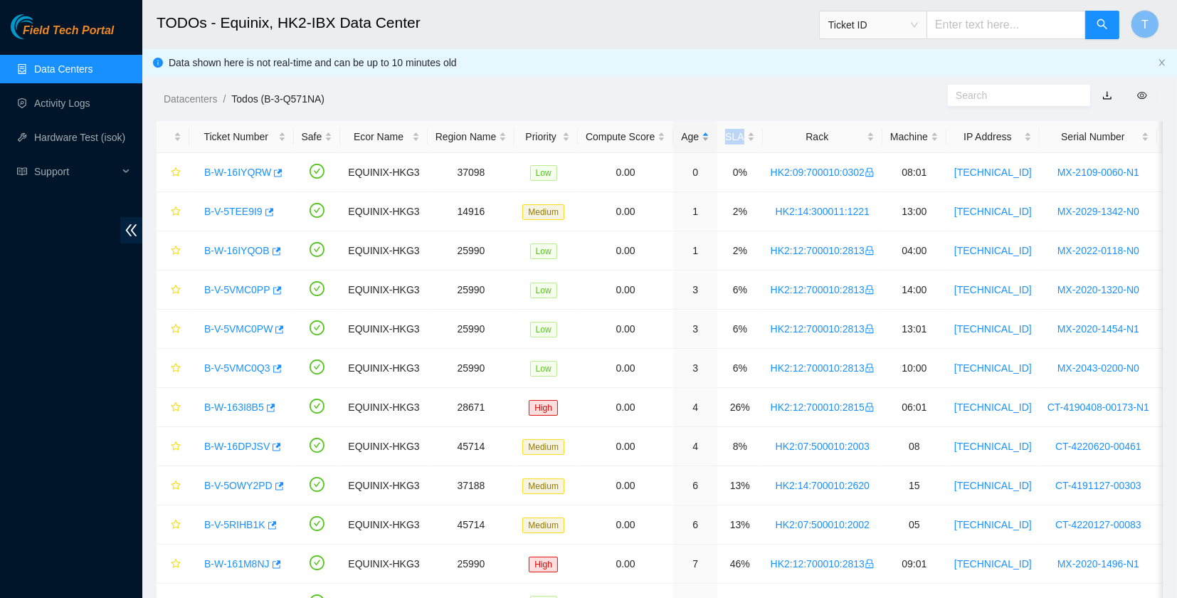
click at [694, 143] on div "Age" at bounding box center [695, 137] width 28 height 16
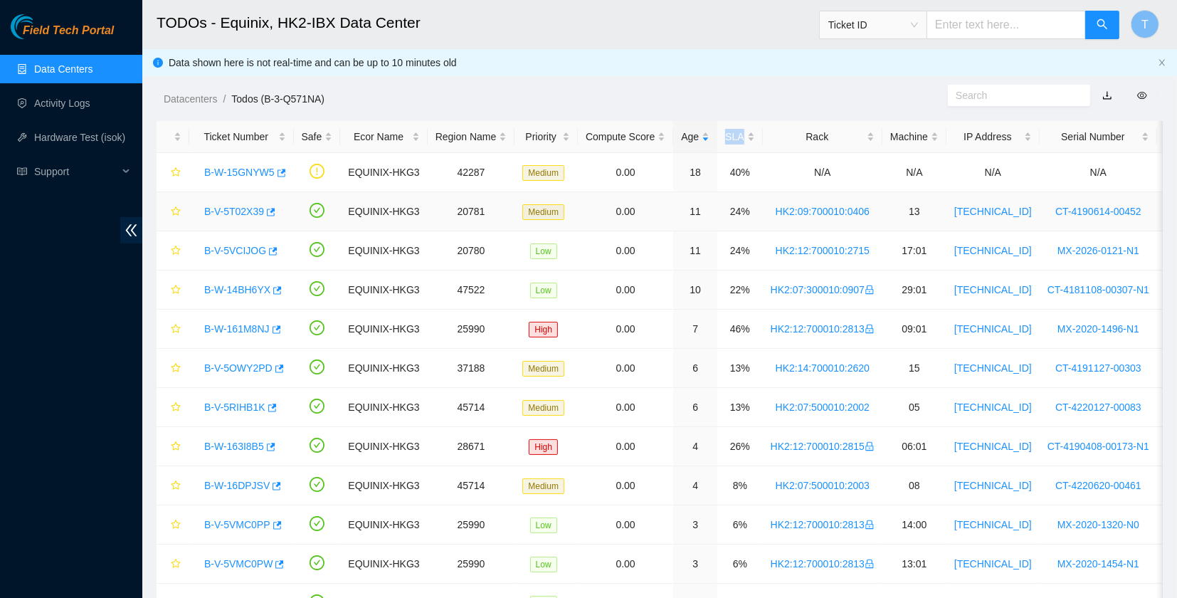
click at [238, 206] on link "B-V-5T02X39" at bounding box center [234, 211] width 60 height 11
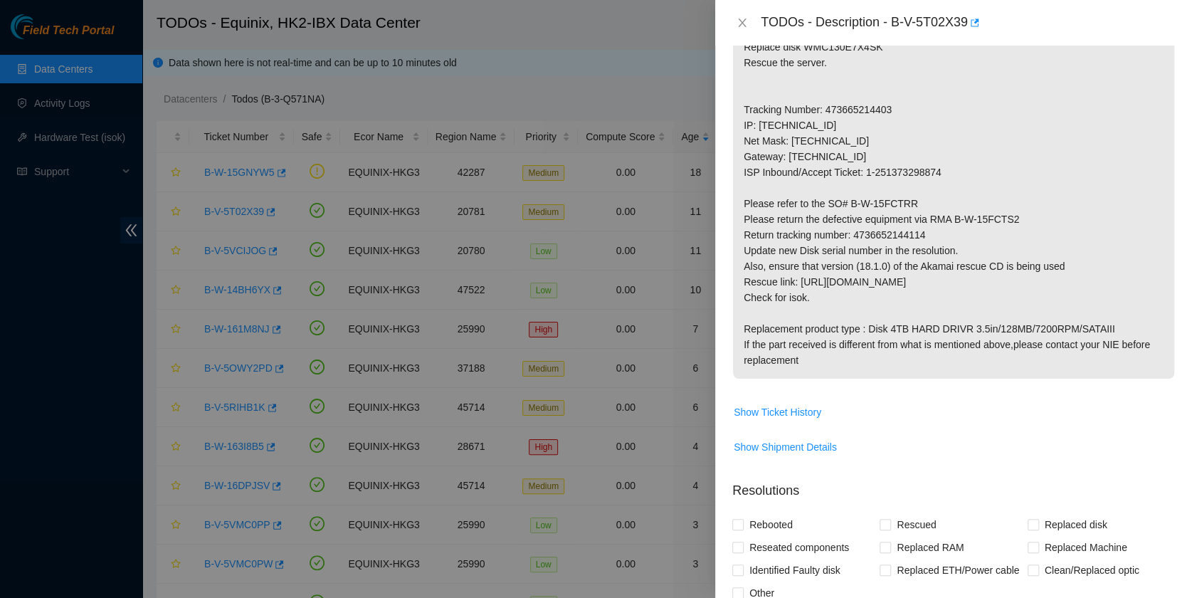
scroll to position [260, 0]
drag, startPoint x: 933, startPoint y: 230, endPoint x: 853, endPoint y: 232, distance: 80.4
click at [853, 232] on p "Replace disk WMC130E7X4SK Rescue the server. Tracking Number: 473665214403 IP: …" at bounding box center [953, 204] width 441 height 350
copy p "4736652144114"
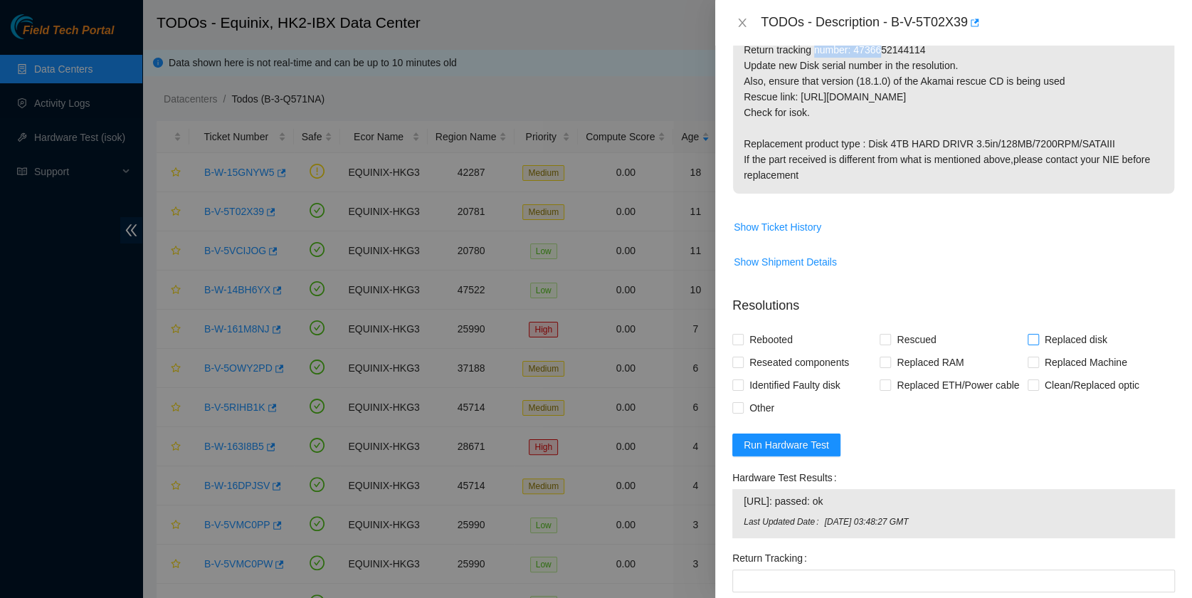
scroll to position [447, 0]
click at [1046, 331] on span "Replaced disk" at bounding box center [1076, 338] width 74 height 23
click at [1037, 332] on input "Replaced disk" at bounding box center [1032, 337] width 10 height 10
checkbox input "true"
click at [905, 334] on span "Rescued" at bounding box center [916, 337] width 51 height 23
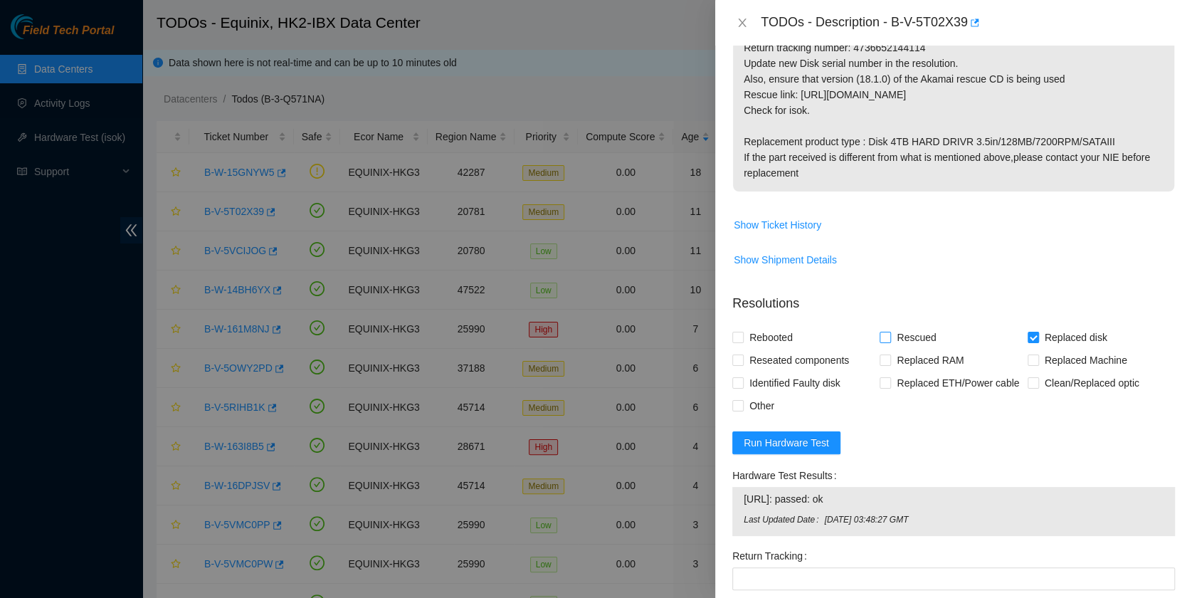
click at [889, 334] on input "Rescued" at bounding box center [884, 336] width 10 height 10
checkbox input "true"
click at [776, 336] on span "Rebooted" at bounding box center [770, 337] width 55 height 23
click at [742, 336] on input "Rebooted" at bounding box center [737, 336] width 10 height 10
checkbox input "true"
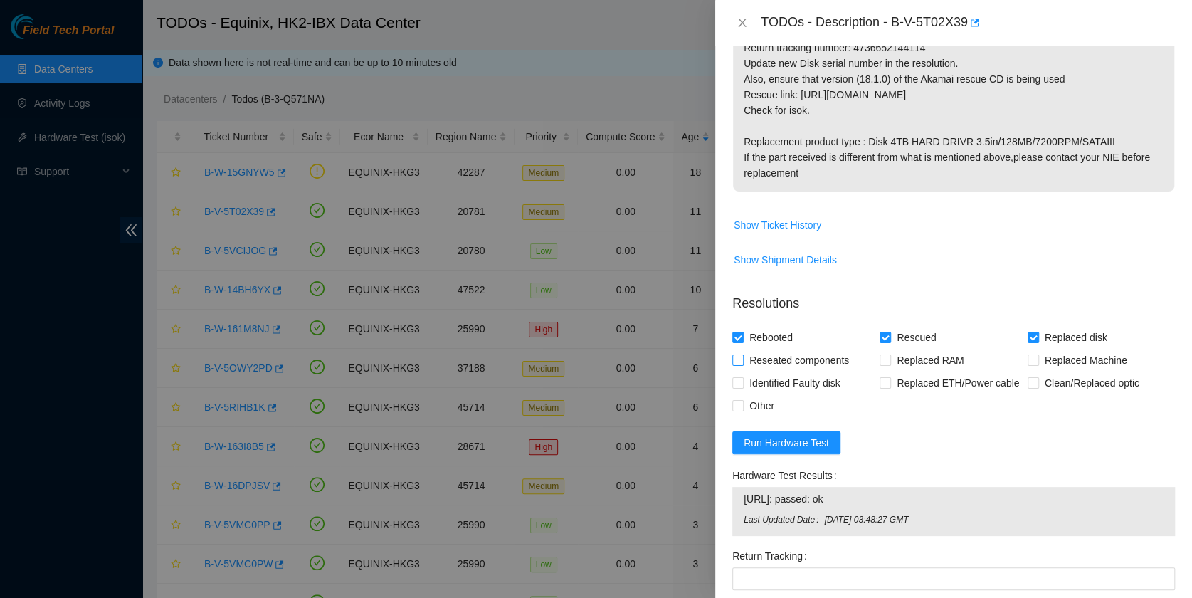
click at [779, 359] on span "Reseated components" at bounding box center [798, 360] width 111 height 23
click at [742, 359] on input "Reseated components" at bounding box center [737, 359] width 10 height 10
checkbox input "true"
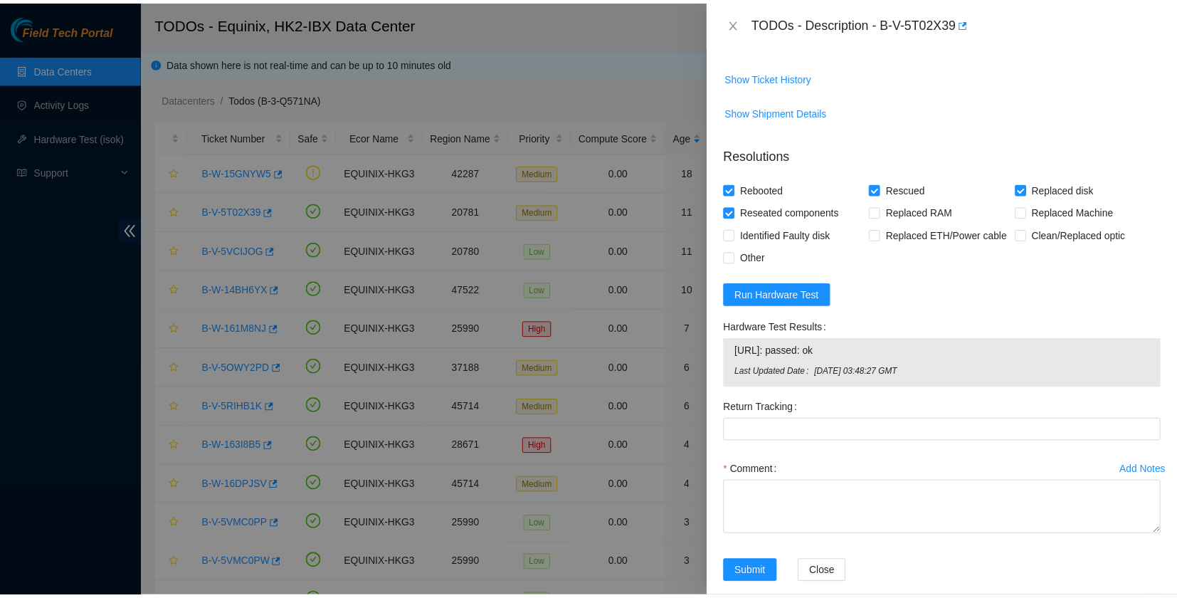
scroll to position [615, 0]
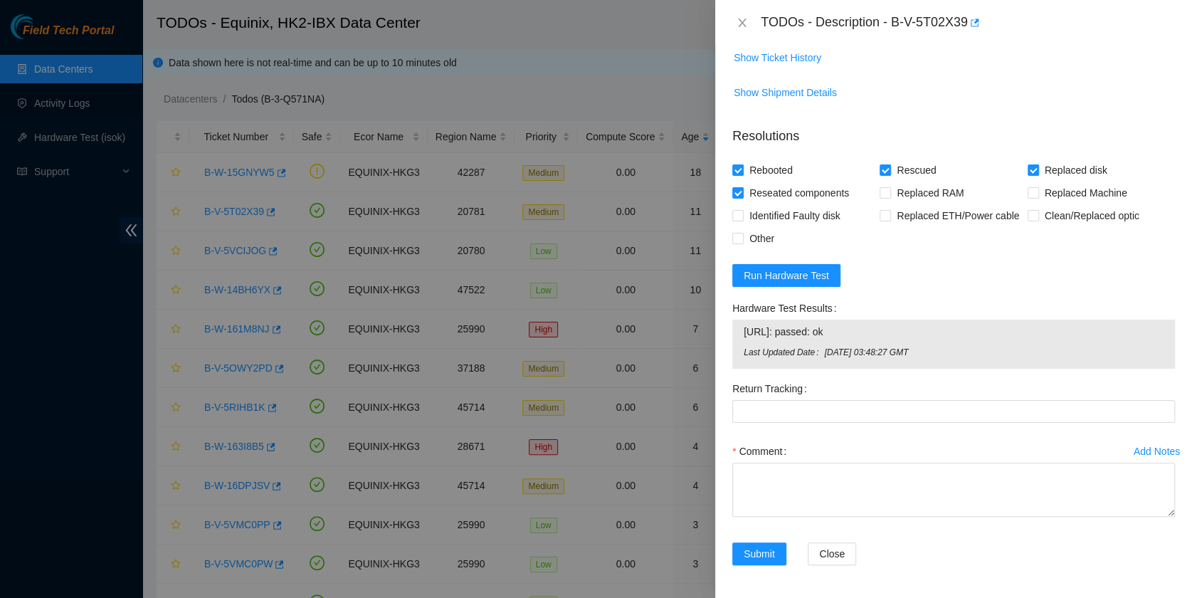
click at [767, 381] on label "Return Tracking" at bounding box center [772, 388] width 80 height 23
click at [767, 400] on Tracking "Return Tracking" at bounding box center [953, 411] width 442 height 23
click at [766, 395] on label "Return Tracking" at bounding box center [772, 388] width 80 height 23
click at [766, 400] on Tracking "Return Tracking" at bounding box center [953, 411] width 442 height 23
paste Tracking "4736652144114"
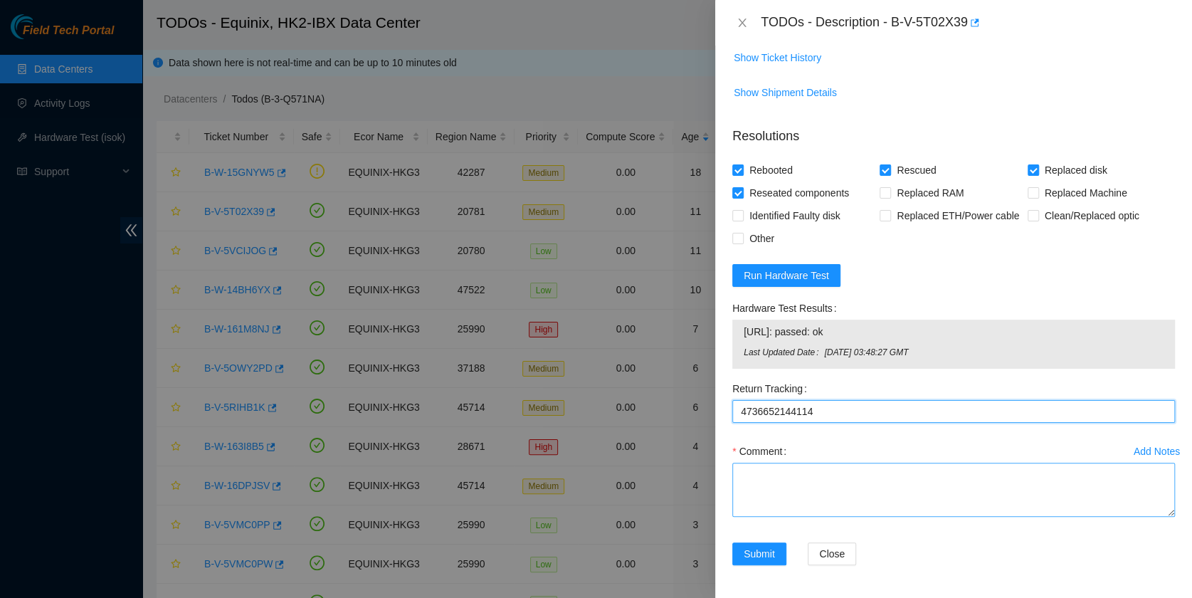
type Tracking "4736652144114"
click at [783, 479] on textarea "Comment" at bounding box center [953, 489] width 442 height 54
type textarea "pass ok"
click at [776, 554] on button "Submit" at bounding box center [759, 553] width 54 height 23
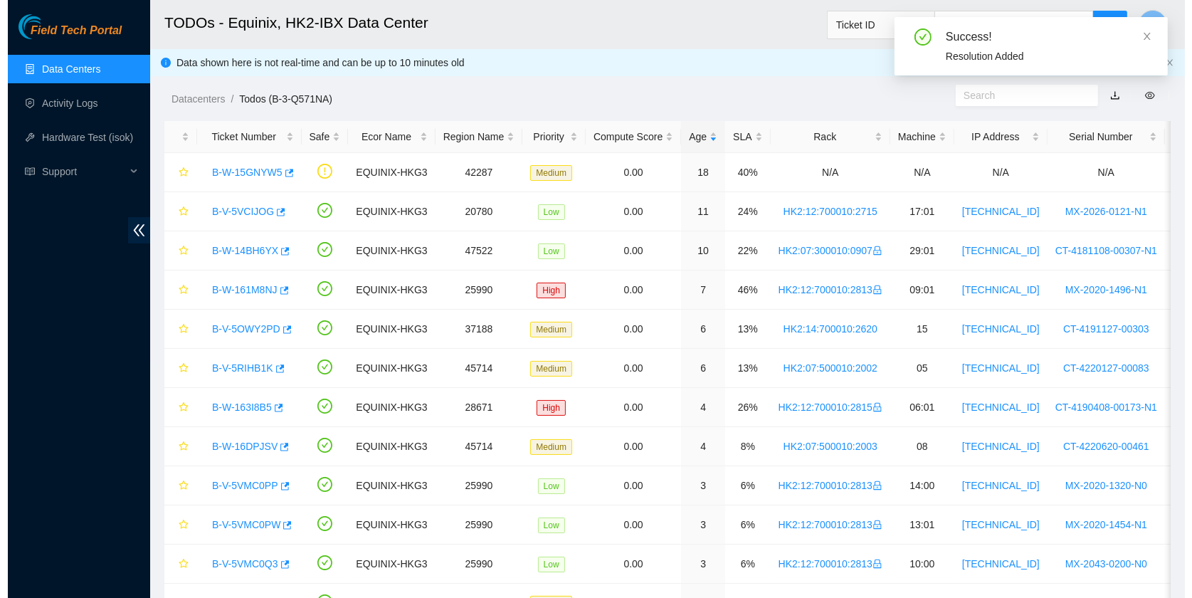
scroll to position [322, 0]
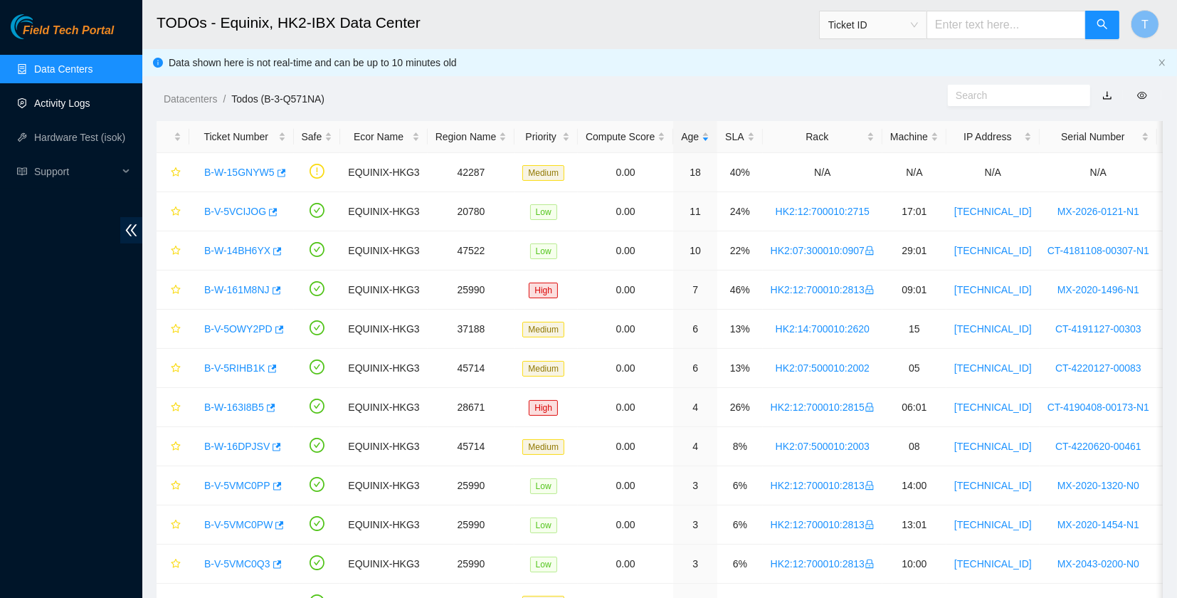
click at [48, 107] on link "Activity Logs" at bounding box center [62, 102] width 56 height 11
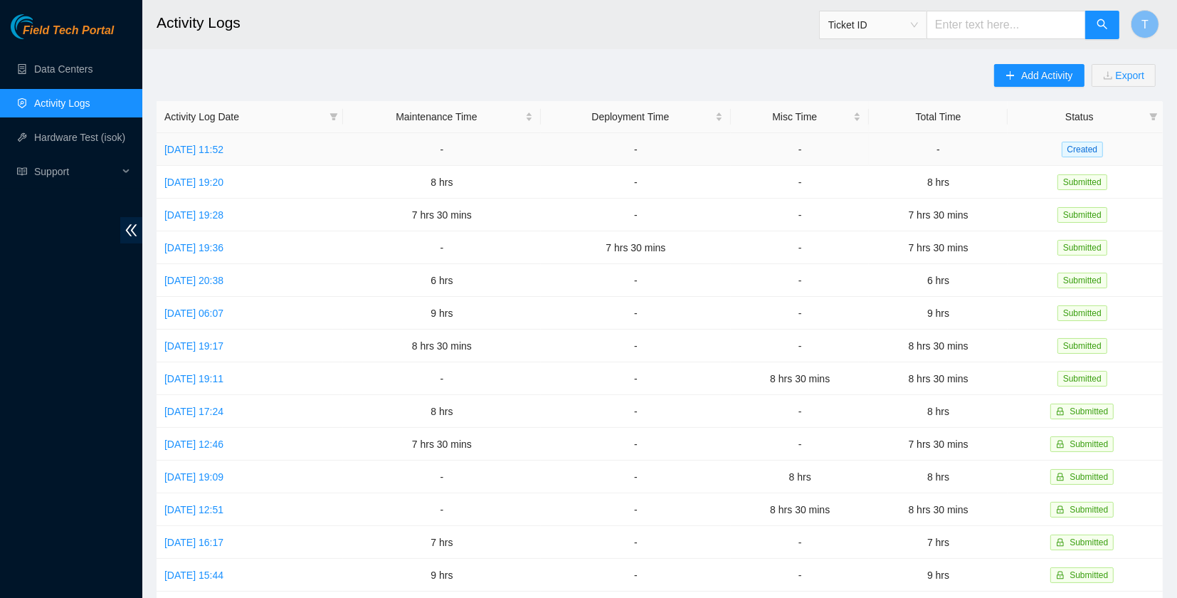
click at [253, 129] on th "Activity Log Date" at bounding box center [250, 117] width 186 height 32
click at [223, 144] on link "[DATE] 11:52" at bounding box center [193, 149] width 59 height 11
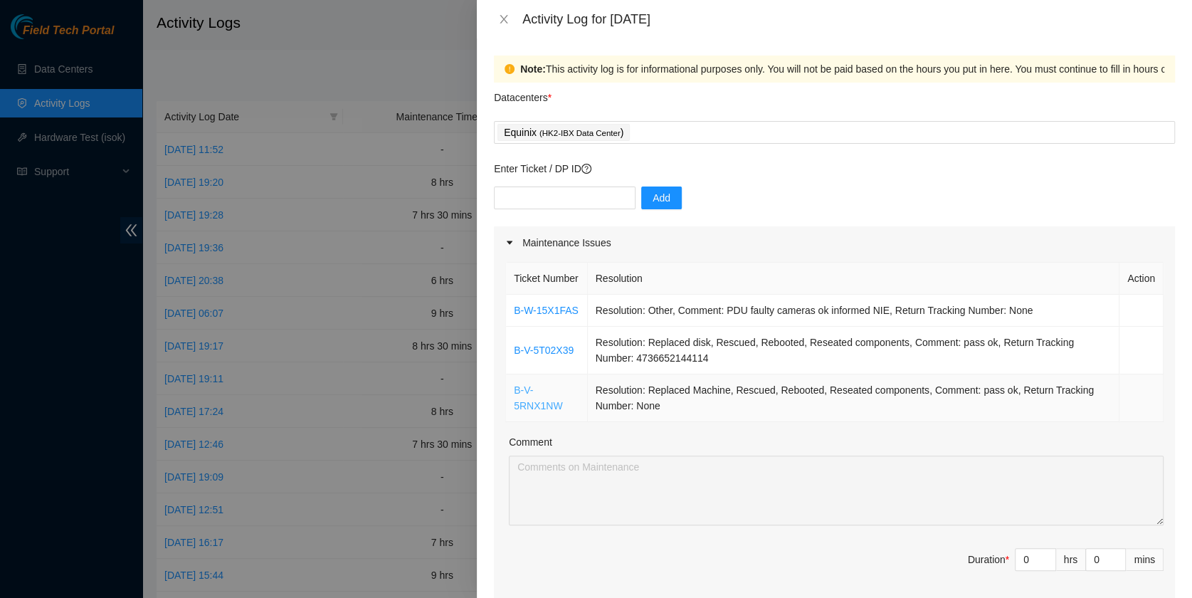
click at [535, 411] on link "B-V-5RNX1NW" at bounding box center [538, 397] width 48 height 27
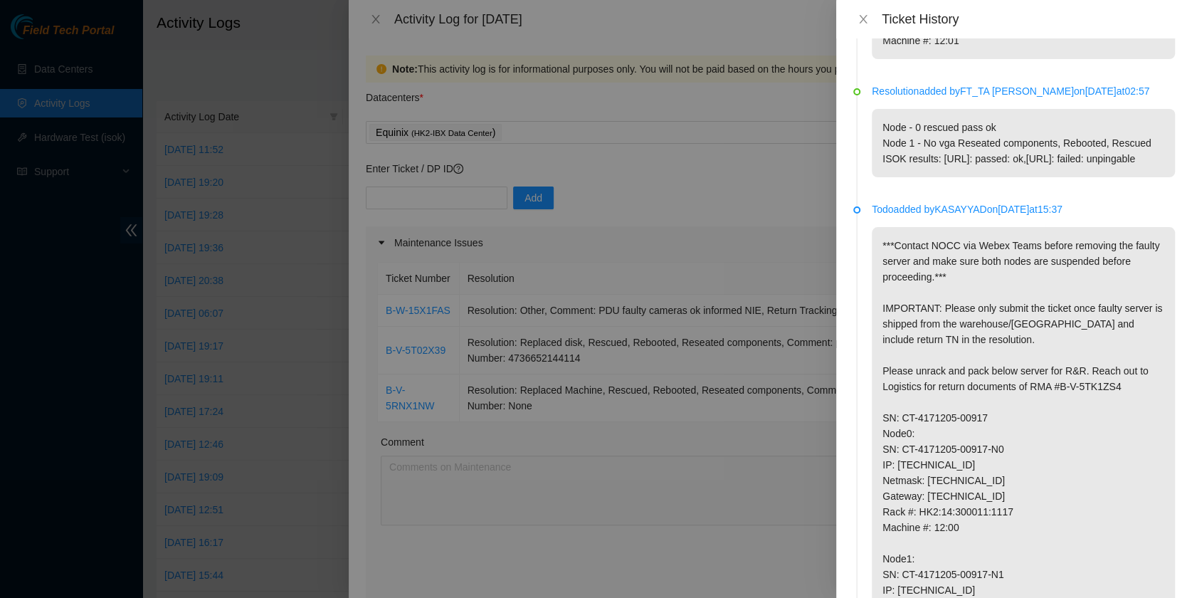
scroll to position [472, 0]
click at [866, 22] on icon "close" at bounding box center [862, 19] width 11 height 11
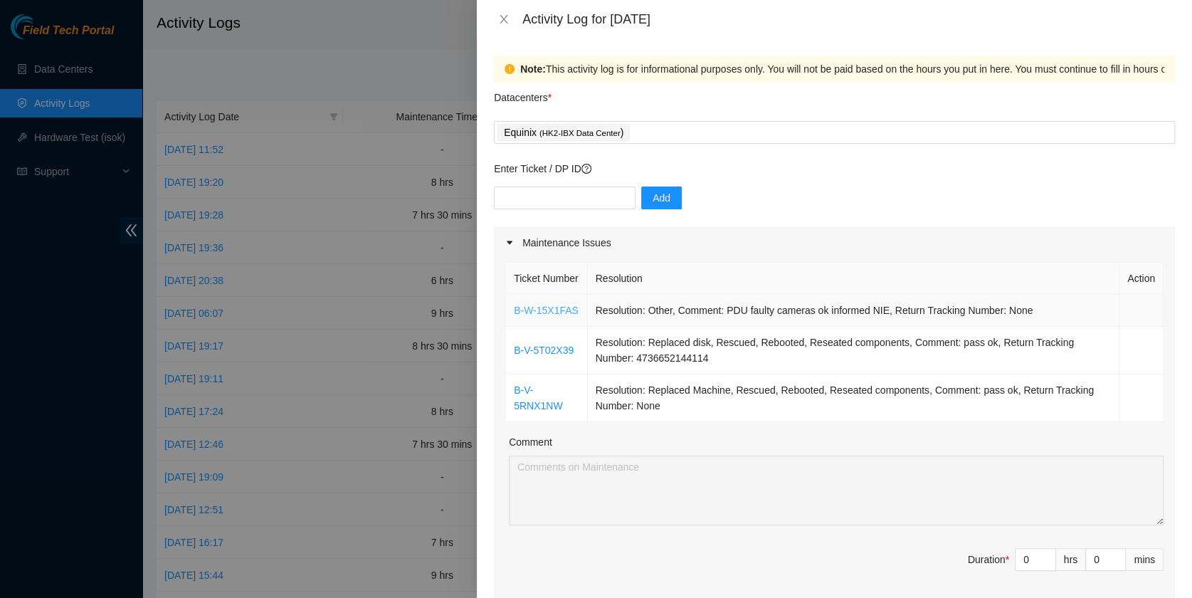
click at [518, 316] on link "B-W-15X1FAS" at bounding box center [546, 309] width 65 height 11
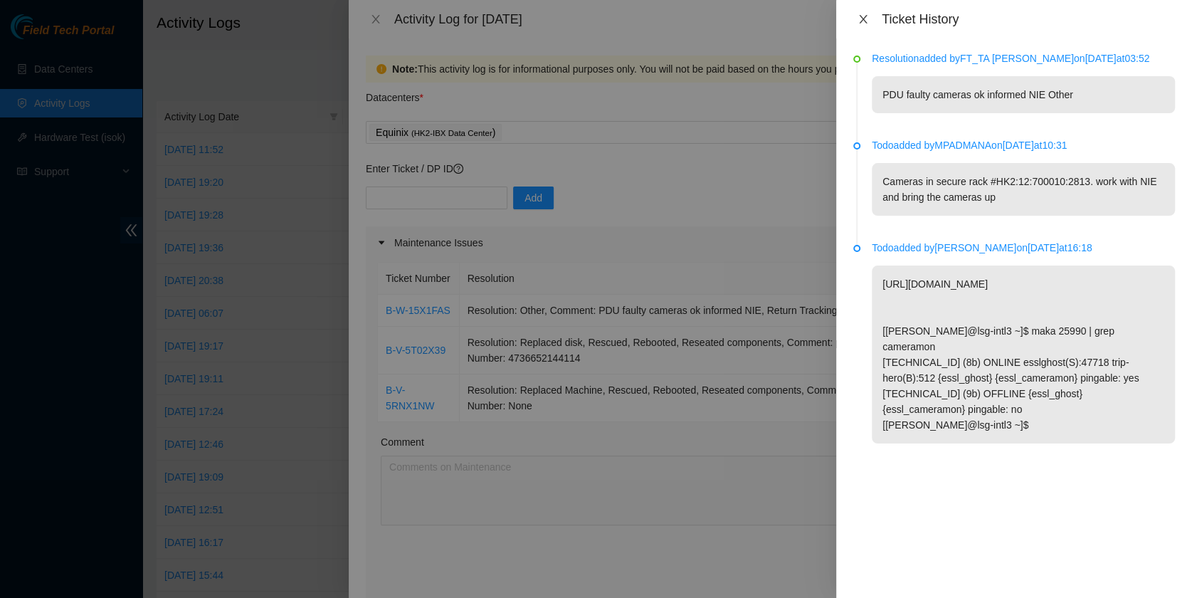
click at [861, 22] on icon "close" at bounding box center [862, 19] width 11 height 11
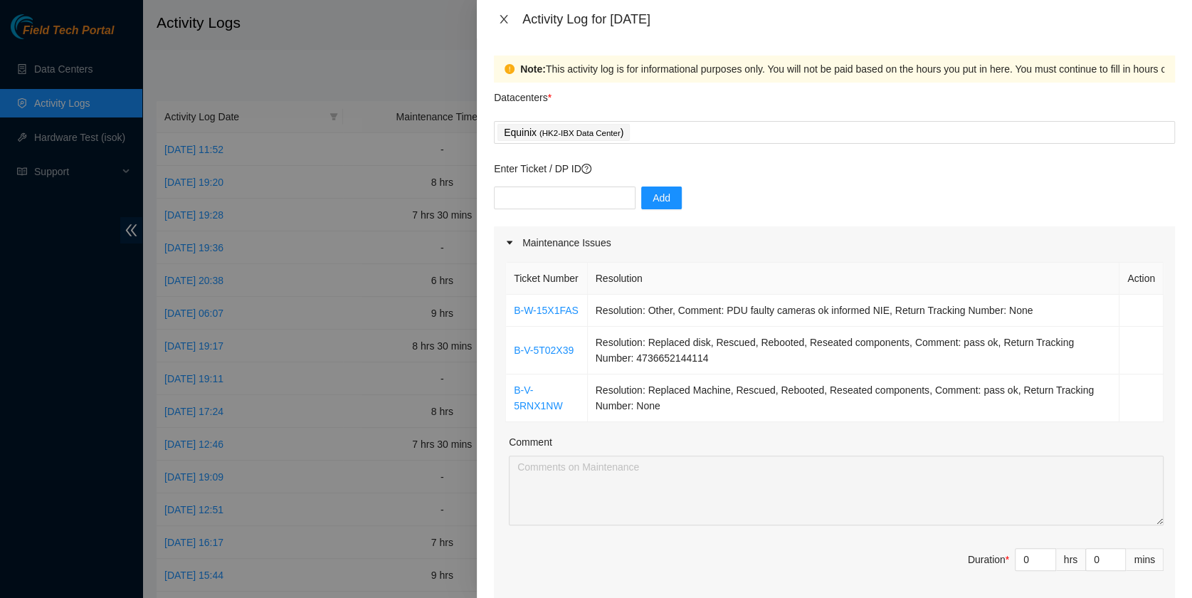
click at [500, 18] on icon "close" at bounding box center [503, 19] width 11 height 11
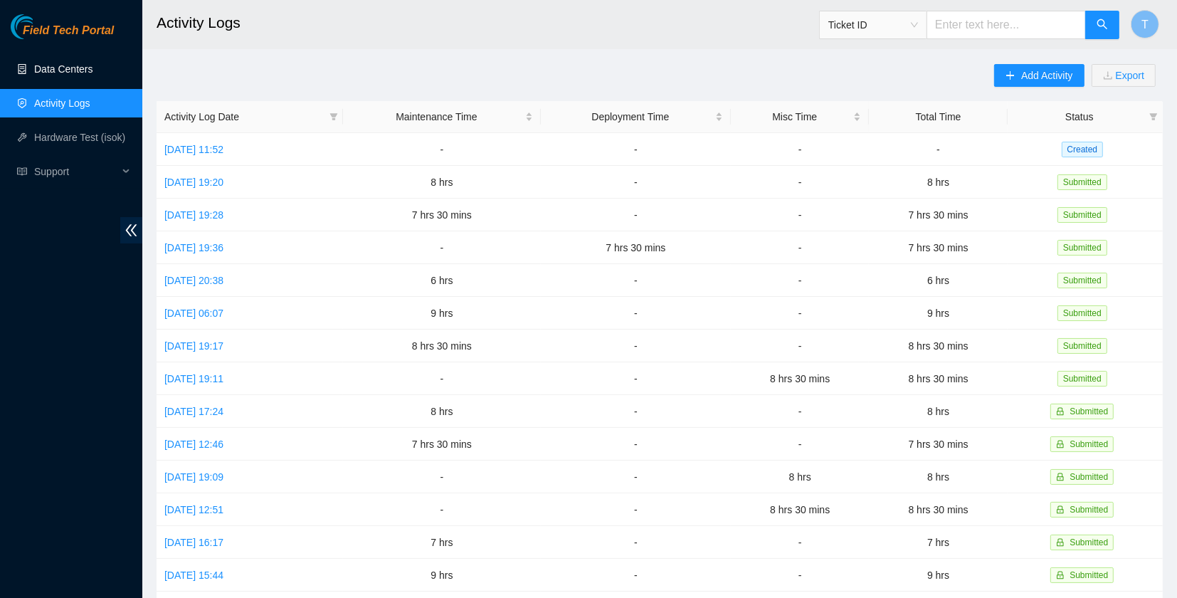
click at [36, 75] on link "Data Centers" at bounding box center [63, 68] width 58 height 11
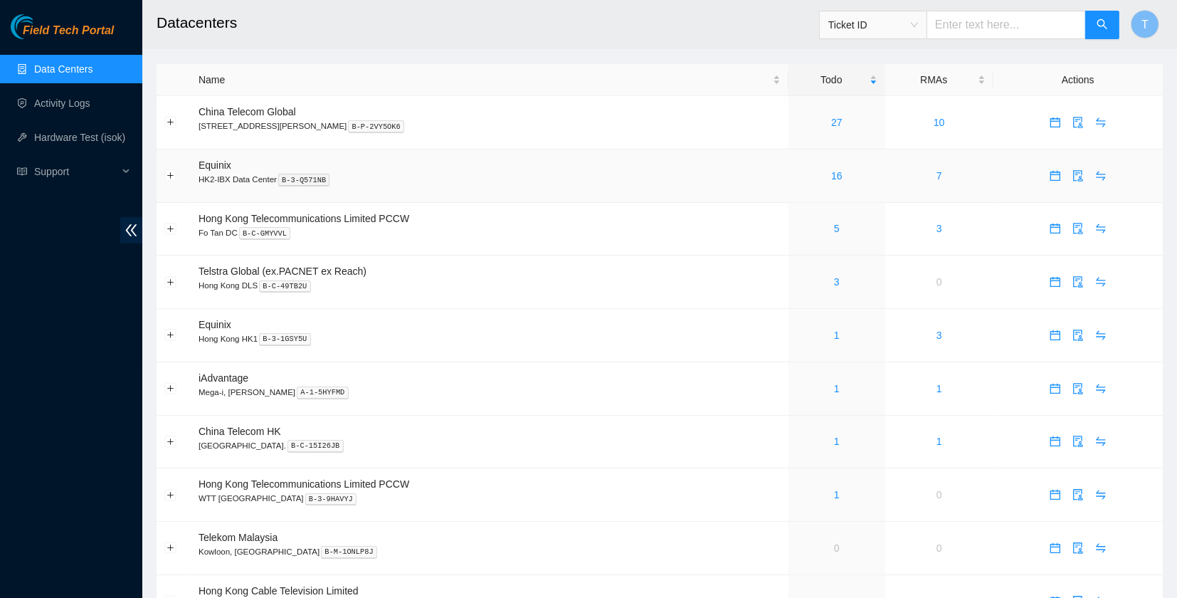
click at [809, 181] on div "16" at bounding box center [836, 176] width 81 height 16
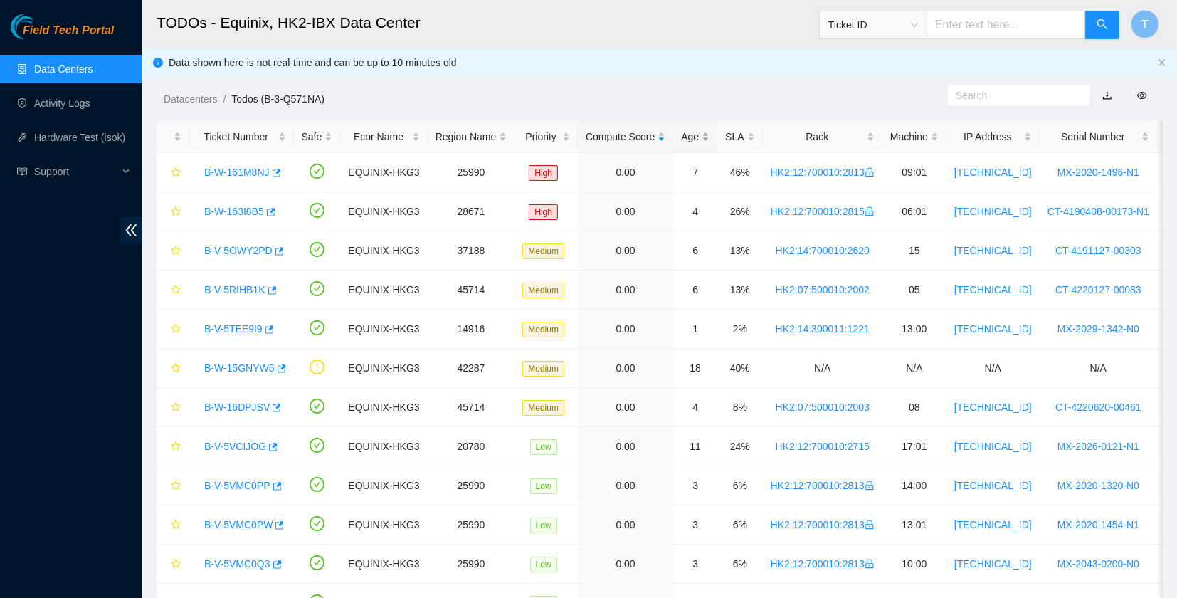
click at [681, 138] on div "Age" at bounding box center [695, 137] width 28 height 16
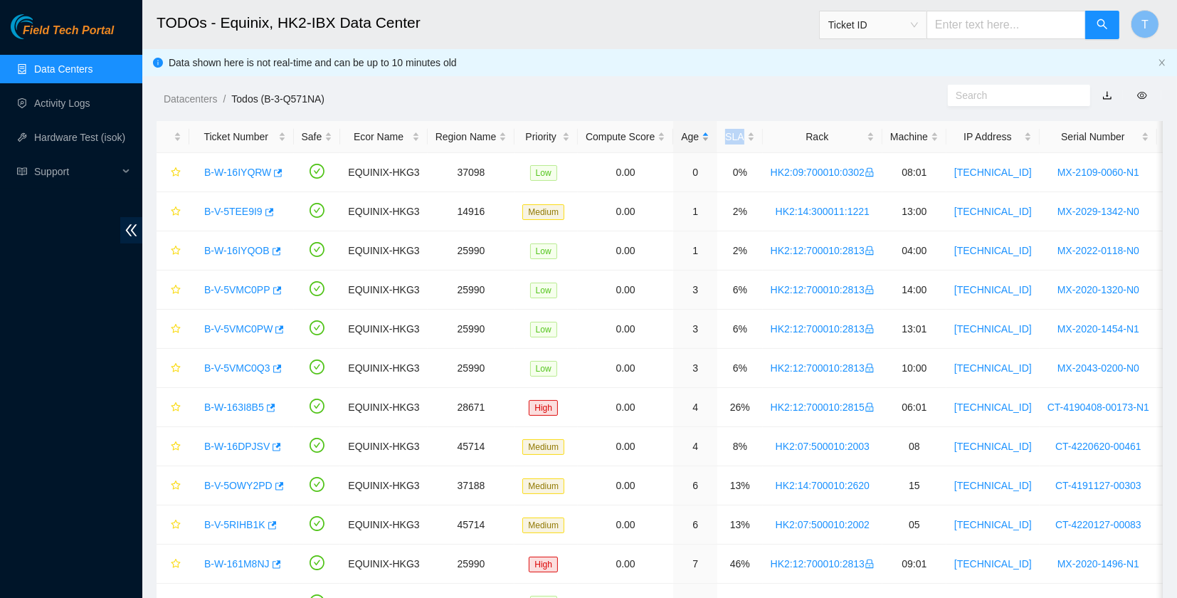
click at [681, 138] on div "Age" at bounding box center [695, 137] width 28 height 16
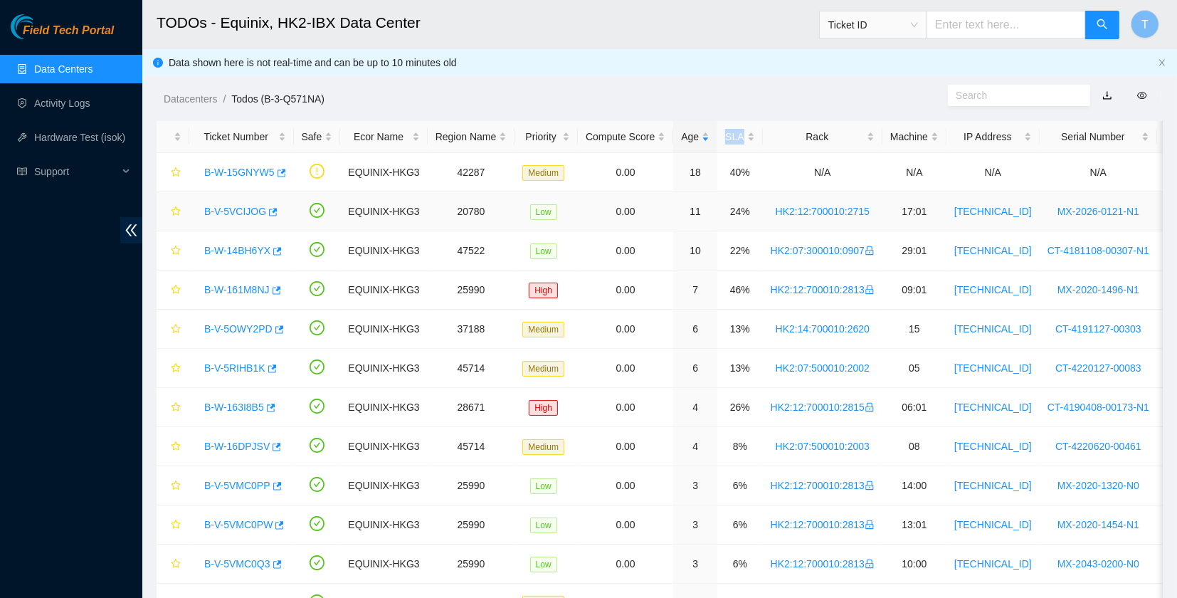
click at [217, 207] on link "B-V-5VCIJOG" at bounding box center [235, 211] width 62 height 11
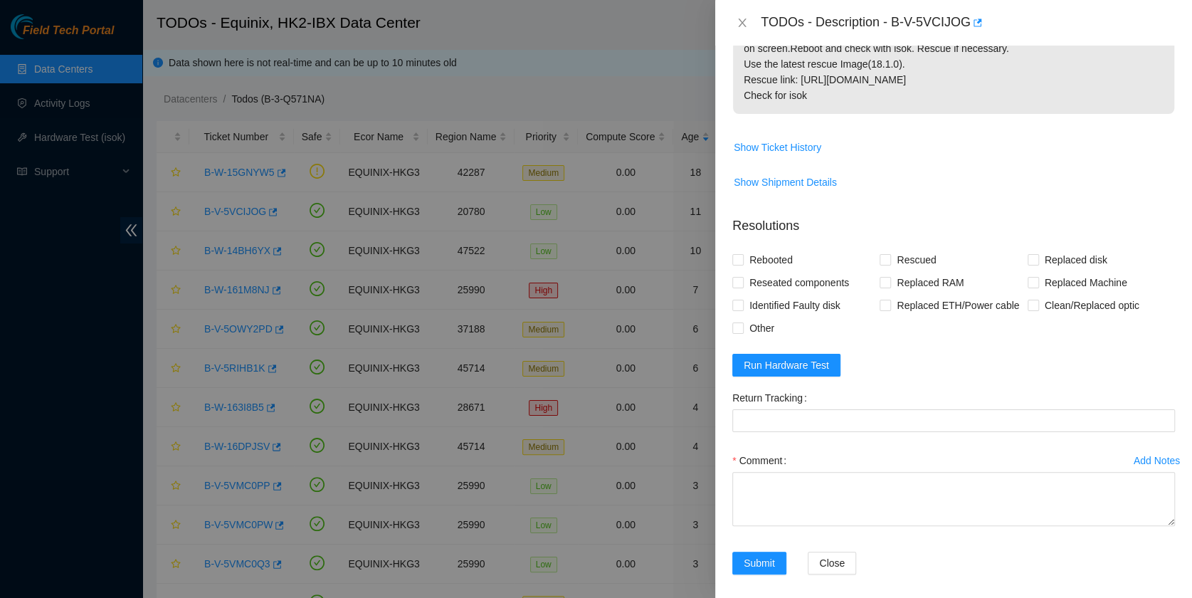
scroll to position [285, 0]
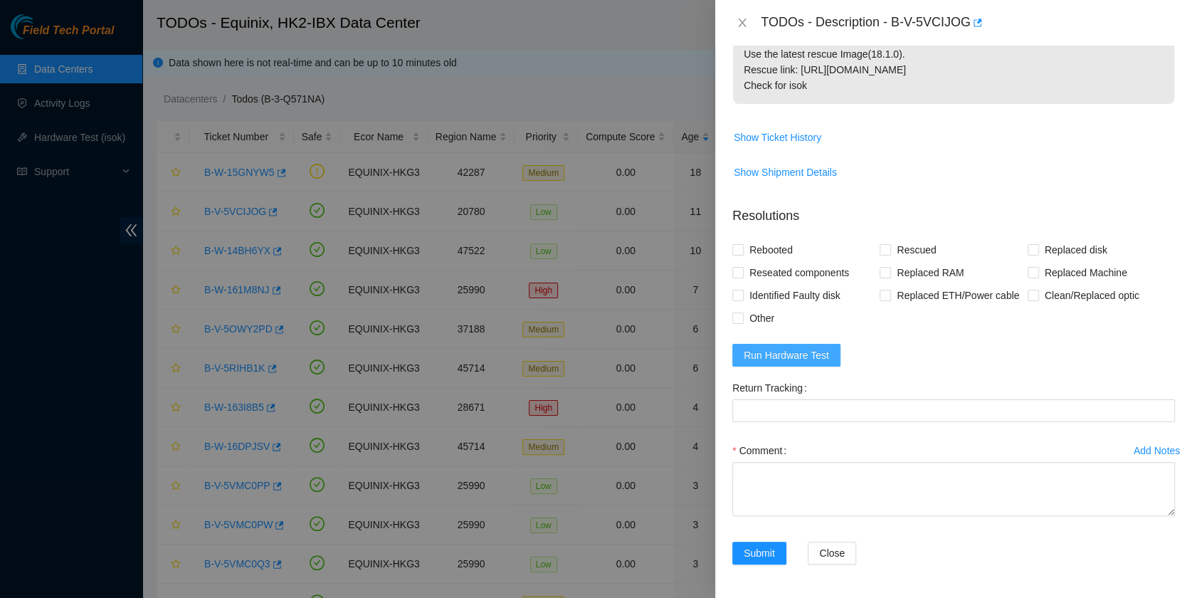
click at [755, 355] on span "Run Hardware Test" at bounding box center [785, 355] width 85 height 16
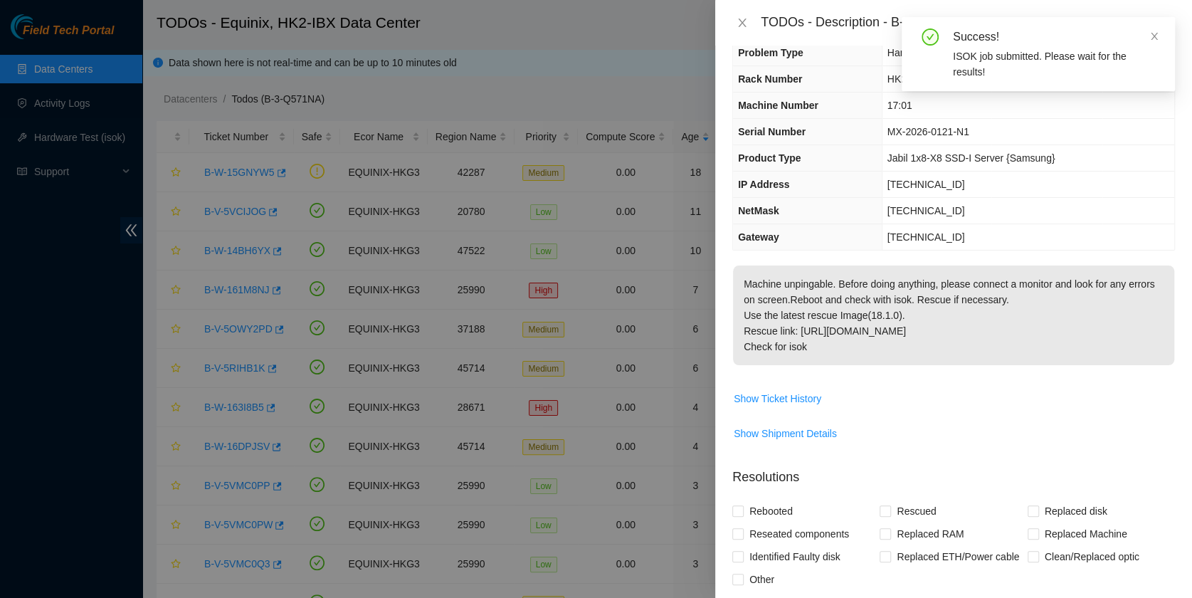
scroll to position [0, 0]
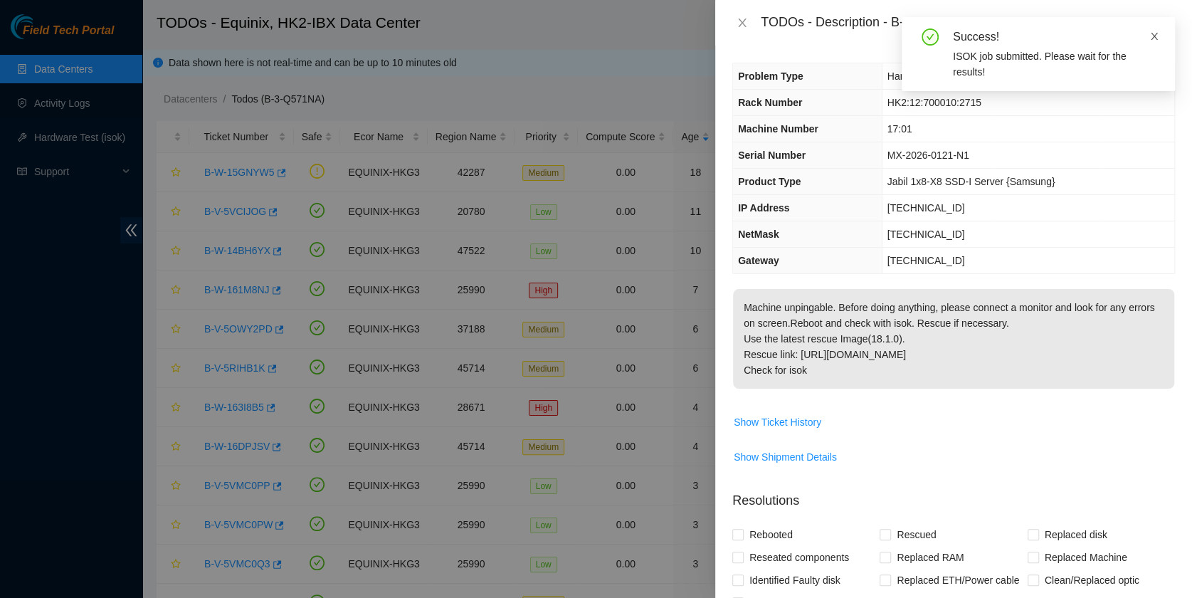
click at [1155, 38] on icon "close" at bounding box center [1153, 36] width 7 height 7
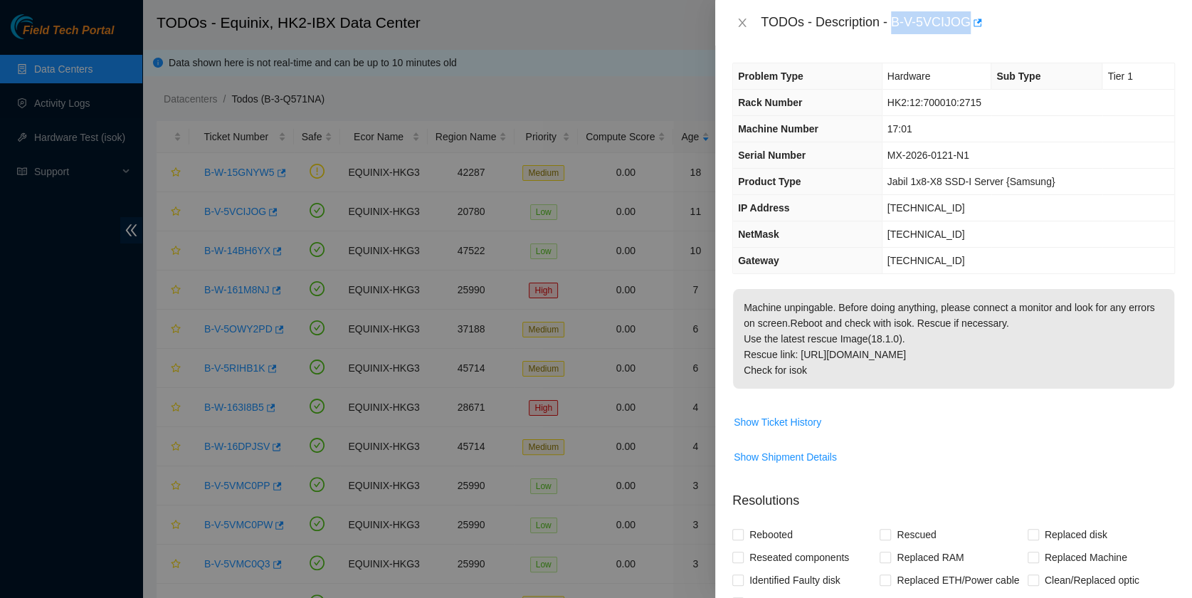
drag, startPoint x: 891, startPoint y: 23, endPoint x: 966, endPoint y: 44, distance: 78.4
click at [966, 44] on div "TODOs - Description - B-V-5VCIJOG" at bounding box center [953, 23] width 477 height 46
copy div "B-V-5VCIJOG"
click at [831, 343] on p "Machine unpingable. Before doing anything, please connect a monitor and look fo…" at bounding box center [953, 339] width 441 height 100
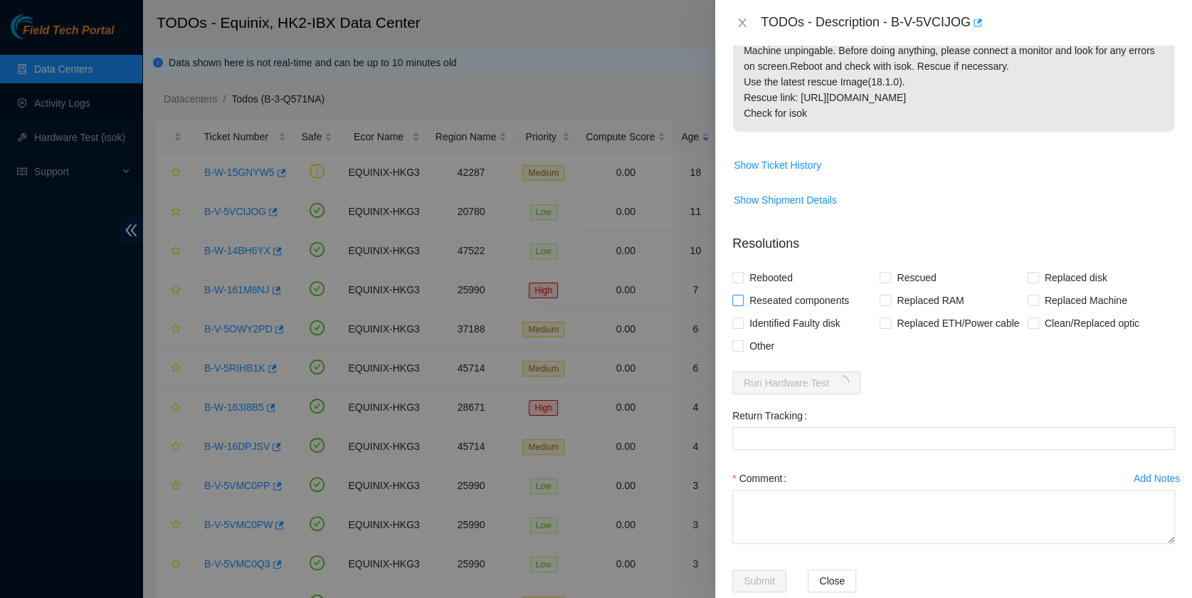
scroll to position [285, 0]
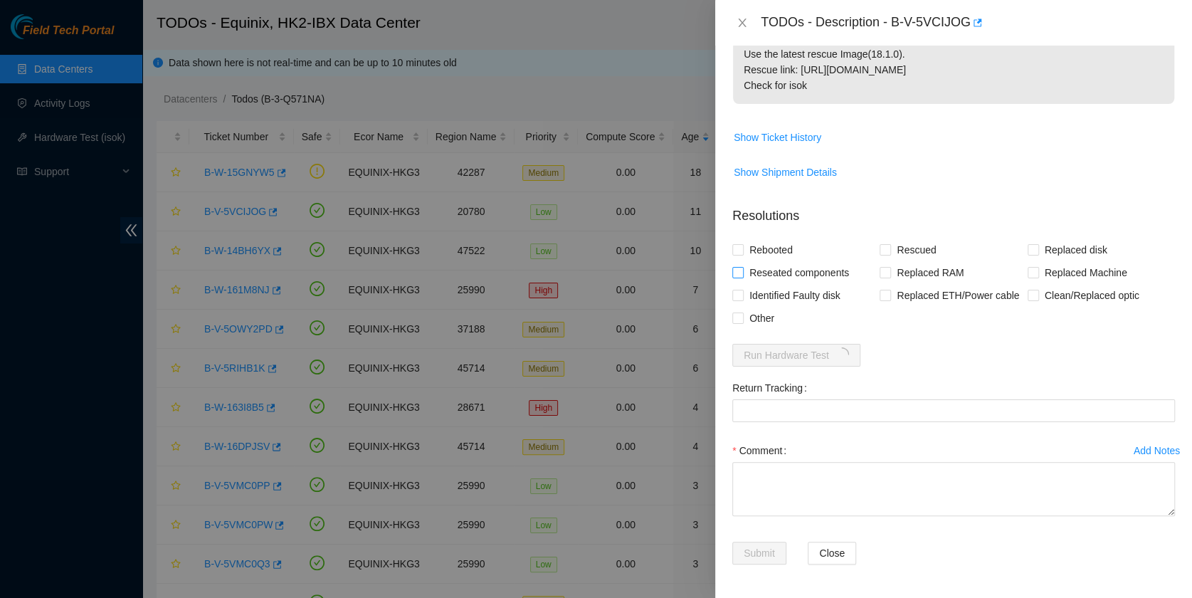
click at [787, 264] on span "Reseated components" at bounding box center [798, 272] width 111 height 23
click at [742, 267] on input "Reseated components" at bounding box center [737, 272] width 10 height 10
checkbox input "true"
click at [786, 247] on span "Rebooted" at bounding box center [770, 249] width 55 height 23
click at [742, 247] on input "Rebooted" at bounding box center [737, 249] width 10 height 10
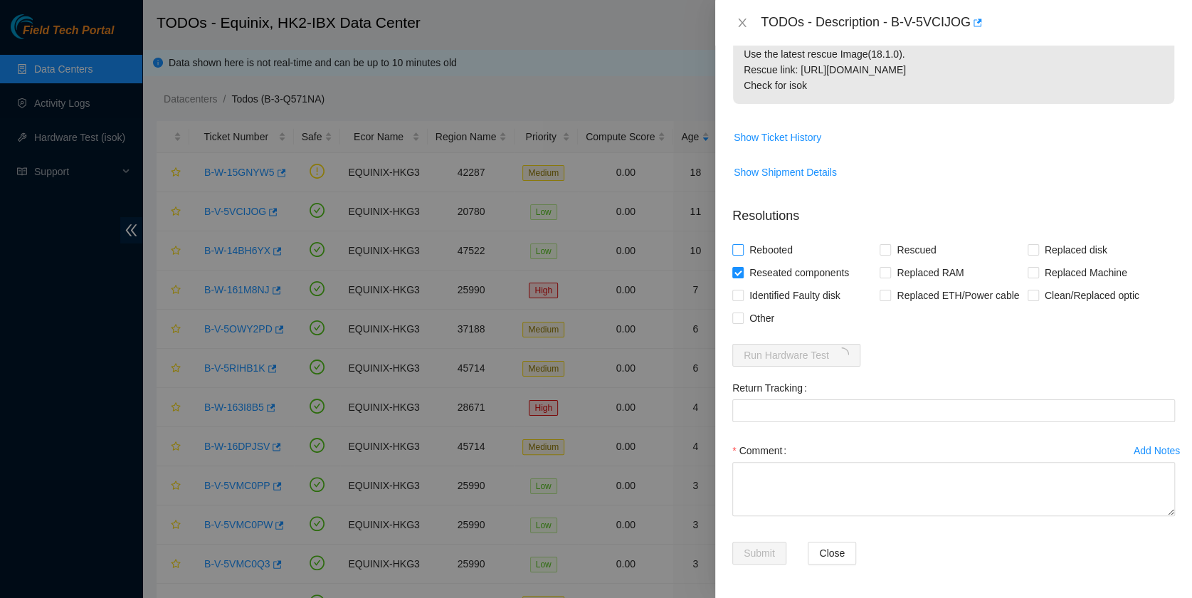
checkbox input "true"
click at [891, 255] on span "Rescued" at bounding box center [916, 249] width 51 height 23
click at [889, 254] on input "Rescued" at bounding box center [884, 249] width 10 height 10
checkbox input "true"
click at [862, 434] on div "Return Tracking" at bounding box center [953, 407] width 454 height 63
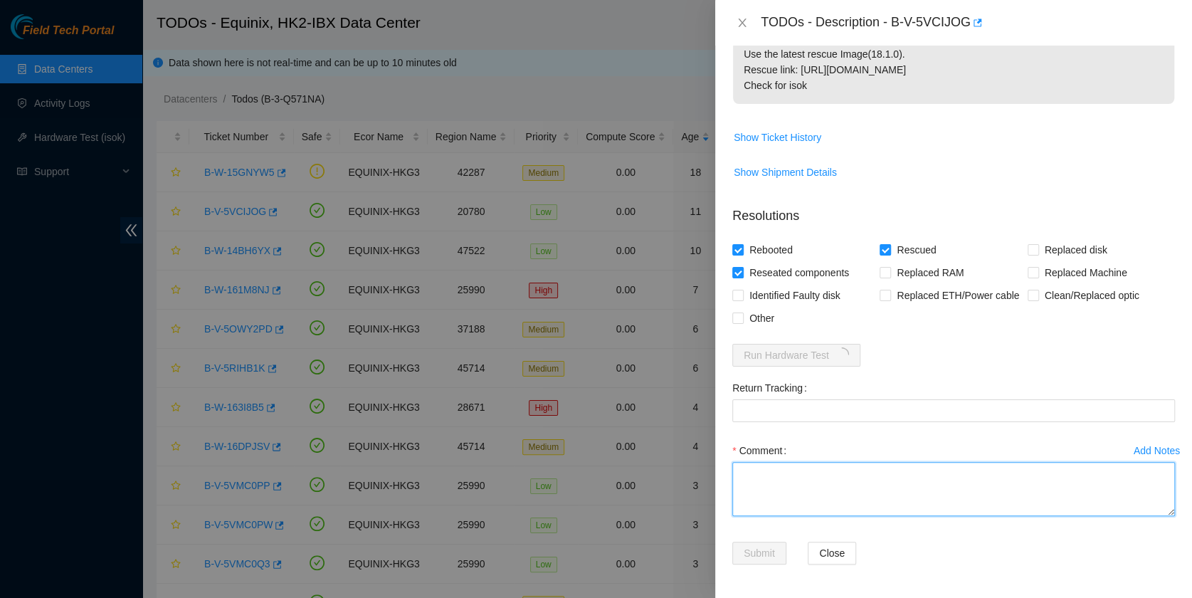
click at [845, 474] on textarea "Comment" at bounding box center [953, 489] width 442 height 54
type textarea "pass ok"
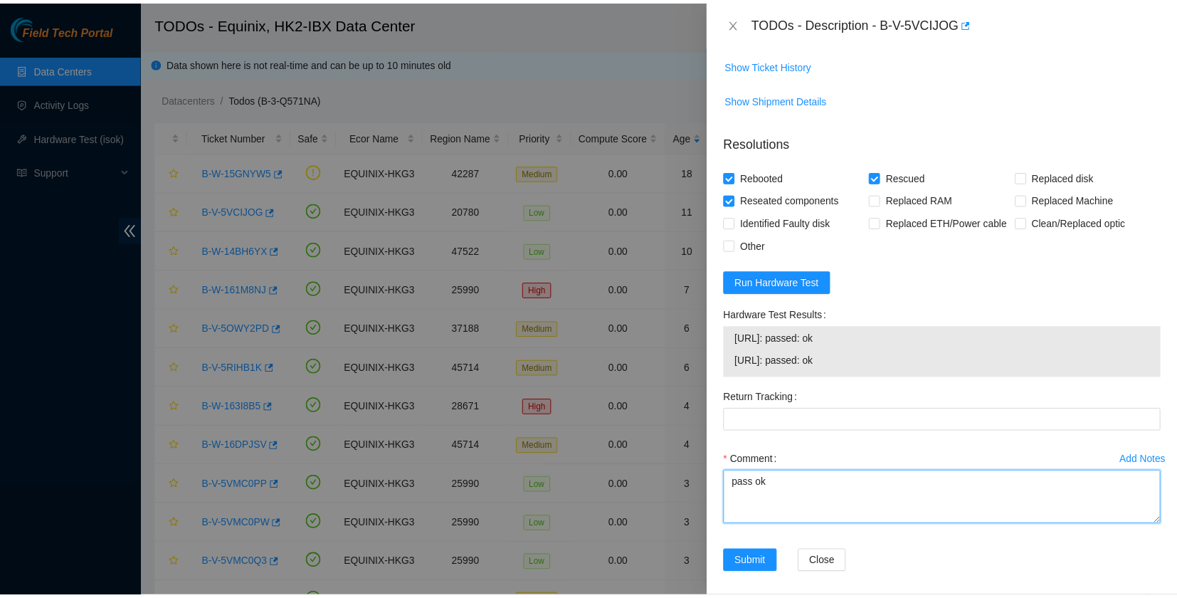
scroll to position [367, 0]
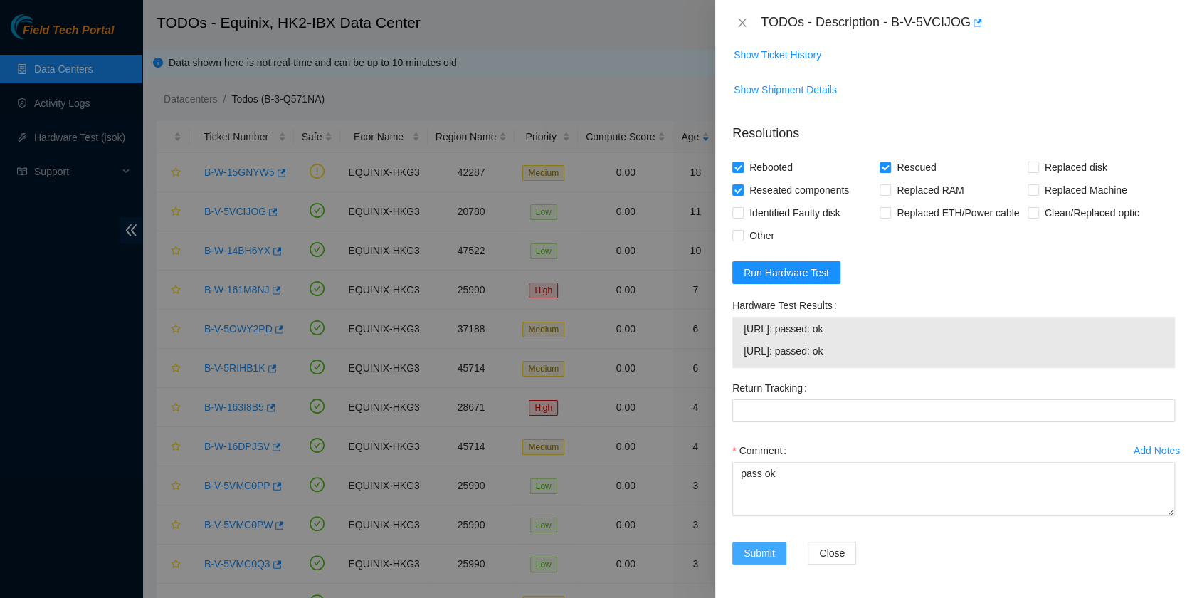
click at [743, 556] on span "Submit" at bounding box center [758, 553] width 31 height 16
drag, startPoint x: 891, startPoint y: 21, endPoint x: 967, endPoint y: 41, distance: 78.5
click at [967, 41] on div "TODOs - Description - B-V-5VCIJOG" at bounding box center [953, 23] width 477 height 46
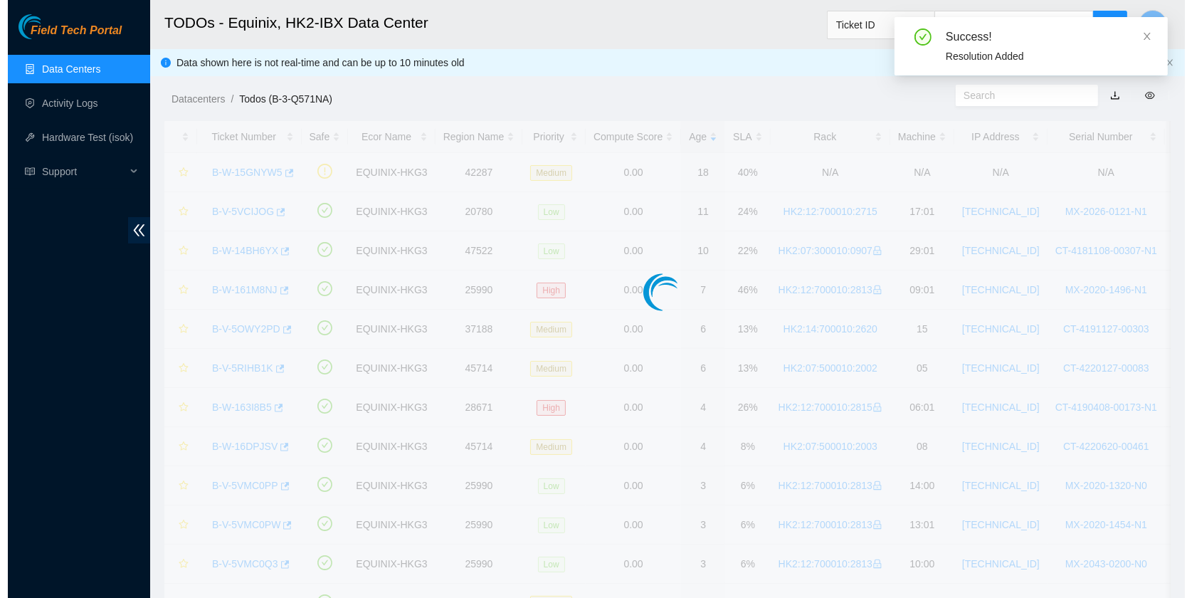
scroll to position [324, 0]
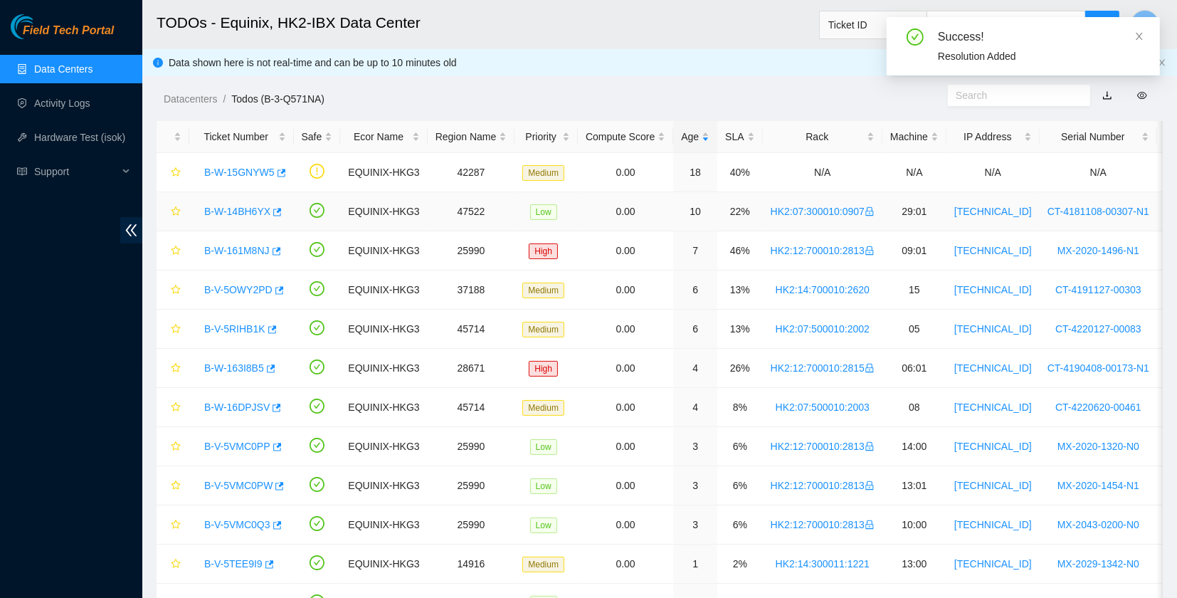
click at [244, 212] on link "B-W-14BH6YX" at bounding box center [237, 211] width 66 height 11
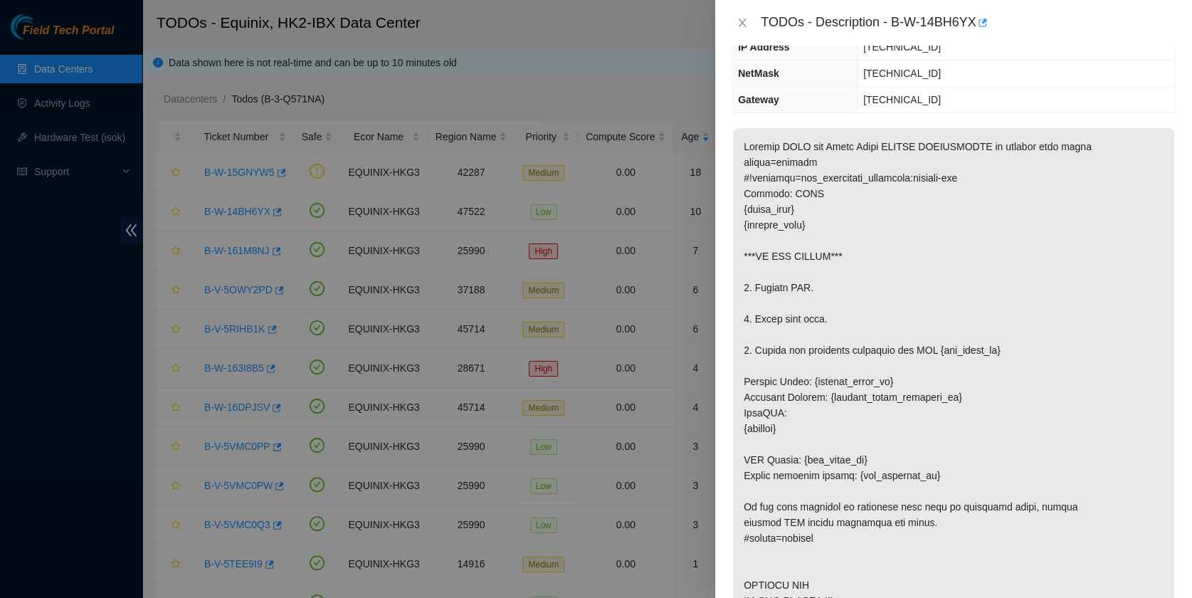
scroll to position [0, 0]
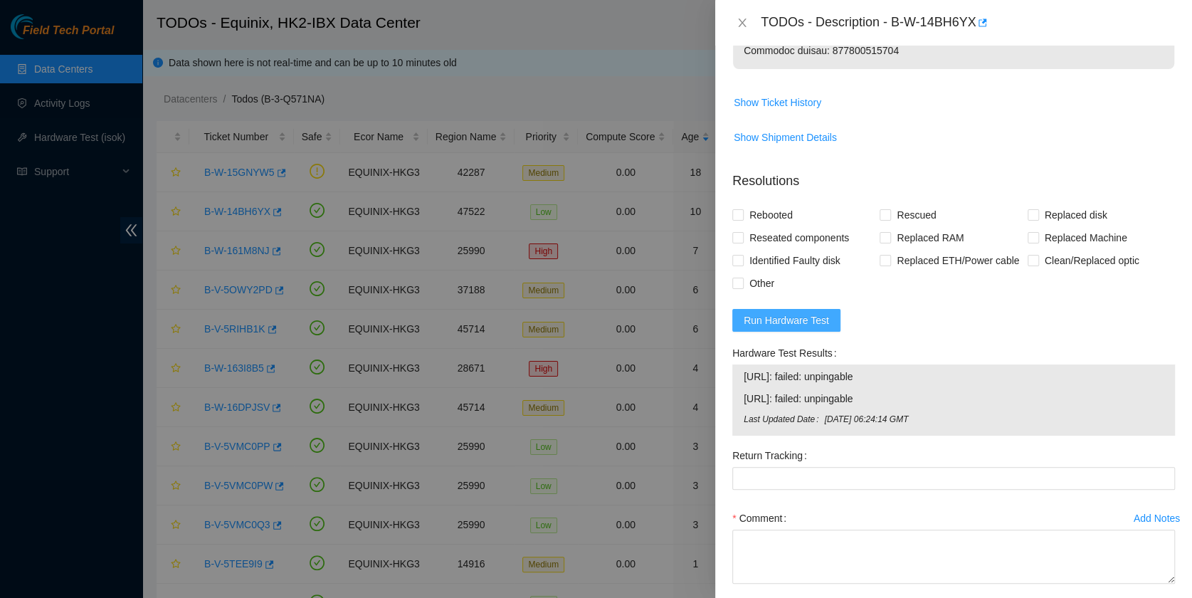
click at [805, 328] on span "Run Hardware Test" at bounding box center [785, 320] width 85 height 16
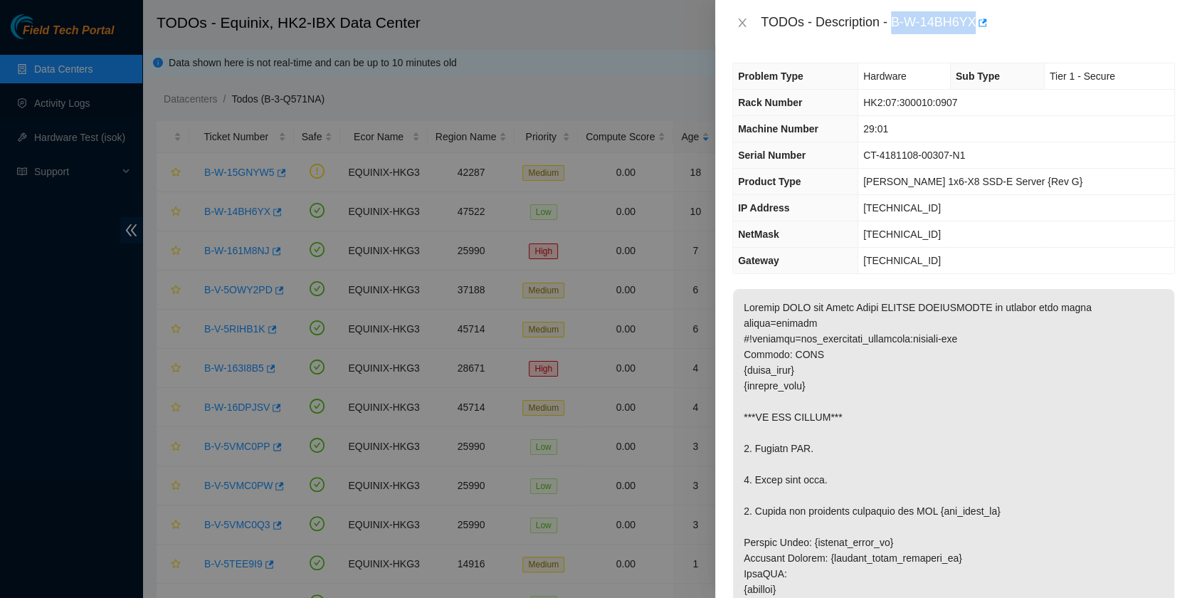
drag, startPoint x: 898, startPoint y: 18, endPoint x: 974, endPoint y: 44, distance: 80.3
click at [974, 44] on div "TODOs - Description - B-W-14BH6YX" at bounding box center [953, 23] width 477 height 46
copy div "B-W-14BH6YX"
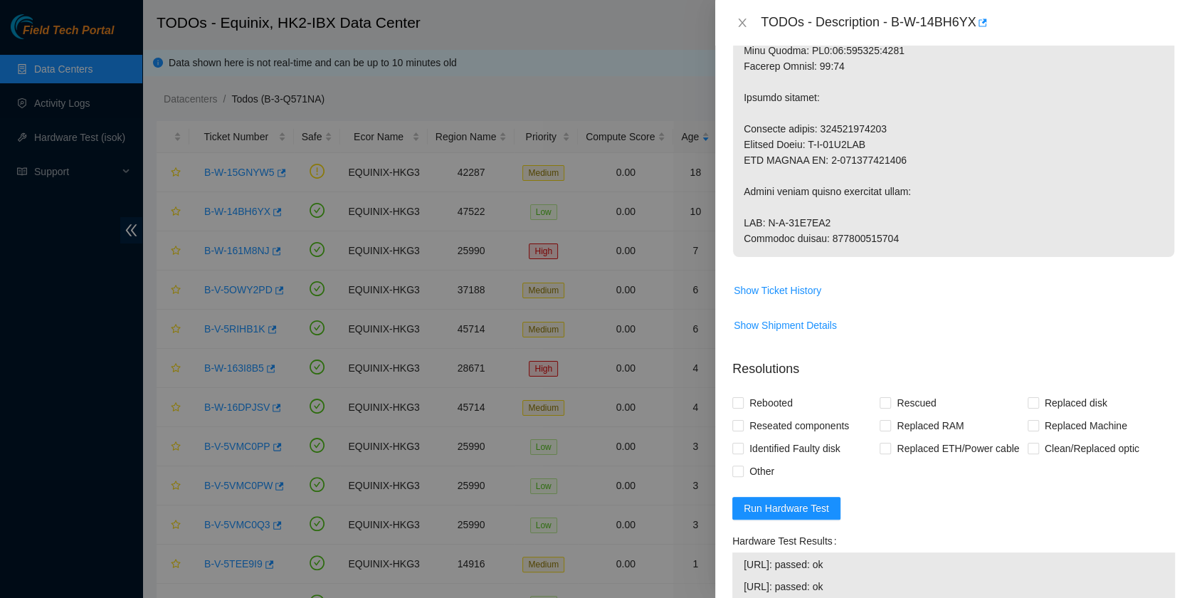
scroll to position [947, 0]
drag, startPoint x: 820, startPoint y: 252, endPoint x: 925, endPoint y: 264, distance: 105.3
copy p "450826215690"
click at [1012, 335] on span "Show Shipment Details" at bounding box center [953, 323] width 441 height 23
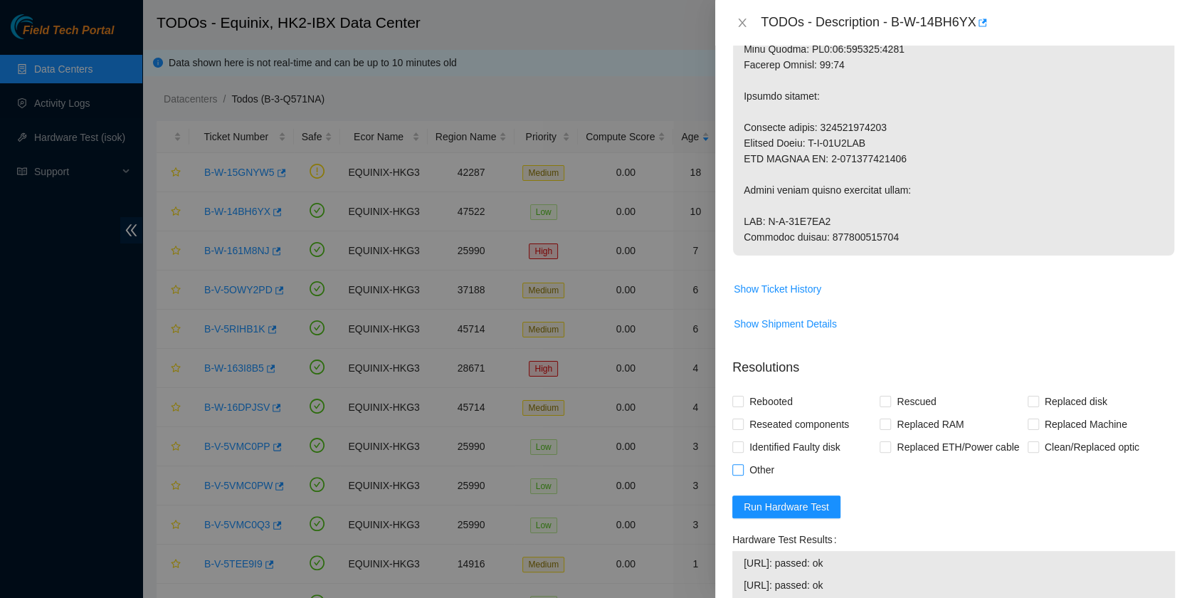
click at [770, 481] on span "Other" at bounding box center [761, 469] width 36 height 23
click at [742, 474] on input "Other" at bounding box center [737, 469] width 10 height 10
checkbox input "true"
click at [768, 413] on span "Rebooted" at bounding box center [770, 401] width 55 height 23
click at [742, 405] on input "Rebooted" at bounding box center [737, 401] width 10 height 10
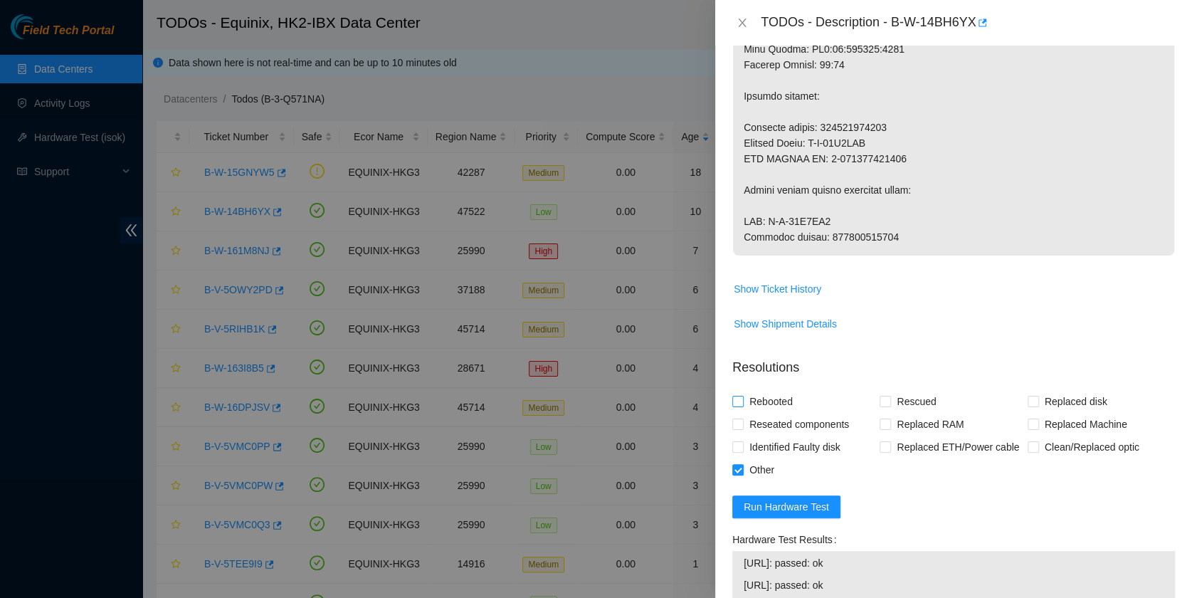
checkbox input "true"
click at [767, 435] on span "Reseated components" at bounding box center [798, 424] width 111 height 23
click at [742, 428] on input "Reseated components" at bounding box center [737, 423] width 10 height 10
checkbox input "true"
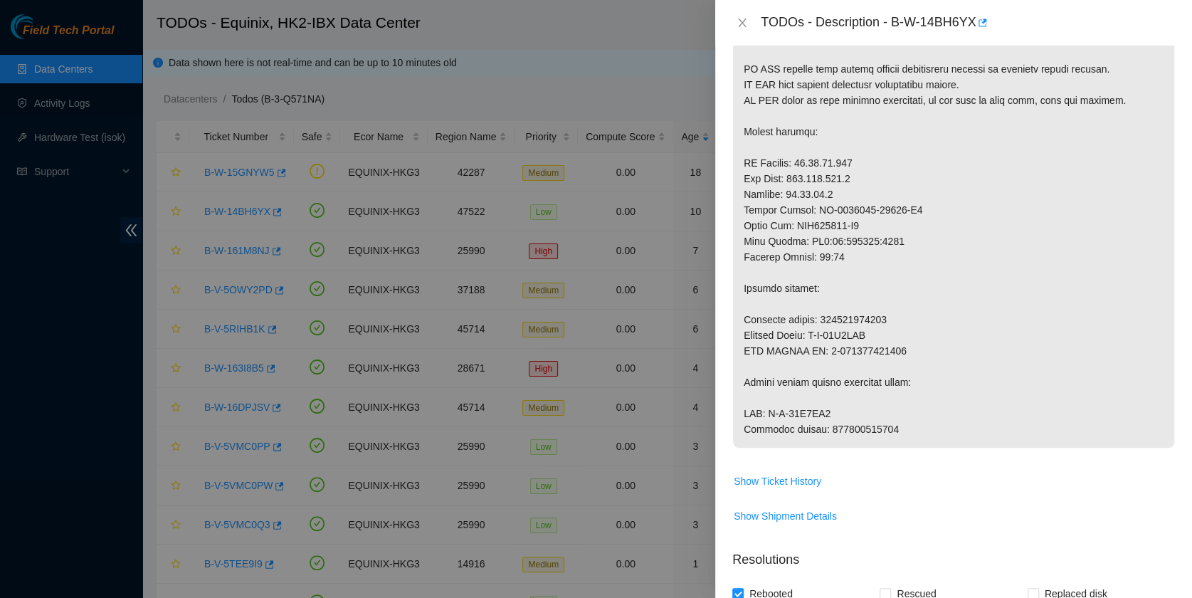
scroll to position [754, 0]
drag, startPoint x: 900, startPoint y: 437, endPoint x: 820, endPoint y: 445, distance: 80.8
copy p "450826215690"
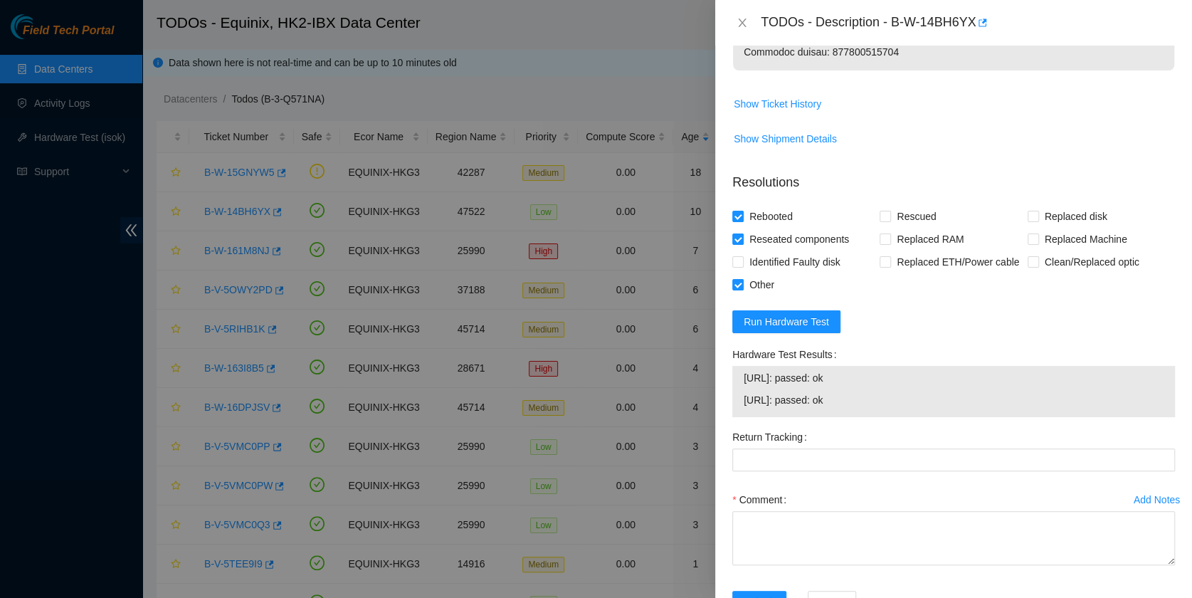
scroll to position [1133, 0]
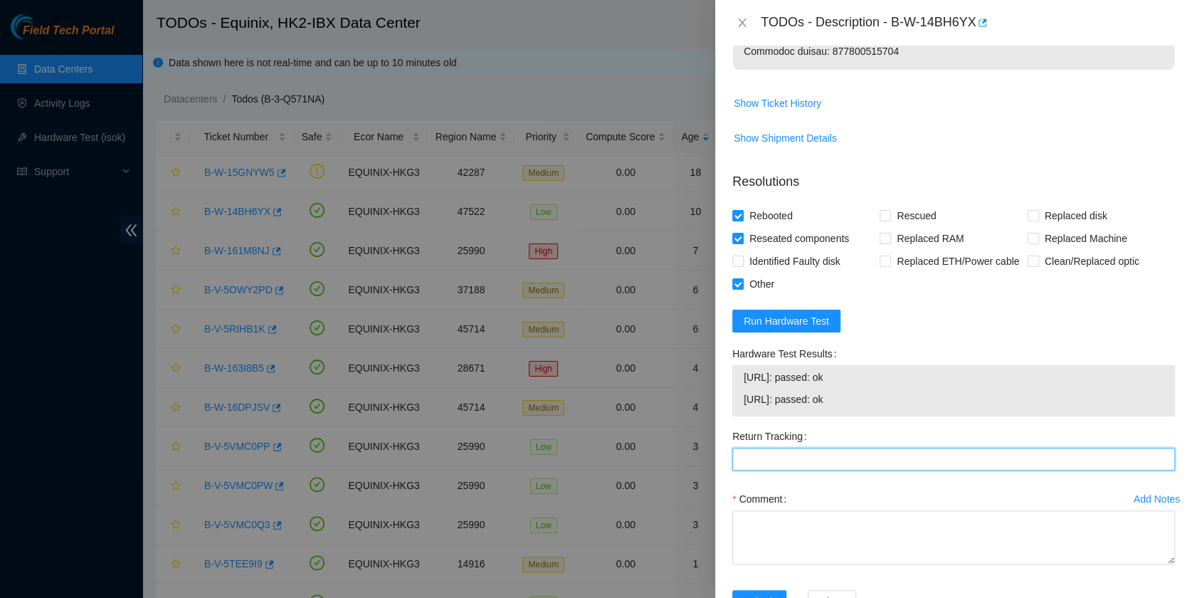
drag, startPoint x: 818, startPoint y: 501, endPoint x: 820, endPoint y: 534, distance: 32.8
click at [816, 470] on Tracking "Return Tracking" at bounding box center [953, 458] width 442 height 23
paste Tracking "450826215690"
type Tracking "450826215690"
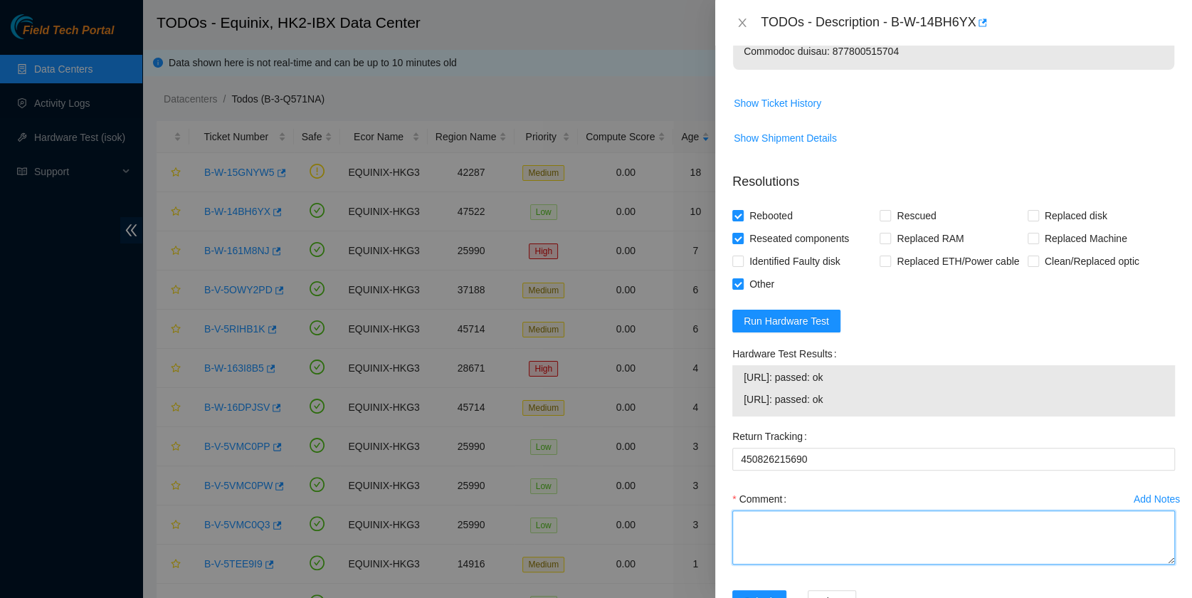
click at [821, 561] on textarea "Comment" at bounding box center [953, 537] width 442 height 54
type textarea "pass ok"
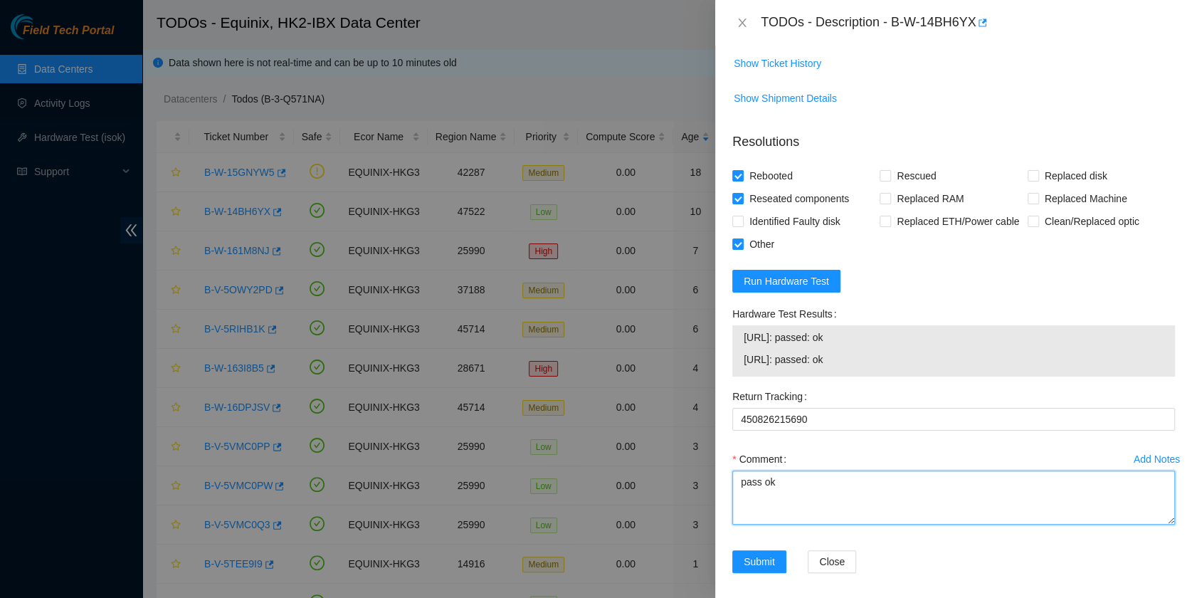
scroll to position [1228, 0]
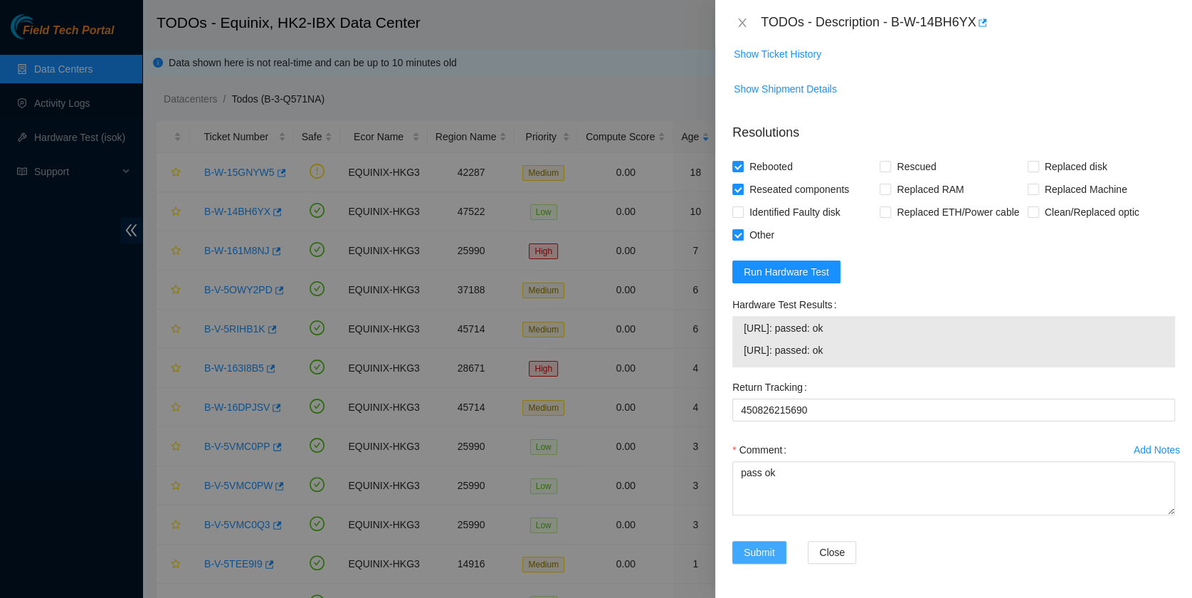
click at [776, 556] on button "Submit" at bounding box center [759, 552] width 54 height 23
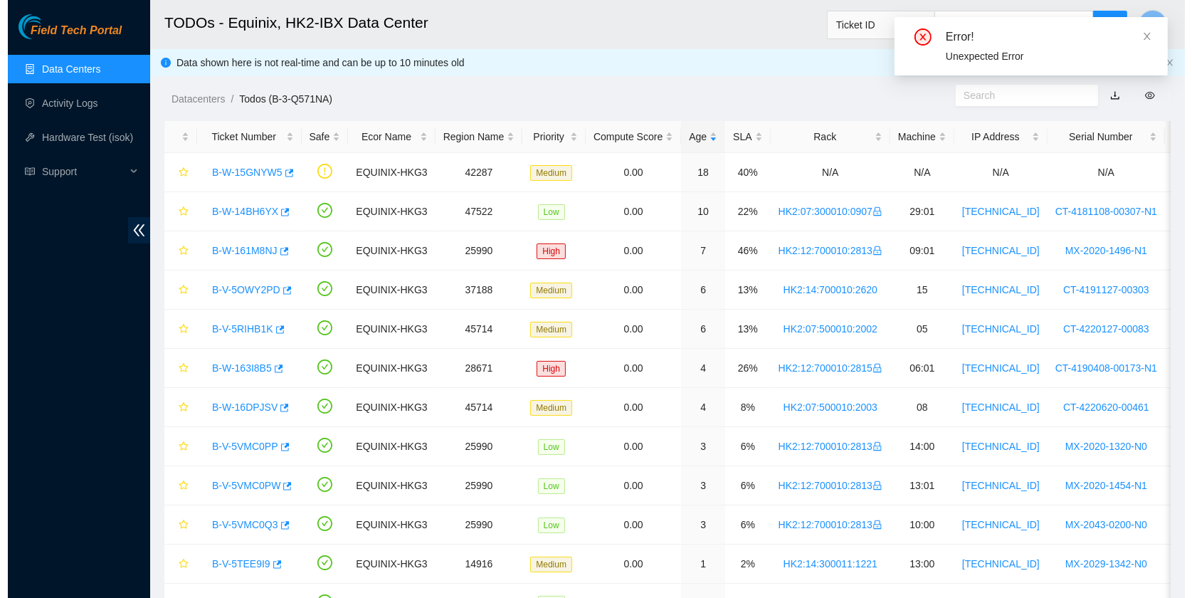
scroll to position [324, 0]
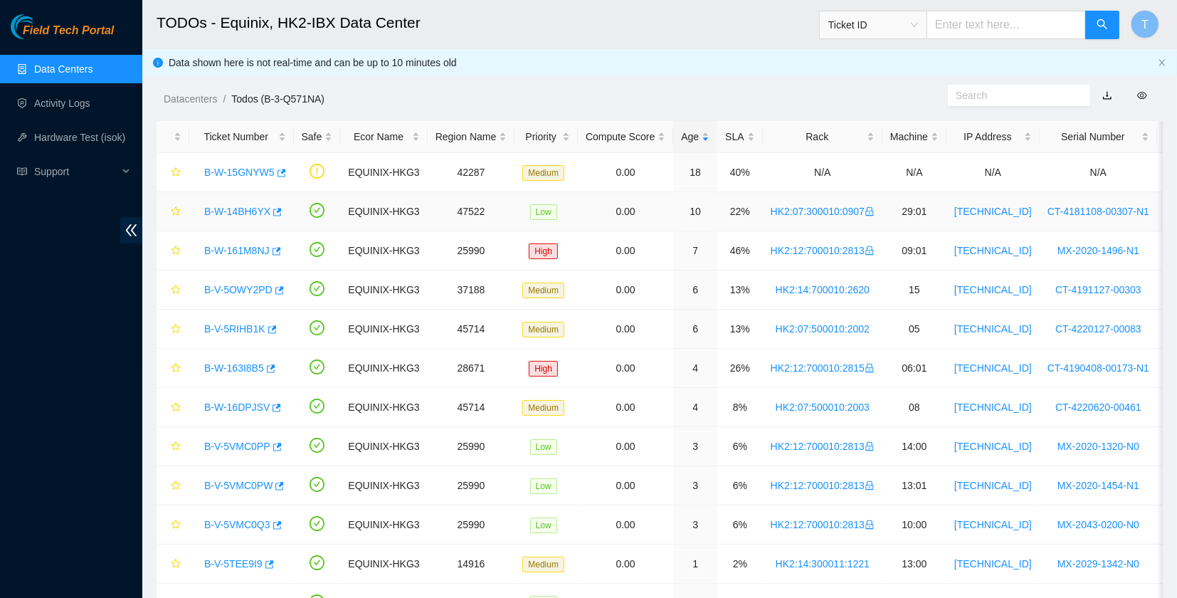
click at [225, 208] on link "B-W-14BH6YX" at bounding box center [237, 211] width 66 height 11
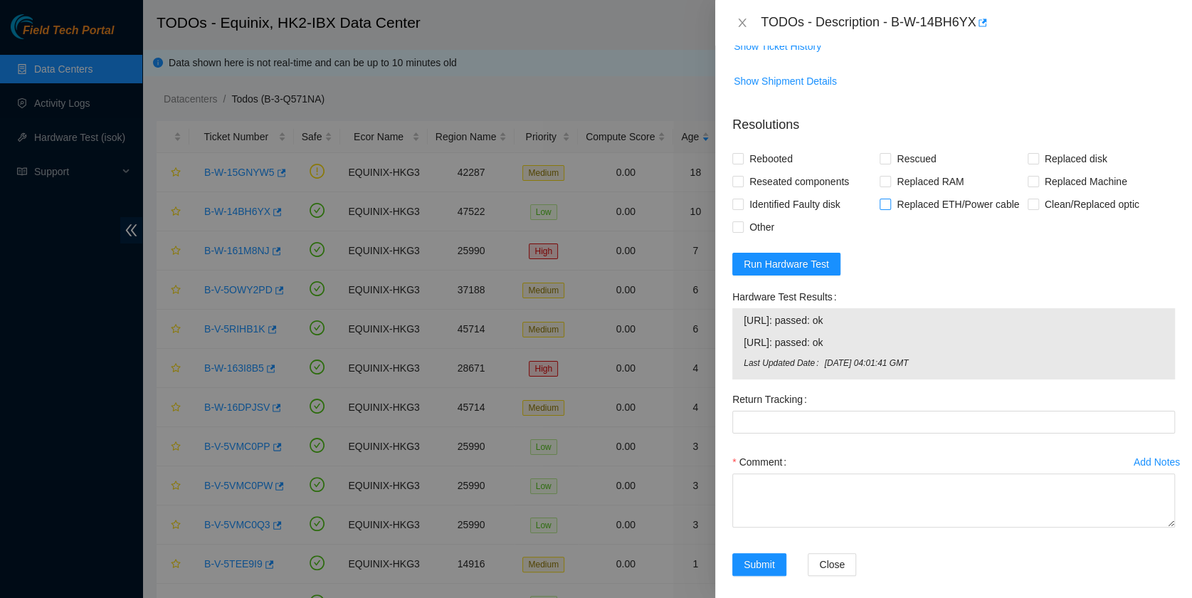
scroll to position [1199, 0]
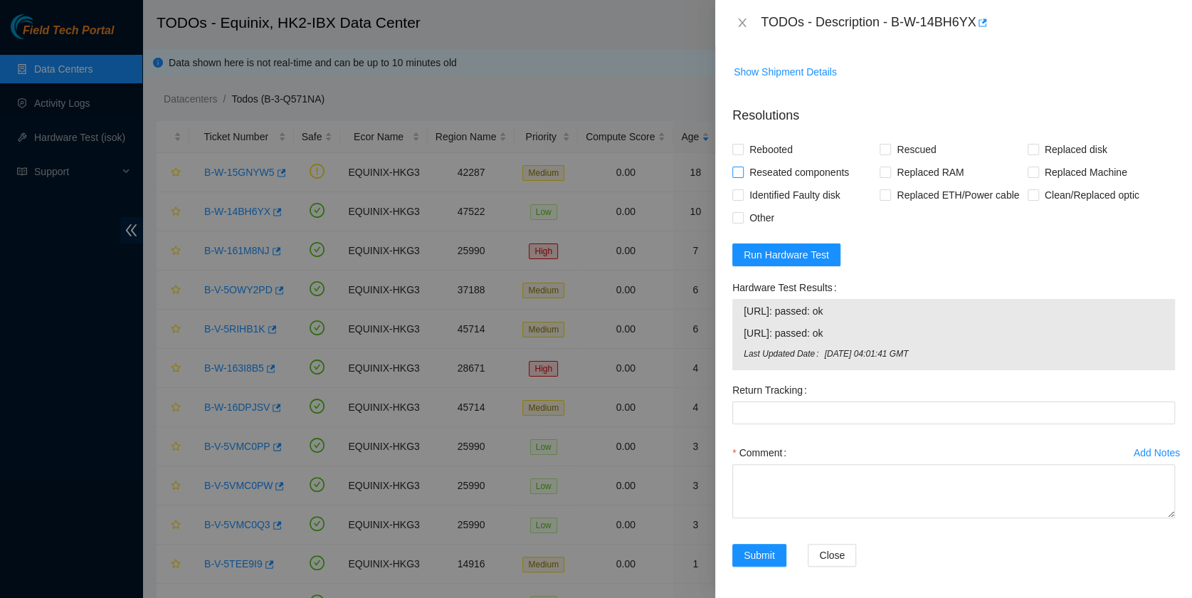
click at [773, 184] on span "Reseated components" at bounding box center [798, 172] width 111 height 23
click at [742, 176] on input "Reseated components" at bounding box center [737, 171] width 10 height 10
checkbox input "true"
click at [775, 161] on span "Rebooted" at bounding box center [770, 149] width 55 height 23
click at [742, 154] on input "Rebooted" at bounding box center [737, 149] width 10 height 10
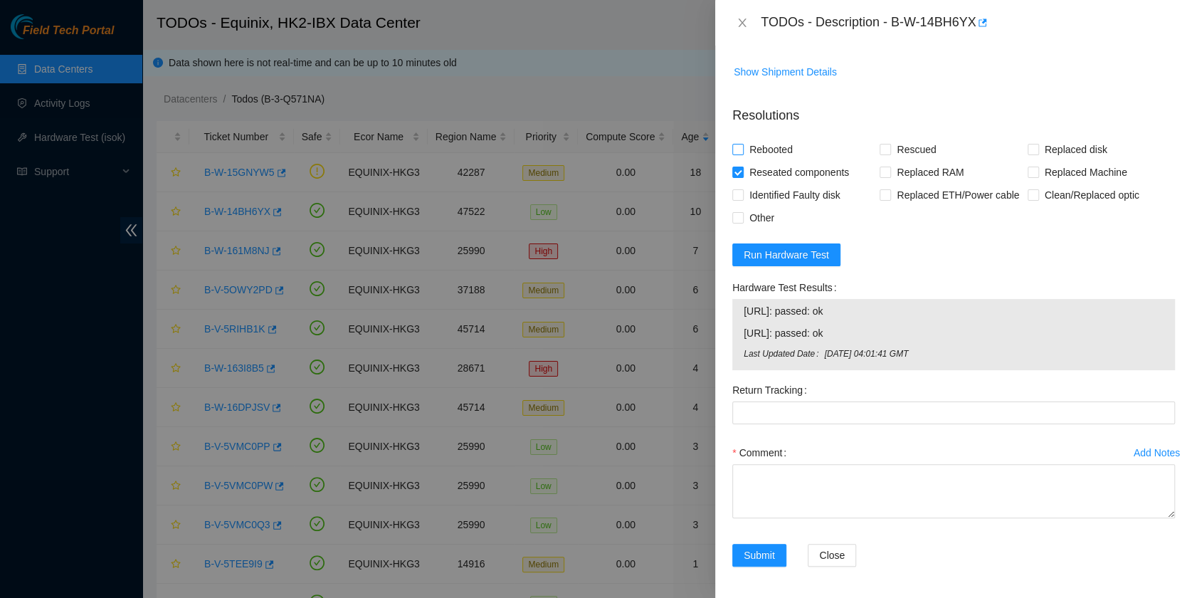
checkbox input "true"
click at [745, 229] on span "Other" at bounding box center [761, 217] width 36 height 23
click at [742, 222] on input "Other" at bounding box center [737, 217] width 10 height 10
checkbox input "true"
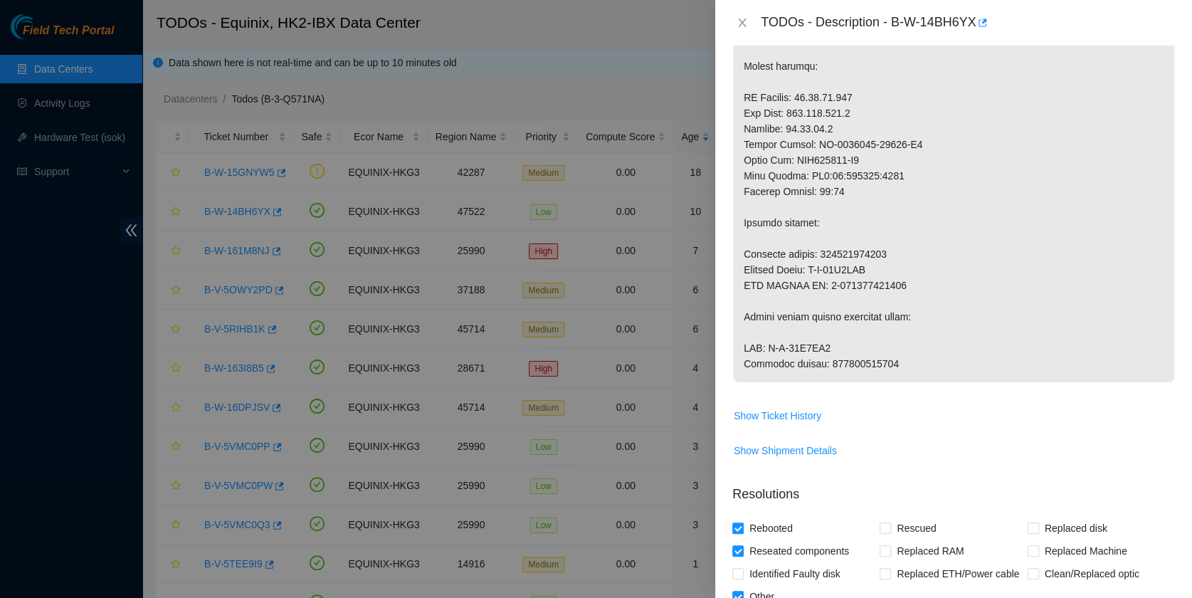
scroll to position [820, 0]
drag, startPoint x: 882, startPoint y: 379, endPoint x: 823, endPoint y: 382, distance: 59.1
drag, startPoint x: 823, startPoint y: 382, endPoint x: 832, endPoint y: 381, distance: 8.6
copy p "450826215690"
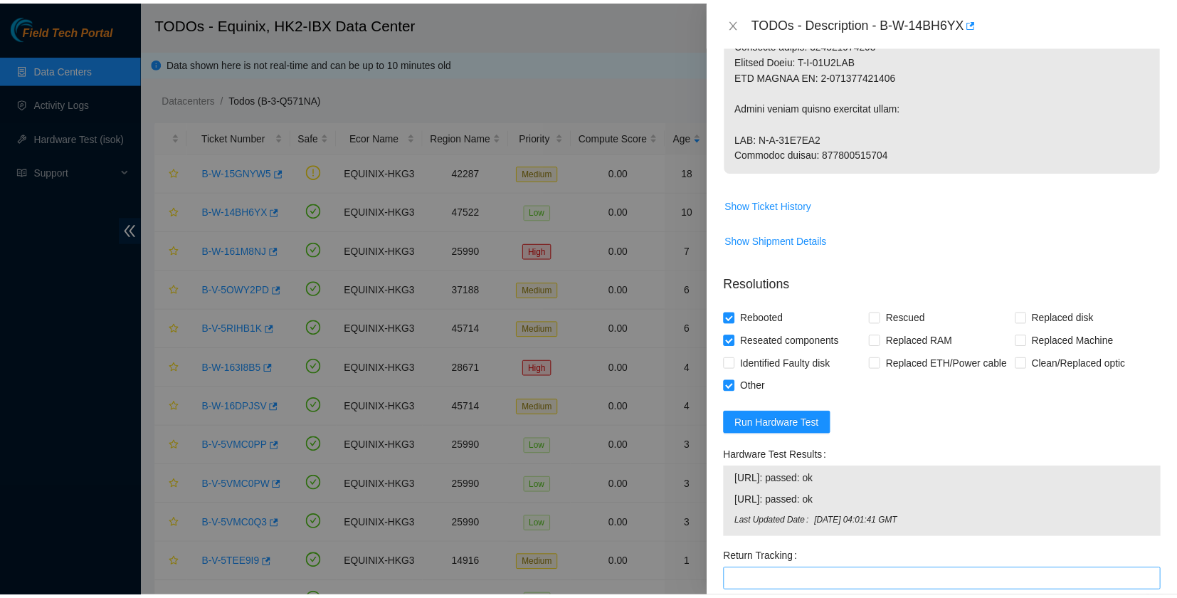
scroll to position [1247, 0]
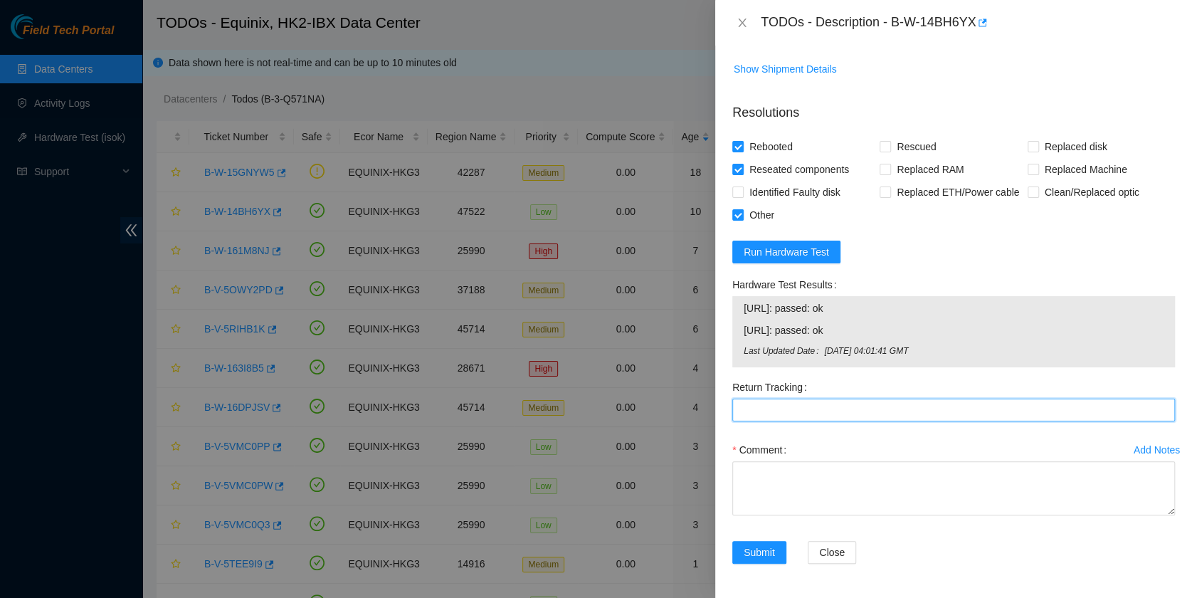
paste Tracking "450826215690"
type Tracking "450826215690"
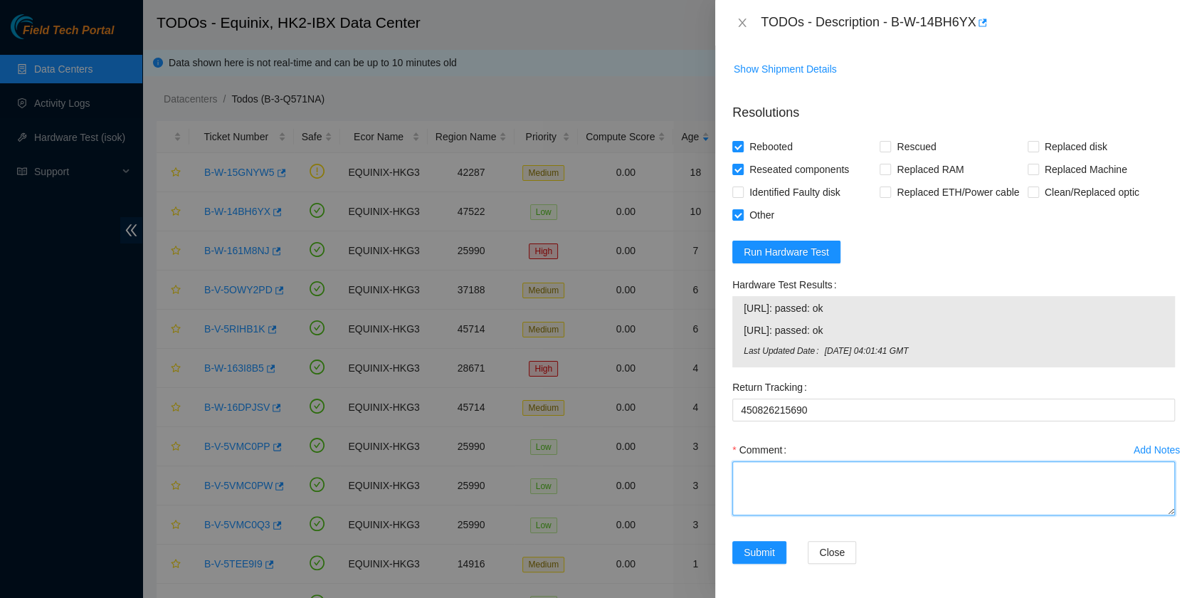
click at [788, 489] on textarea "Comment" at bounding box center [953, 488] width 442 height 54
type textarea "pass ok"
click at [755, 549] on span "Submit" at bounding box center [758, 552] width 31 height 16
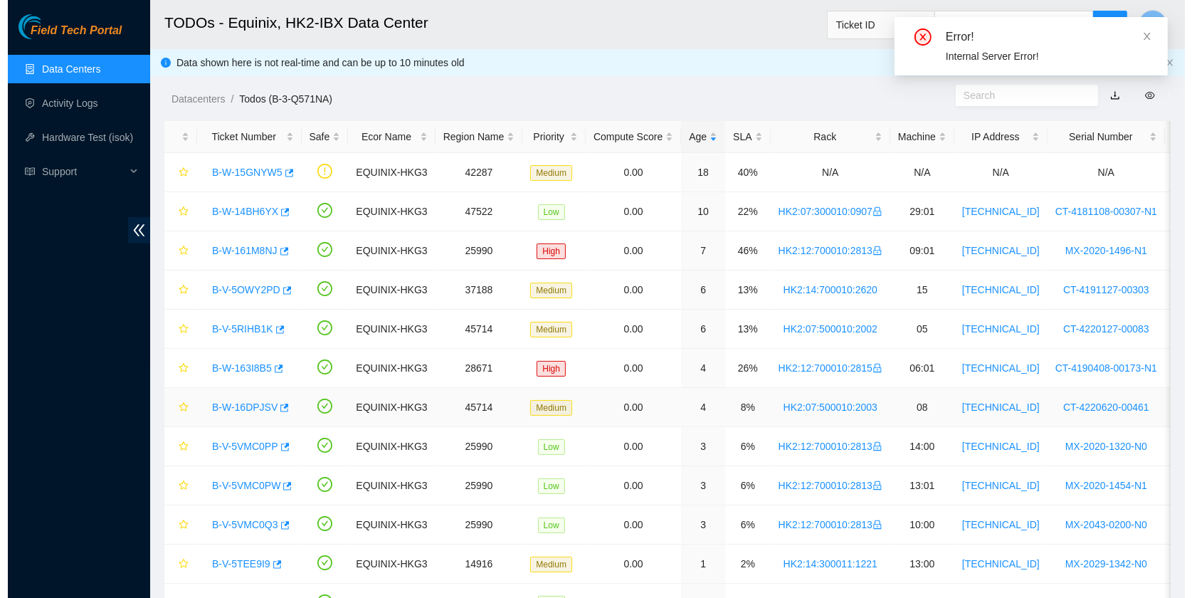
scroll to position [345, 0]
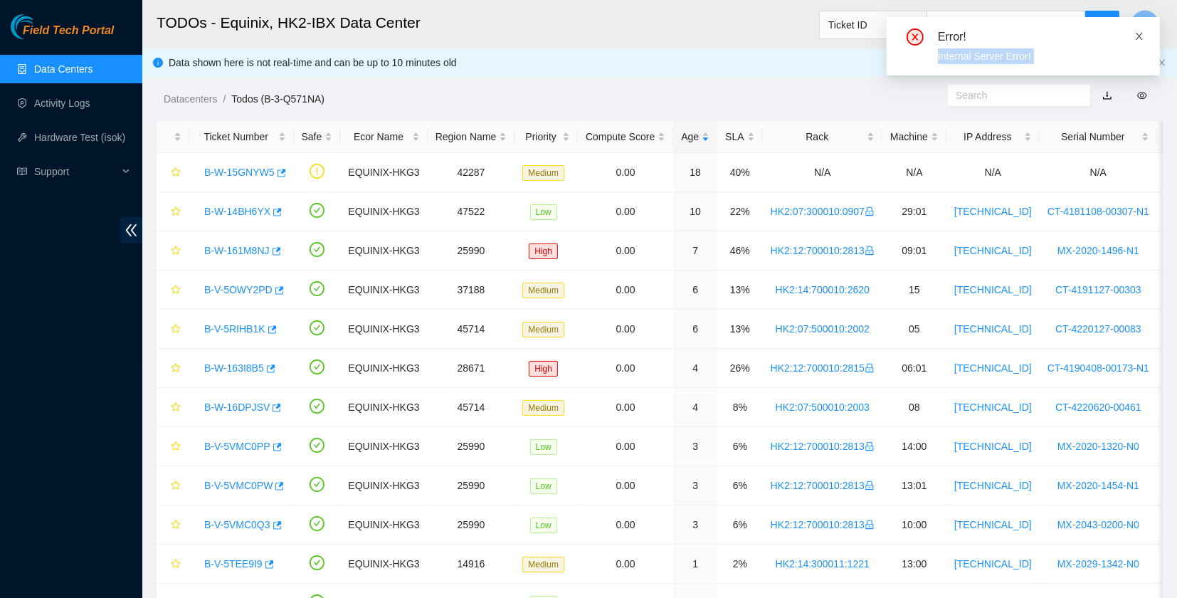
click at [1144, 33] on div "Error! Internal Server Error!" at bounding box center [1022, 46] width 273 height 58
click at [1144, 33] on icon "close" at bounding box center [1139, 36] width 10 height 10
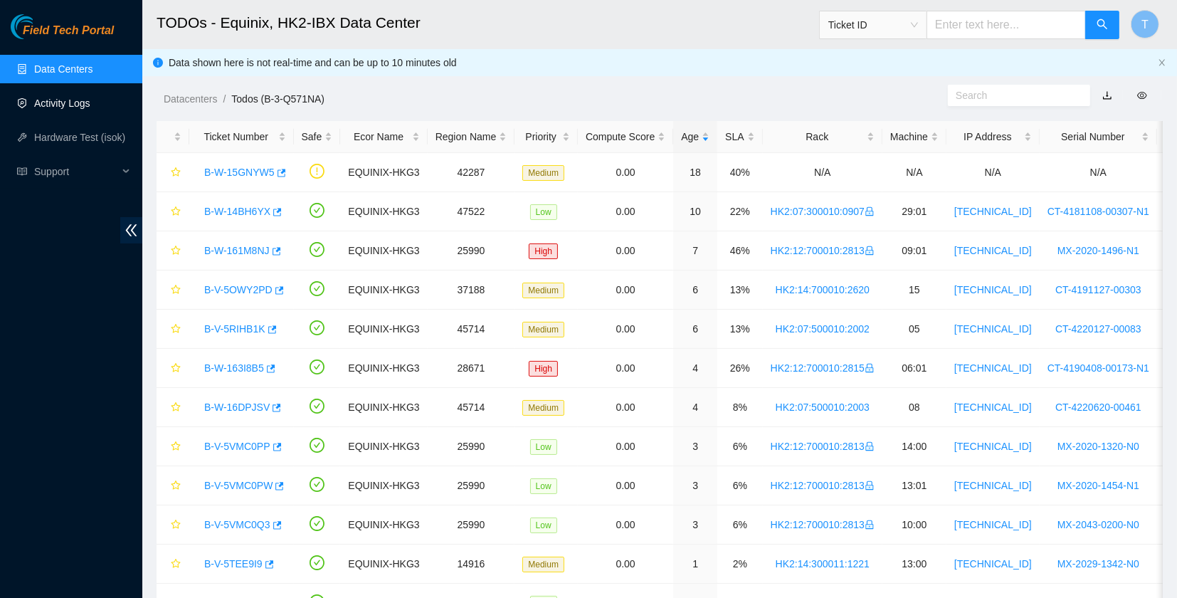
click at [90, 97] on link "Activity Logs" at bounding box center [62, 102] width 56 height 11
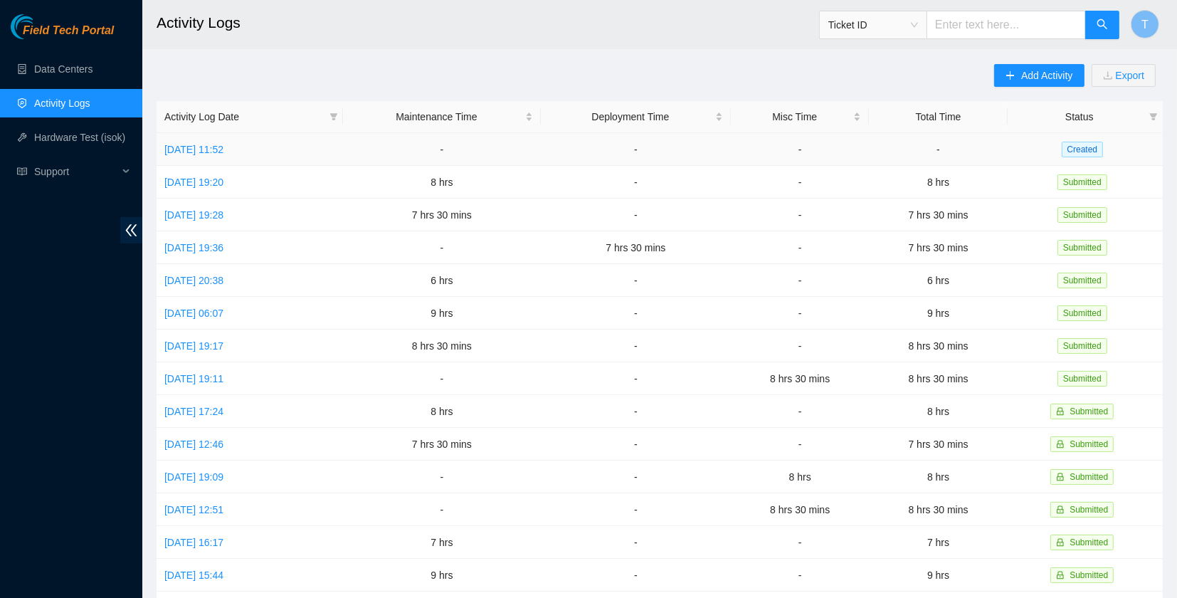
click at [163, 157] on td "[DATE] 11:52" at bounding box center [250, 149] width 186 height 33
click at [180, 149] on link "[DATE] 11:52" at bounding box center [193, 149] width 59 height 11
